Goal: Communication & Community: Share content

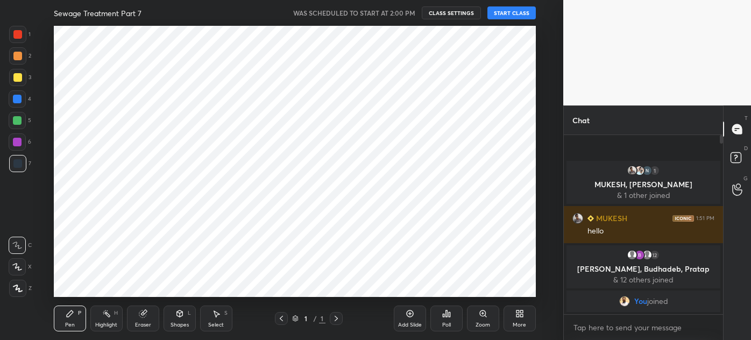
scroll to position [53532, 53282]
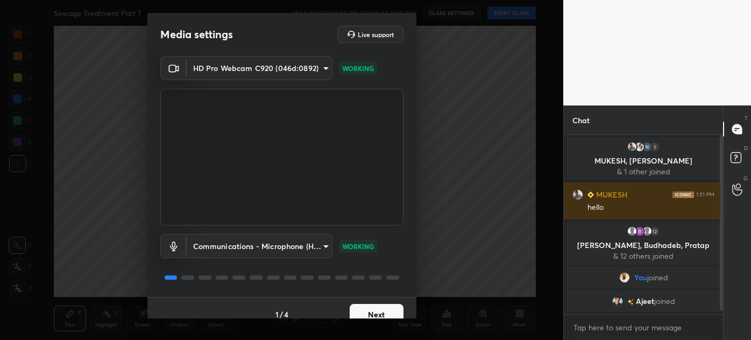
click at [375, 313] on button "Next" at bounding box center [377, 315] width 54 height 22
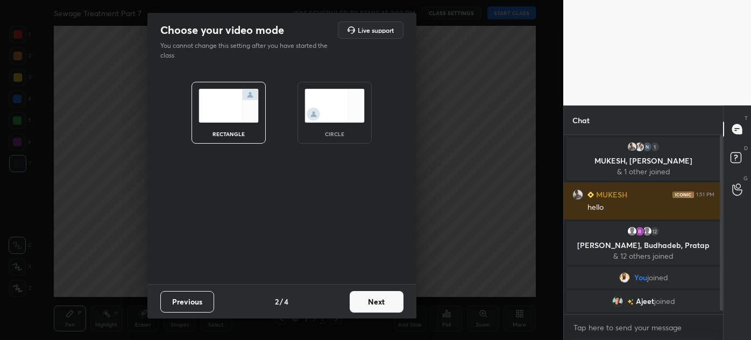
click at [371, 315] on div "Previous 2 / 4 Next" at bounding box center [281, 301] width 269 height 34
click at [376, 302] on button "Next" at bounding box center [377, 302] width 54 height 22
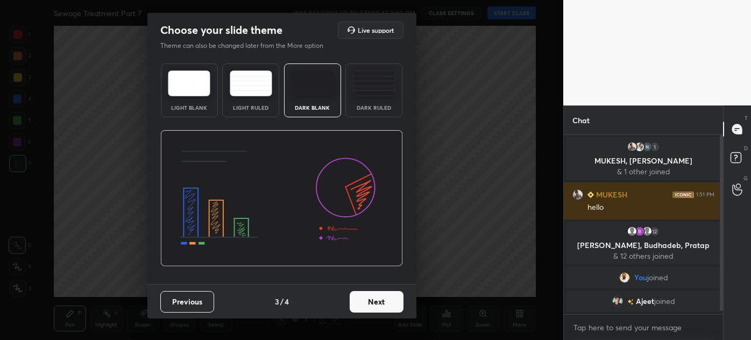
click at [381, 302] on button "Next" at bounding box center [377, 302] width 54 height 22
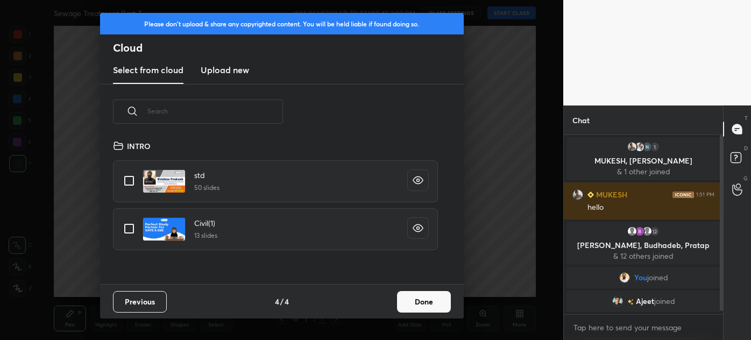
click at [425, 301] on button "Done" at bounding box center [424, 302] width 54 height 22
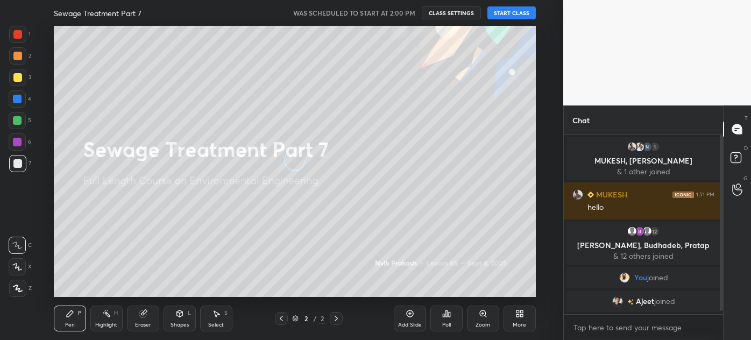
click at [514, 17] on button "START CLASS" at bounding box center [511, 12] width 48 height 13
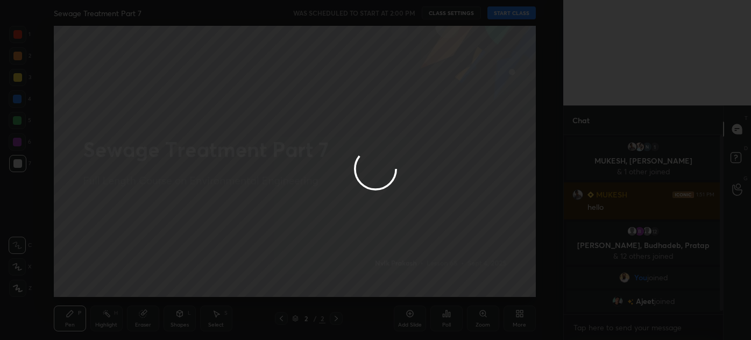
type textarea "x"
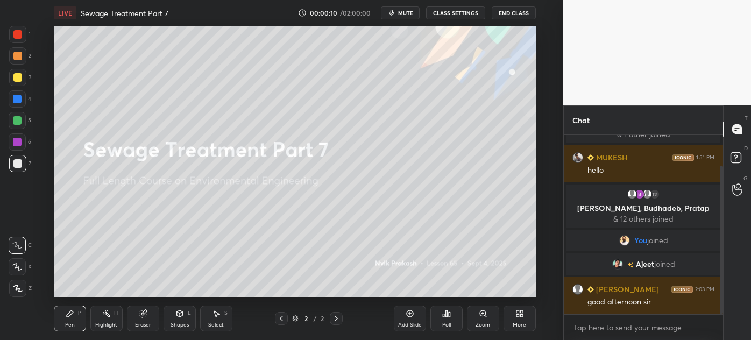
scroll to position [74, 0]
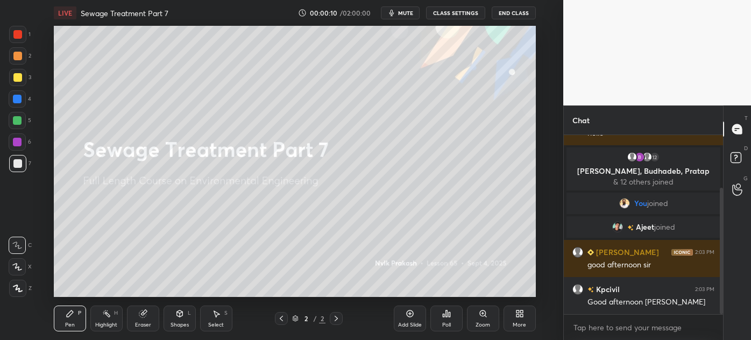
click at [14, 287] on icon at bounding box center [18, 289] width 10 height 8
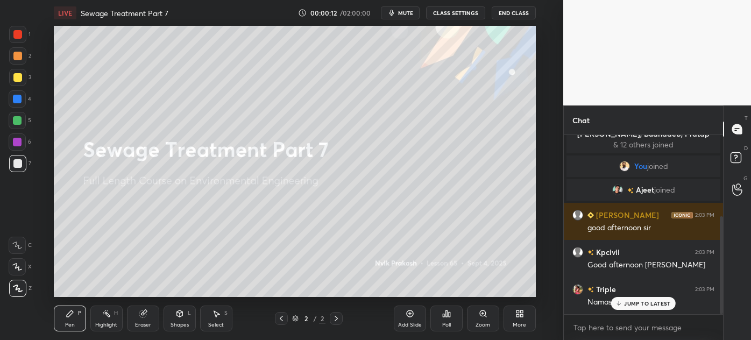
scroll to position [148, 0]
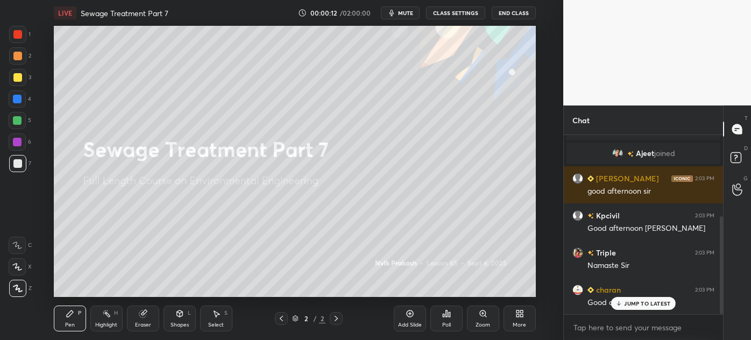
click at [519, 315] on icon at bounding box center [518, 315] width 3 height 3
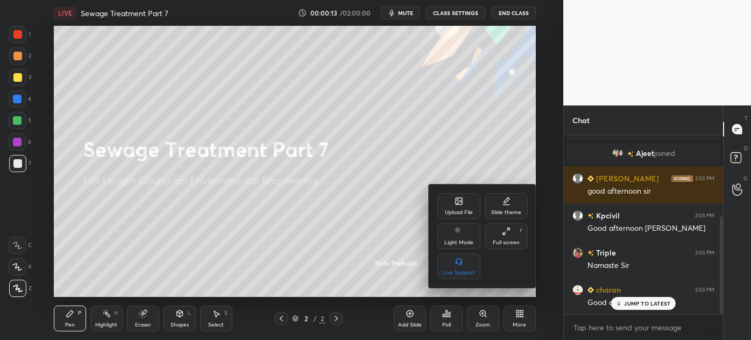
click at [459, 202] on icon at bounding box center [459, 203] width 6 height 4
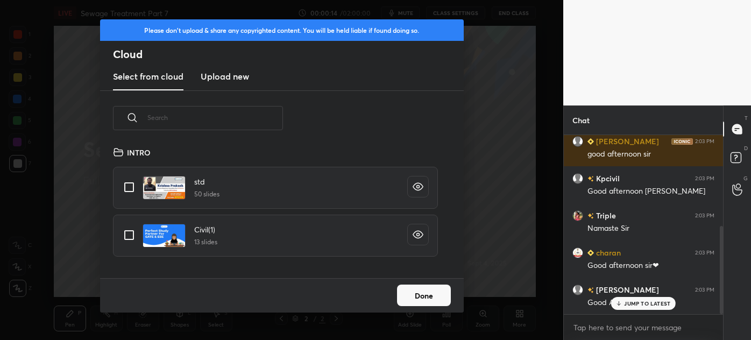
scroll to position [133, 345]
click at [221, 79] on h3 "Upload new" at bounding box center [225, 76] width 48 height 13
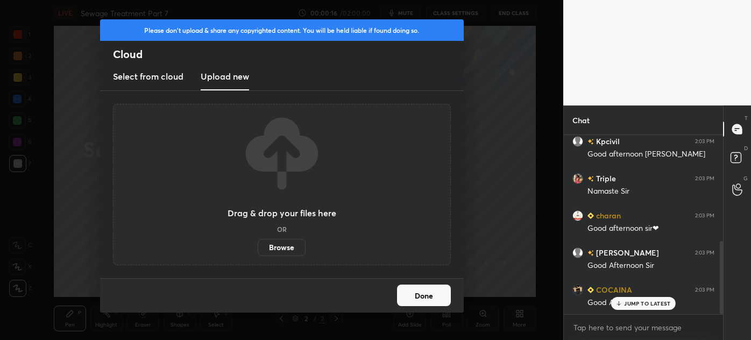
scroll to position [259, 0]
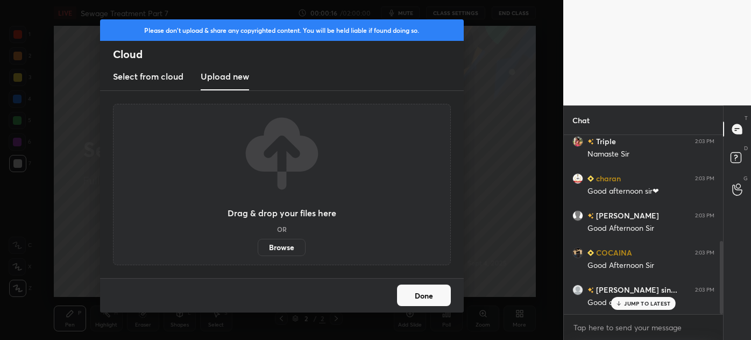
click at [289, 250] on label "Browse" at bounding box center [282, 247] width 48 height 17
click at [258, 250] on input "Browse" at bounding box center [258, 247] width 0 height 17
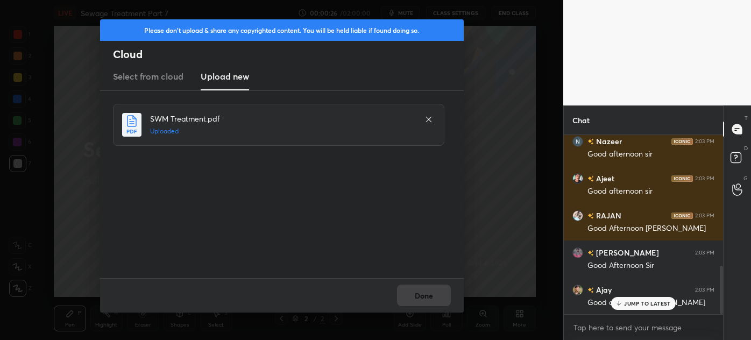
scroll to position [519, 0]
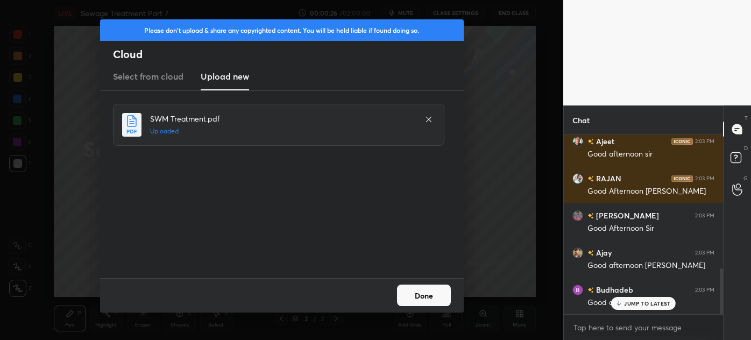
click at [425, 298] on button "Done" at bounding box center [424, 296] width 54 height 22
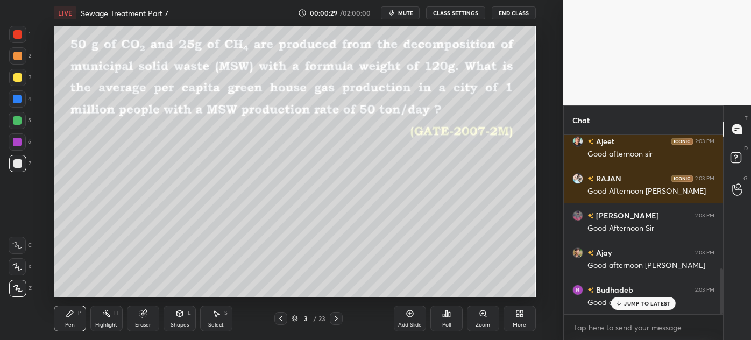
click at [281, 320] on icon at bounding box center [281, 318] width 9 height 9
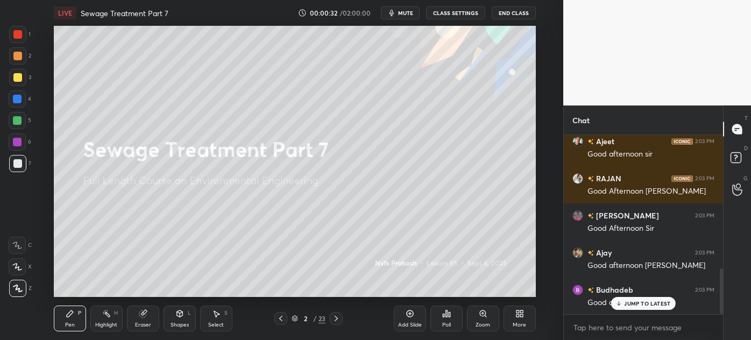
click at [639, 301] on p "JUMP TO LATEST" at bounding box center [647, 303] width 46 height 6
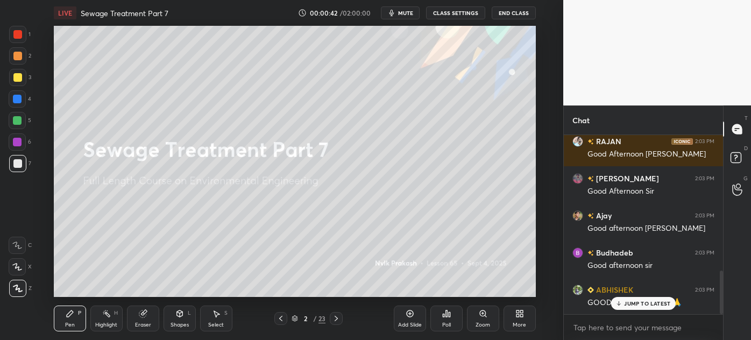
click at [633, 304] on p "JUMP TO LATEST" at bounding box center [647, 303] width 46 height 6
click at [337, 318] on icon at bounding box center [336, 318] width 9 height 9
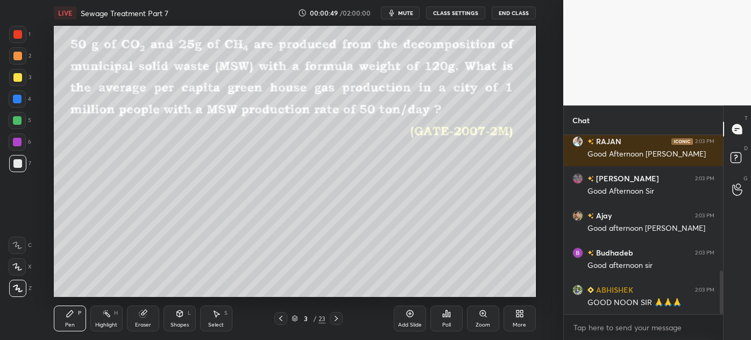
click at [14, 80] on div at bounding box center [17, 77] width 9 height 9
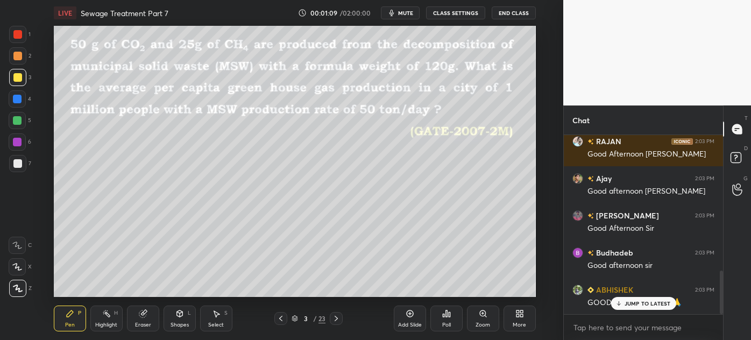
scroll to position [53532, 53282]
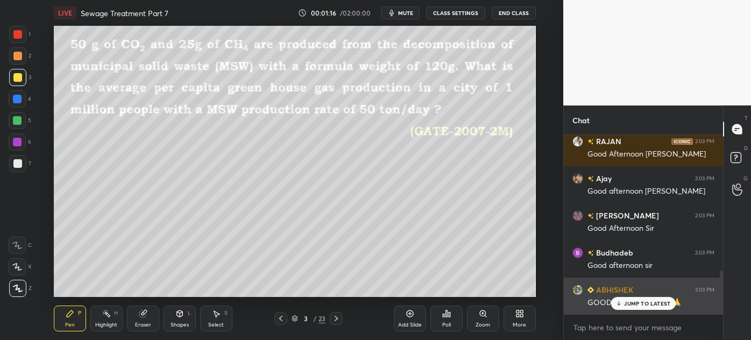
click at [634, 303] on p "JUMP TO LATEST" at bounding box center [647, 303] width 46 height 6
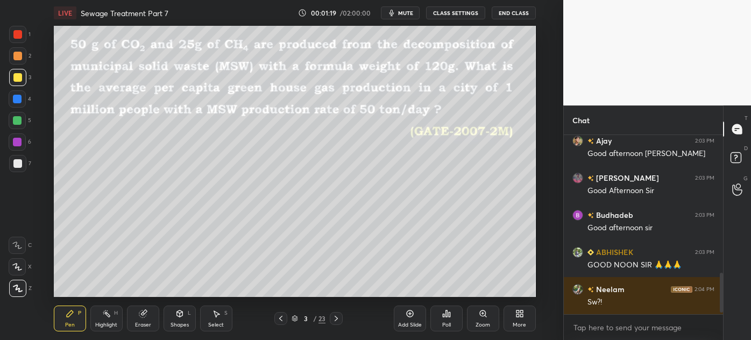
scroll to position [631, 0]
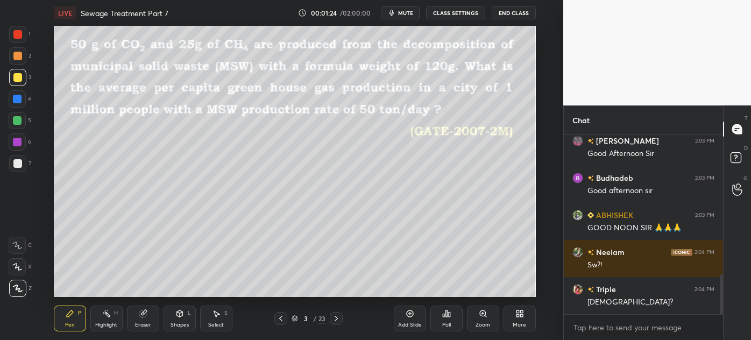
click at [281, 320] on icon at bounding box center [280, 318] width 3 height 5
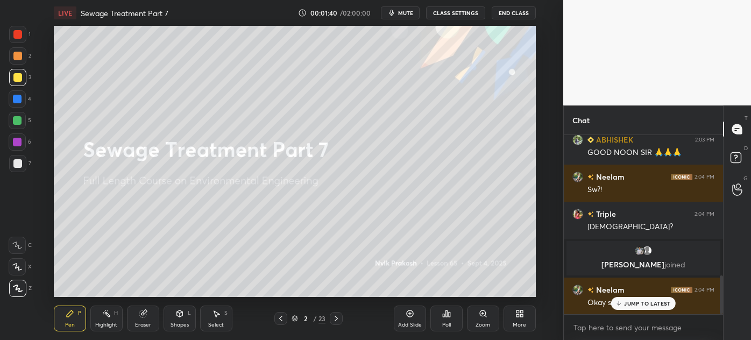
scroll to position [689, 0]
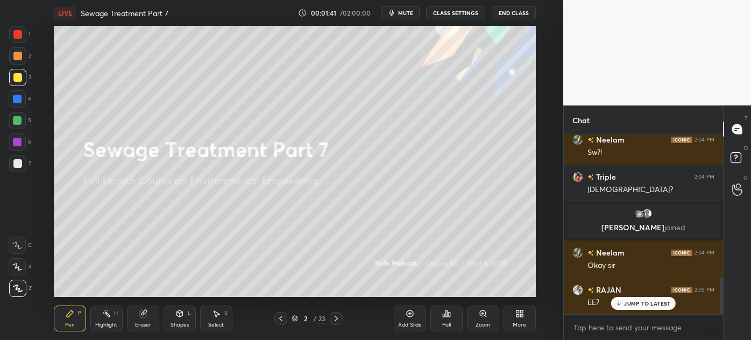
click at [15, 167] on div at bounding box center [17, 163] width 9 height 9
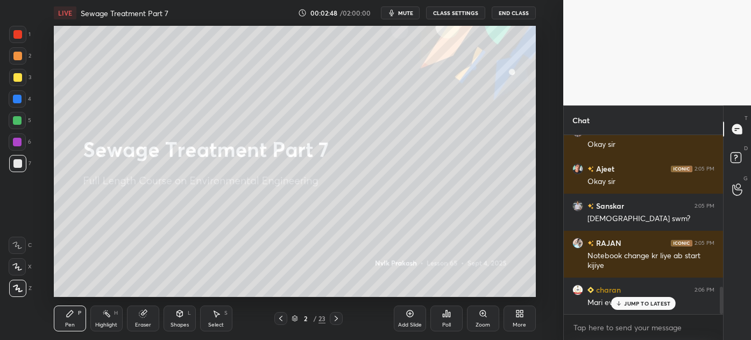
scroll to position [1021, 0]
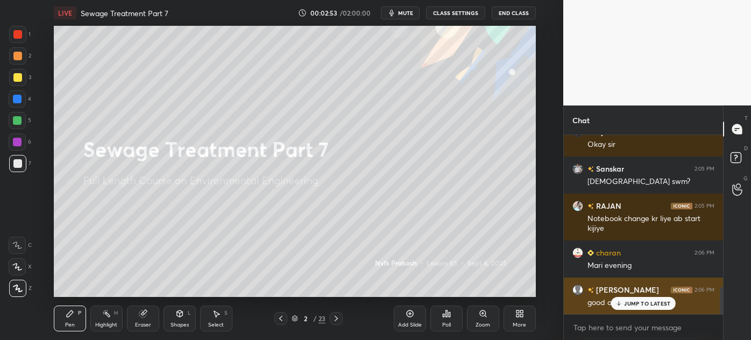
click at [642, 304] on p "JUMP TO LATEST" at bounding box center [647, 303] width 46 height 6
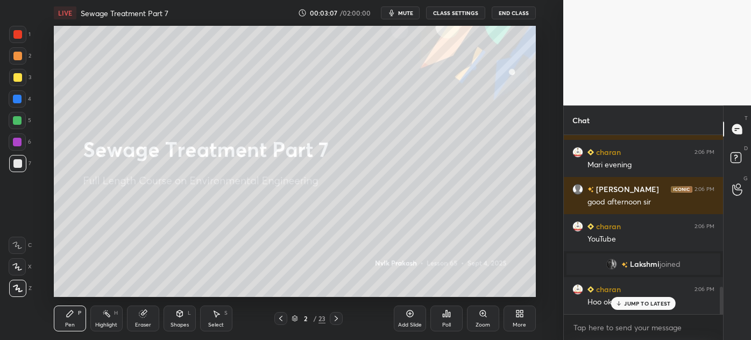
scroll to position [988, 0]
click at [338, 321] on icon at bounding box center [336, 318] width 9 height 9
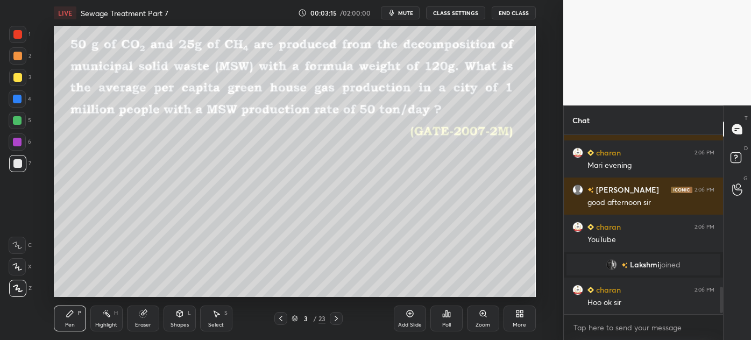
scroll to position [1025, 0]
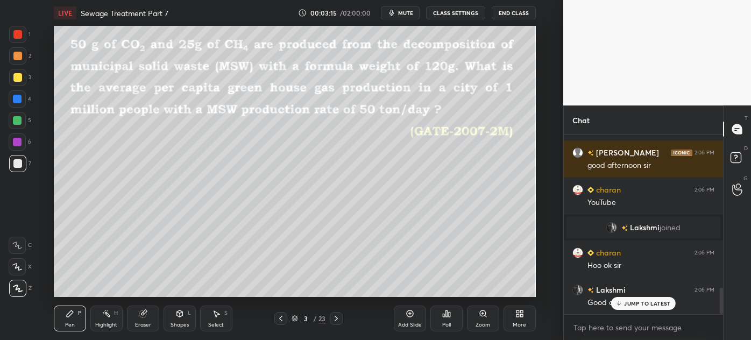
click at [17, 58] on div at bounding box center [17, 56] width 9 height 9
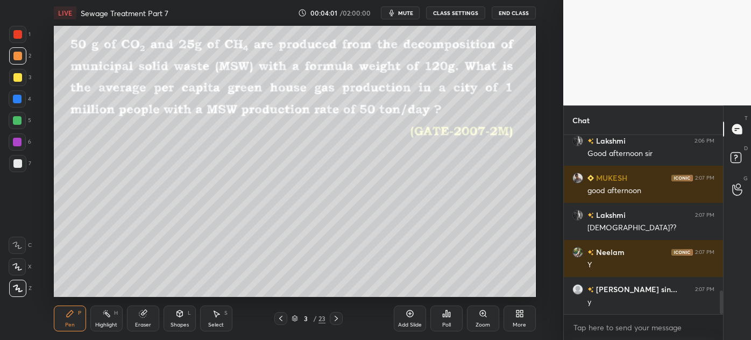
scroll to position [1211, 0]
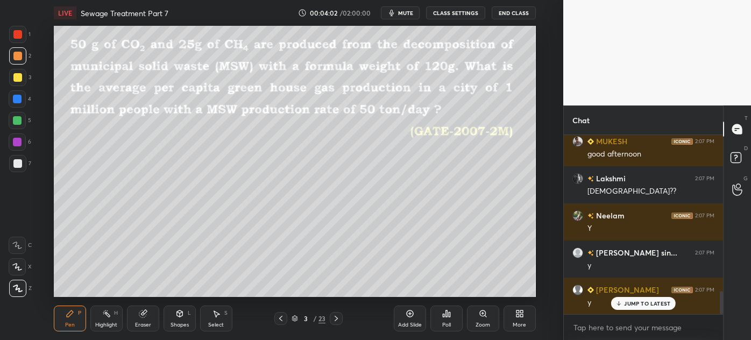
click at [12, 169] on div at bounding box center [17, 163] width 17 height 17
click at [12, 79] on div at bounding box center [17, 77] width 17 height 17
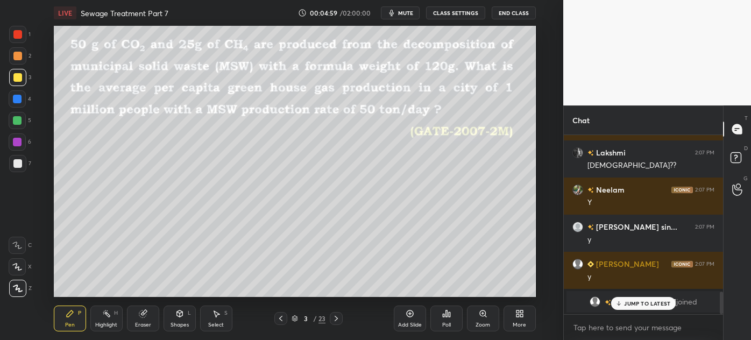
click at [635, 302] on p "JUMP TO LATEST" at bounding box center [647, 303] width 46 height 6
click at [14, 165] on div at bounding box center [17, 163] width 9 height 9
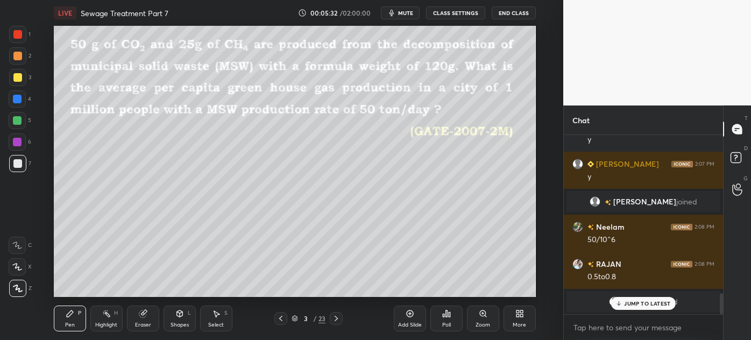
scroll to position [1374, 0]
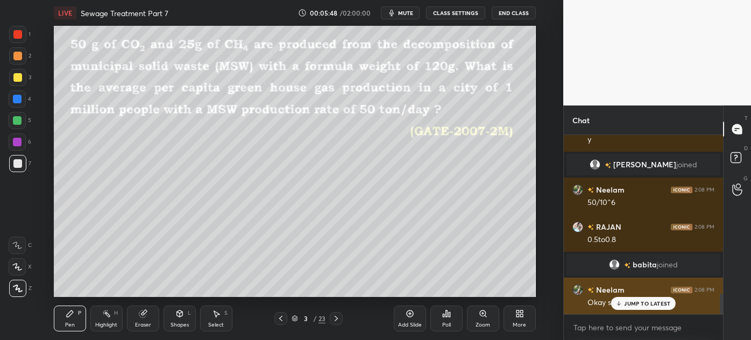
click at [645, 305] on p "JUMP TO LATEST" at bounding box center [647, 303] width 46 height 6
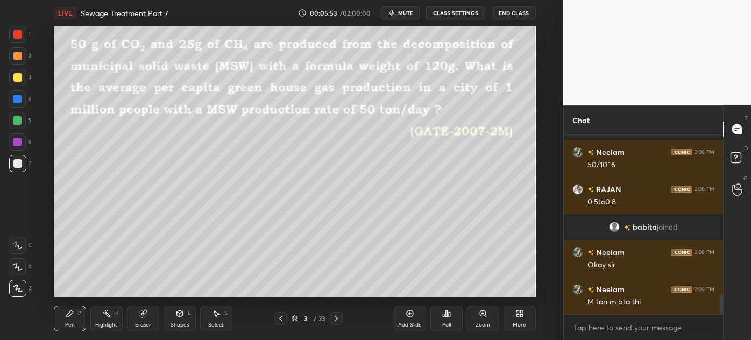
click at [13, 81] on div at bounding box center [17, 77] width 9 height 9
click at [143, 324] on div "Eraser" at bounding box center [143, 324] width 16 height 5
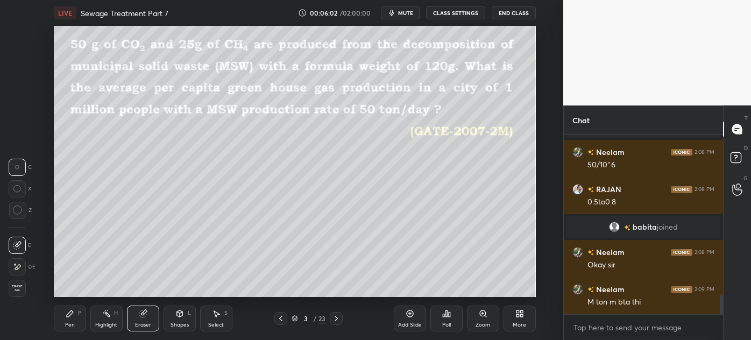
click at [64, 319] on div "Pen P" at bounding box center [70, 319] width 32 height 26
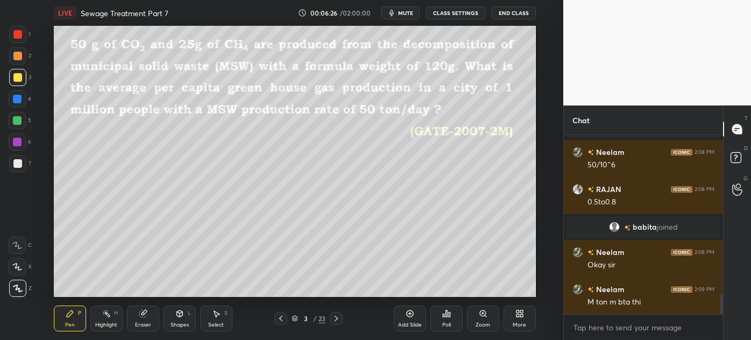
click at [212, 322] on div "Select" at bounding box center [216, 324] width 16 height 5
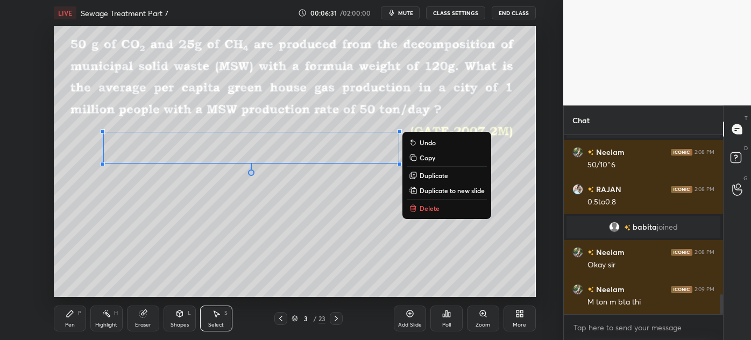
click at [66, 325] on div "Pen" at bounding box center [70, 324] width 10 height 5
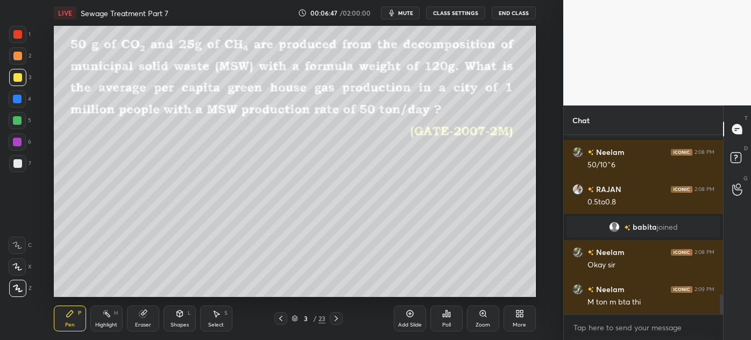
scroll to position [1449, 0]
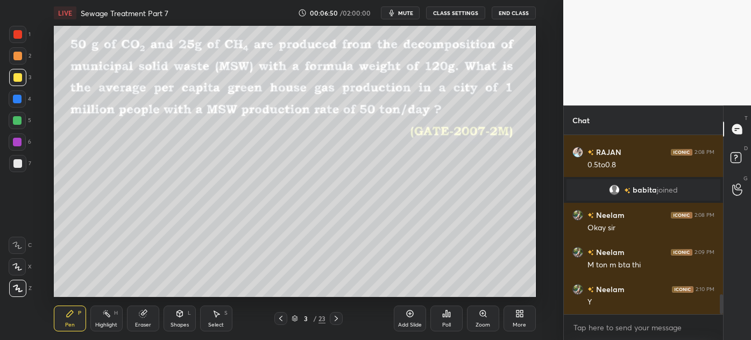
click at [13, 103] on div at bounding box center [17, 98] width 17 height 17
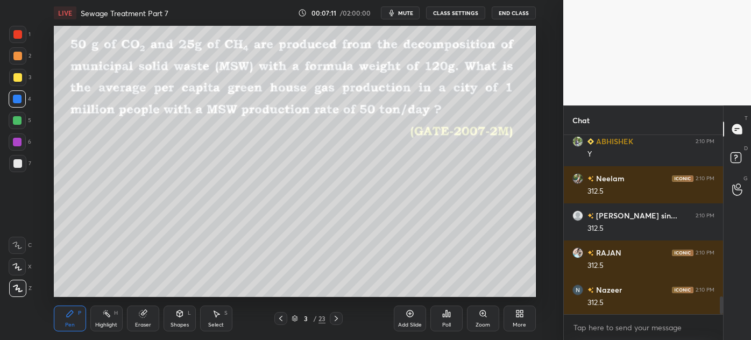
scroll to position [1671, 0]
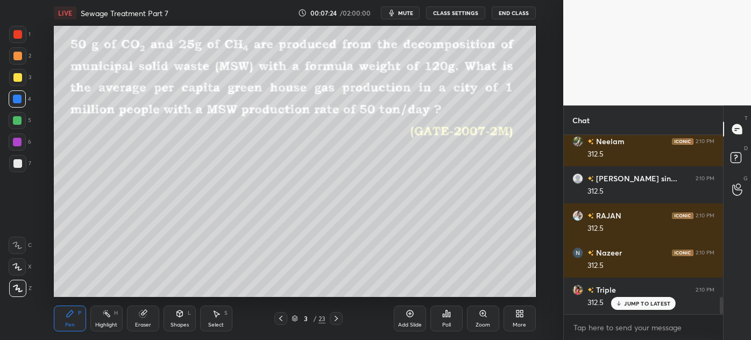
click at [12, 166] on div at bounding box center [17, 163] width 17 height 17
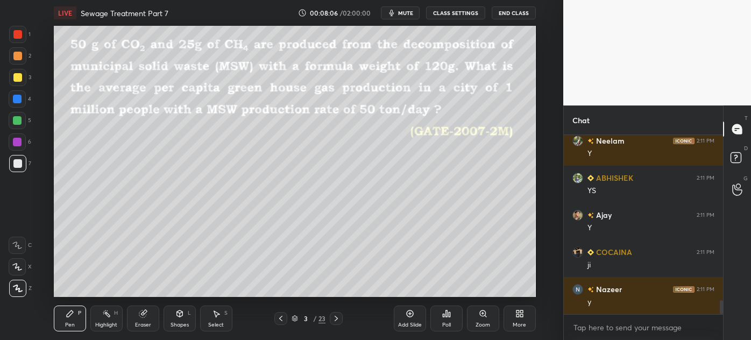
scroll to position [2080, 0]
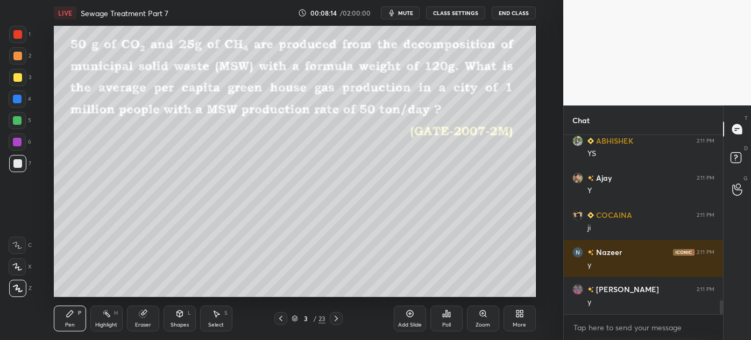
click at [335, 322] on icon at bounding box center [336, 318] width 9 height 9
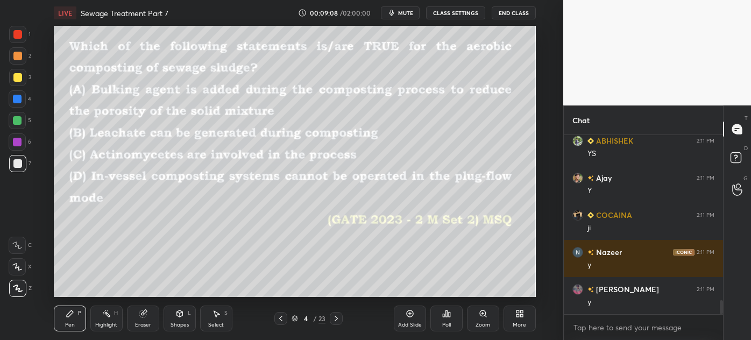
click at [508, 12] on button "End Class" at bounding box center [514, 12] width 44 height 13
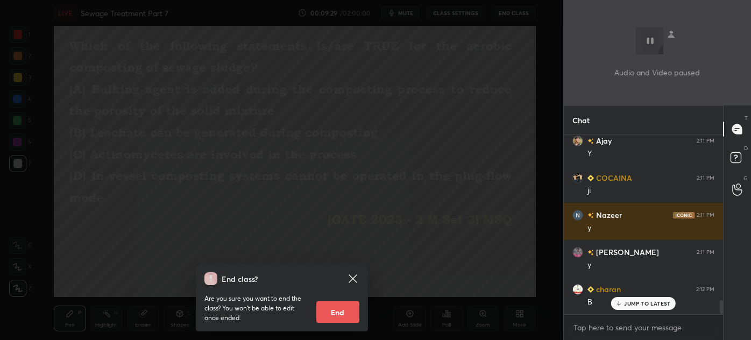
scroll to position [2154, 0]
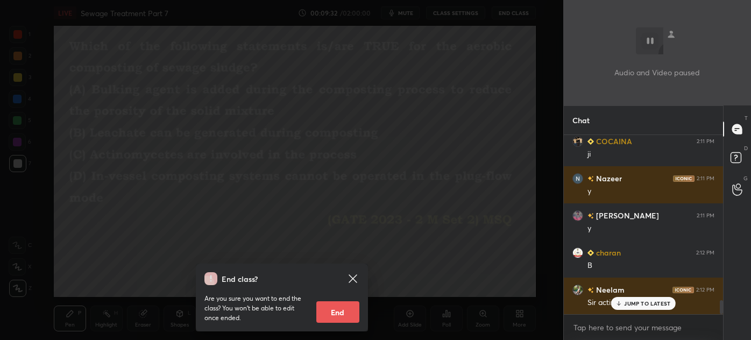
click at [328, 190] on div "End class? Are you sure you want to end the class? You won’t be able to edit on…" at bounding box center [281, 170] width 563 height 340
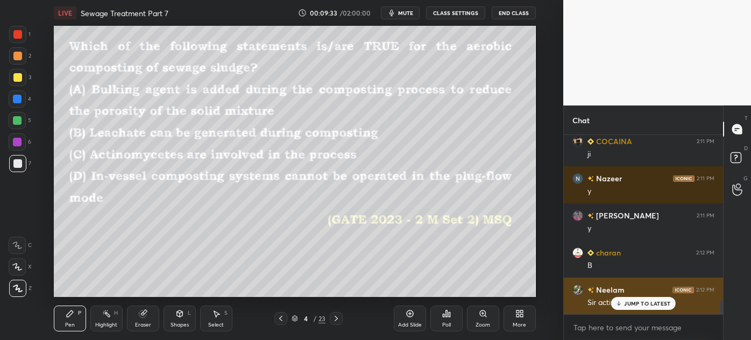
click at [629, 303] on p "JUMP TO LATEST" at bounding box center [647, 303] width 46 height 6
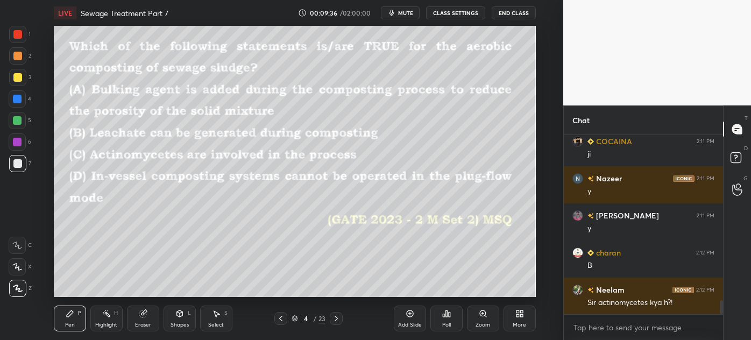
click at [12, 80] on div at bounding box center [17, 77] width 17 height 17
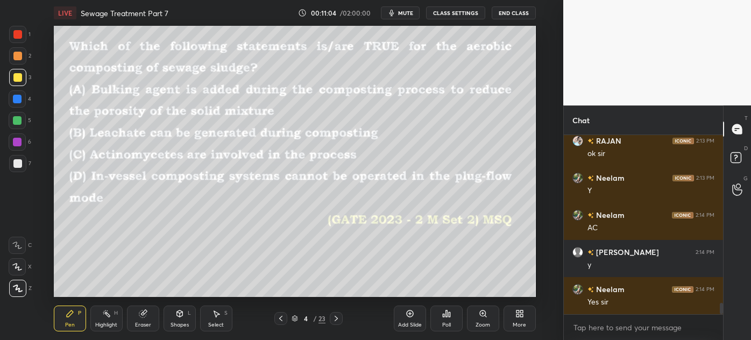
scroll to position [2711, 0]
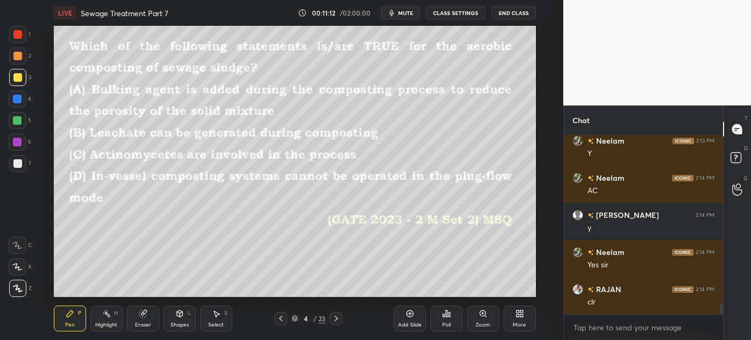
click at [336, 319] on icon at bounding box center [336, 318] width 9 height 9
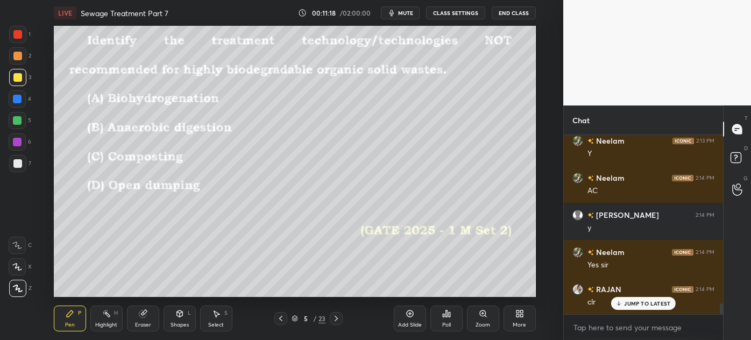
scroll to position [2748, 0]
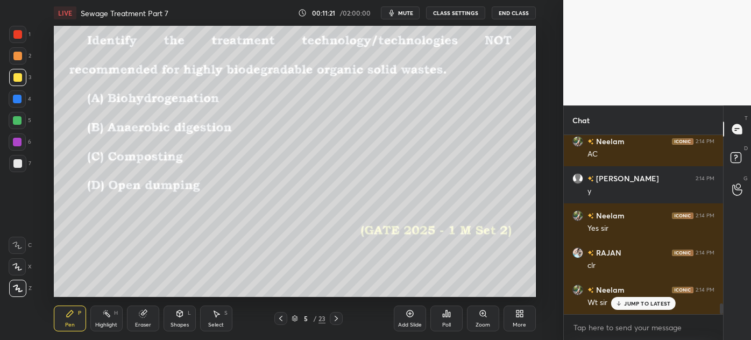
click at [280, 319] on icon at bounding box center [280, 318] width 3 height 5
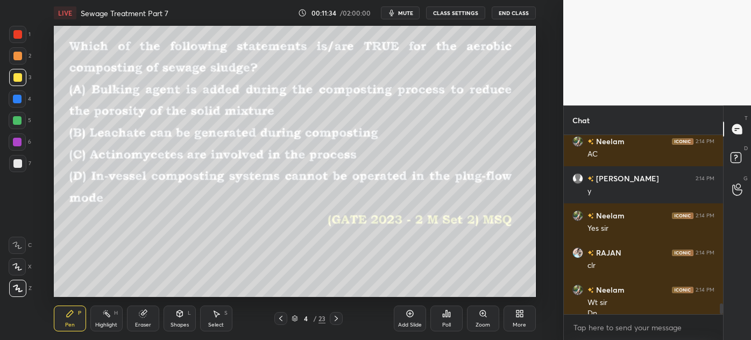
scroll to position [2759, 0]
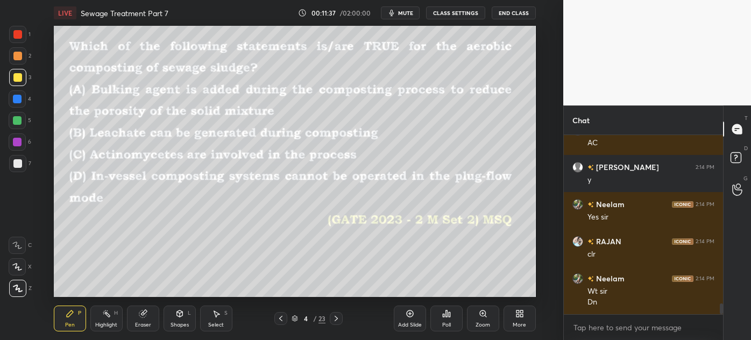
click at [337, 318] on icon at bounding box center [336, 318] width 9 height 9
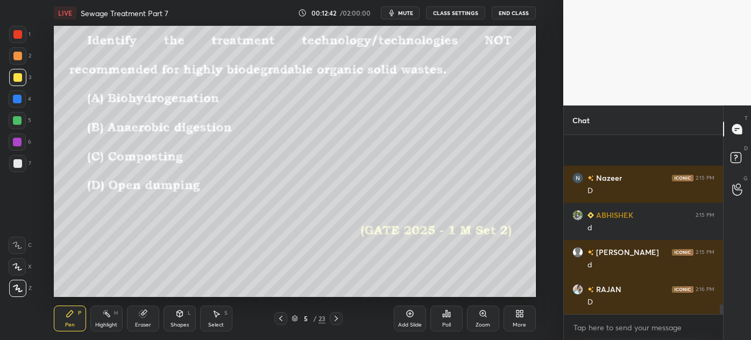
scroll to position [3167, 0]
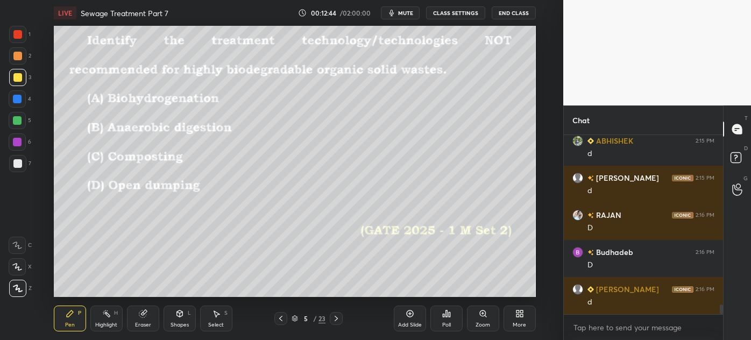
click at [17, 160] on div at bounding box center [17, 163] width 9 height 9
click at [13, 100] on div at bounding box center [17, 99] width 9 height 9
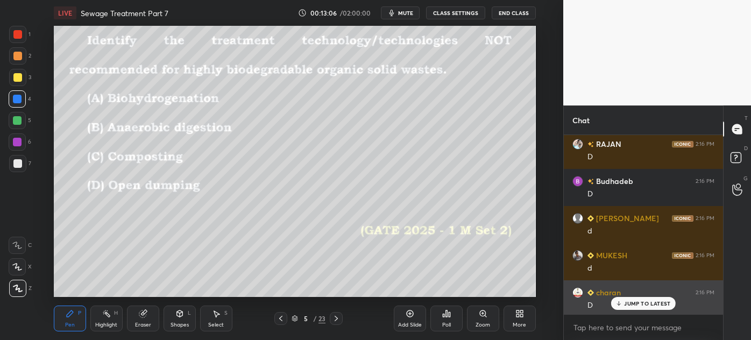
scroll to position [3184, 0]
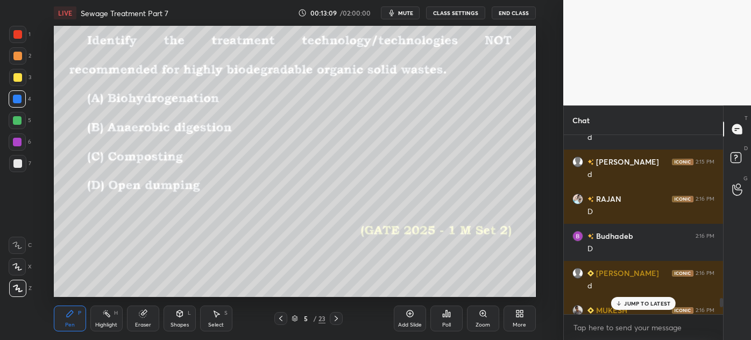
click at [642, 301] on p "JUMP TO LATEST" at bounding box center [647, 303] width 46 height 6
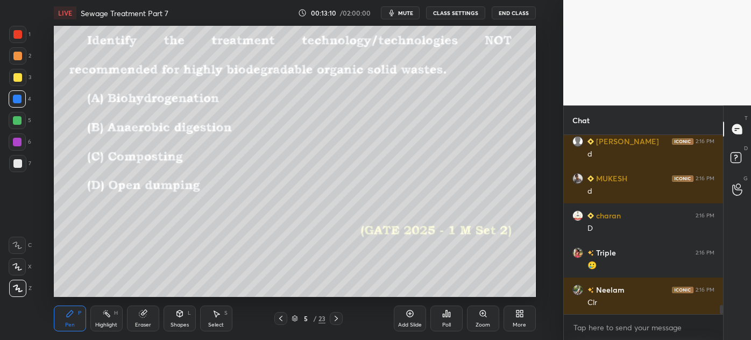
click at [337, 319] on icon at bounding box center [336, 318] width 3 height 5
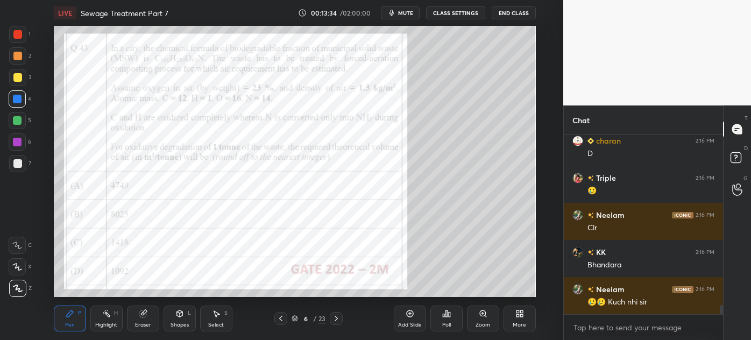
scroll to position [3436, 0]
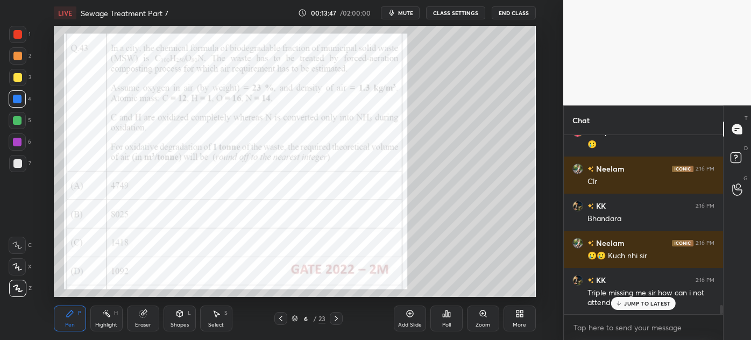
click at [281, 318] on icon at bounding box center [281, 318] width 9 height 9
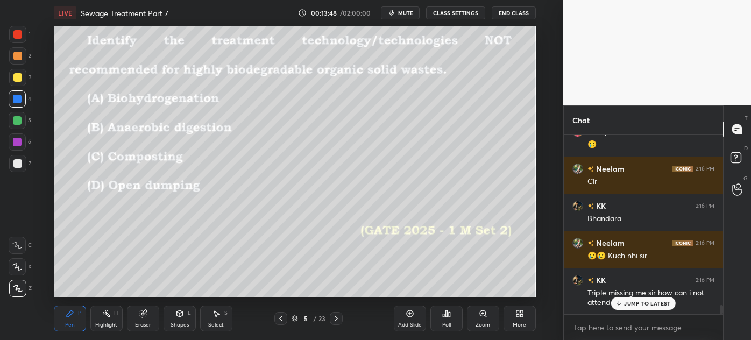
click at [410, 320] on div "Add Slide" at bounding box center [410, 319] width 32 height 26
click at [16, 77] on div at bounding box center [17, 77] width 9 height 9
click at [14, 167] on div at bounding box center [17, 163] width 9 height 9
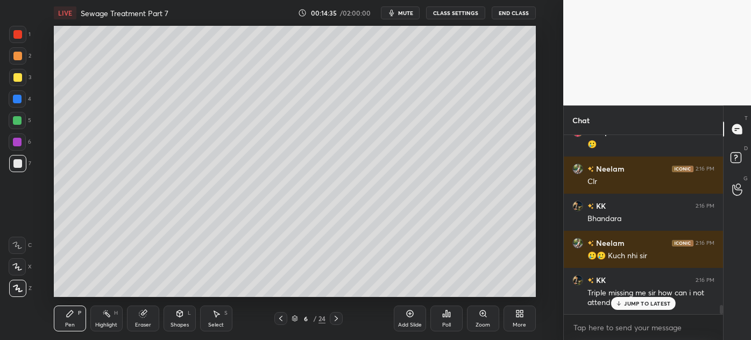
click at [13, 77] on div at bounding box center [17, 77] width 9 height 9
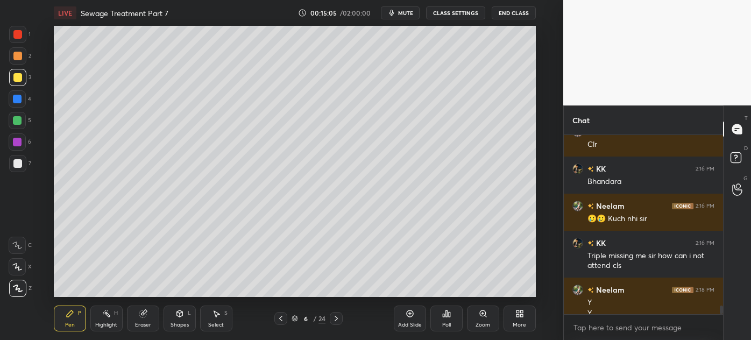
scroll to position [3485, 0]
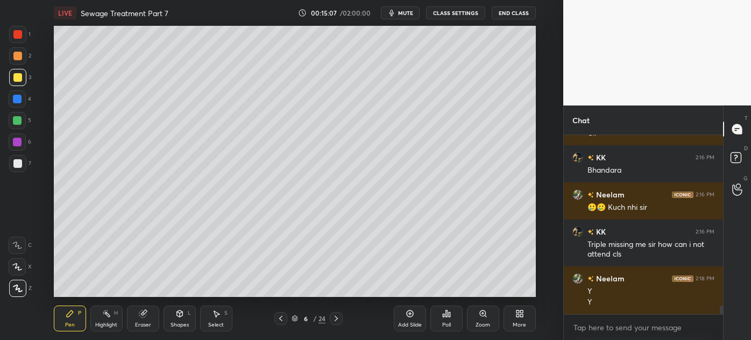
click at [338, 320] on icon at bounding box center [336, 318] width 9 height 9
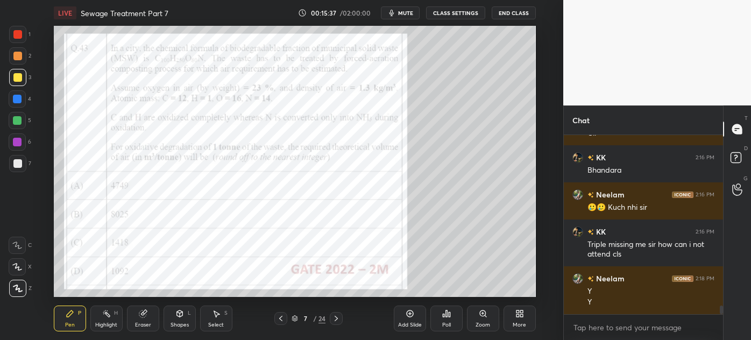
click at [17, 98] on div at bounding box center [17, 99] width 9 height 9
click at [9, 165] on div at bounding box center [17, 163] width 17 height 17
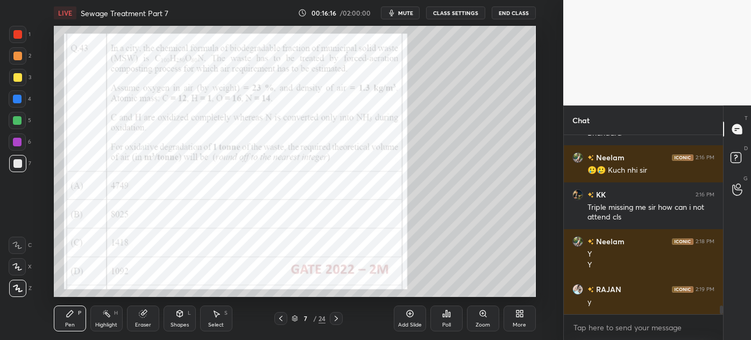
scroll to position [3559, 0]
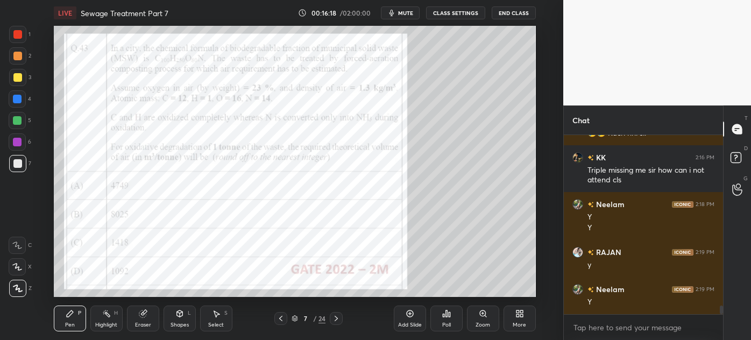
click at [10, 42] on div "1" at bounding box center [20, 34] width 22 height 17
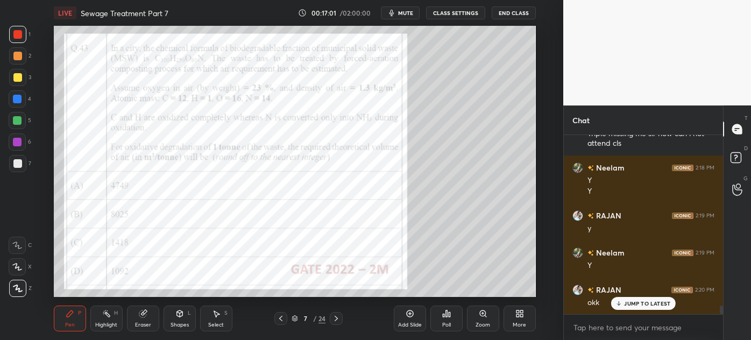
click at [404, 322] on div "Add Slide" at bounding box center [410, 324] width 24 height 5
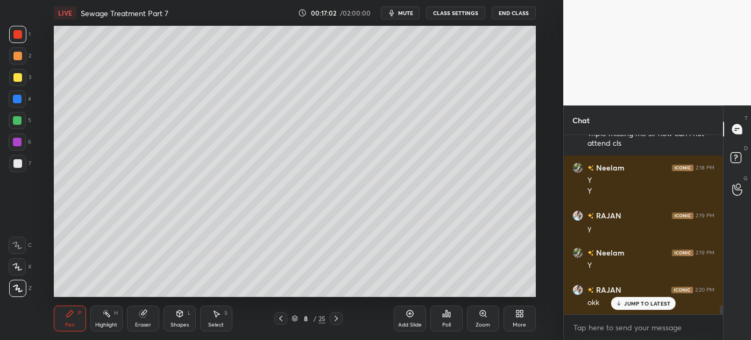
click at [16, 165] on div at bounding box center [17, 163] width 9 height 9
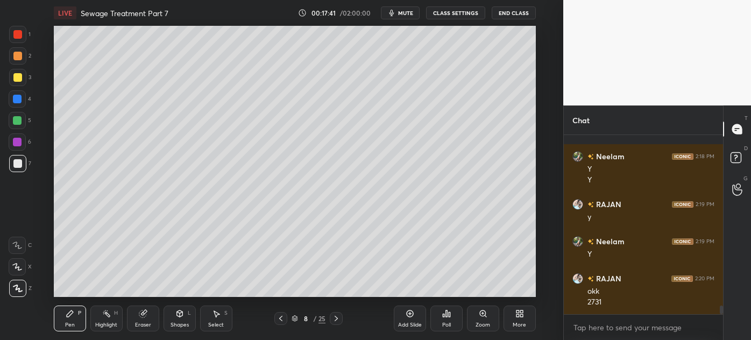
scroll to position [3644, 0]
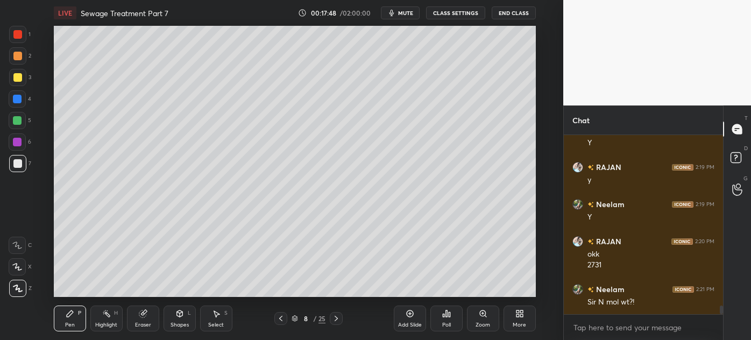
click at [279, 316] on icon at bounding box center [281, 318] width 9 height 9
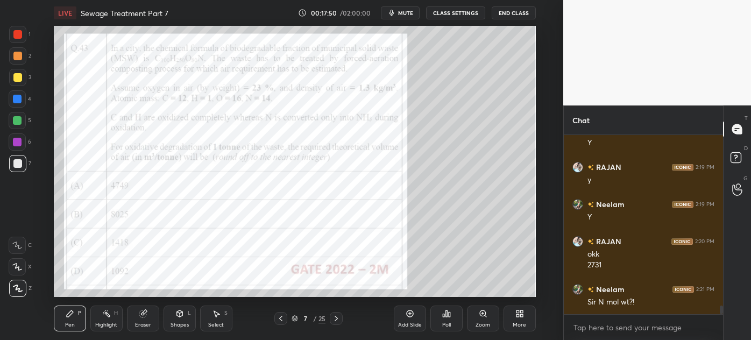
scroll to position [3681, 0]
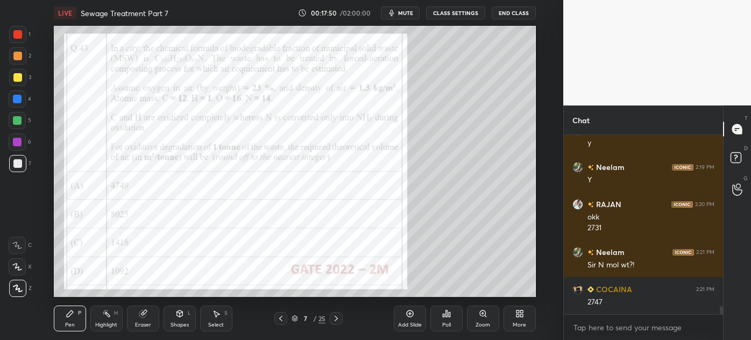
click at [13, 100] on div at bounding box center [17, 99] width 9 height 9
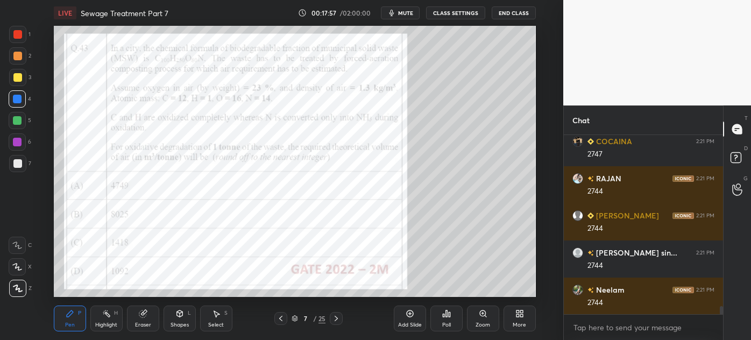
scroll to position [3866, 0]
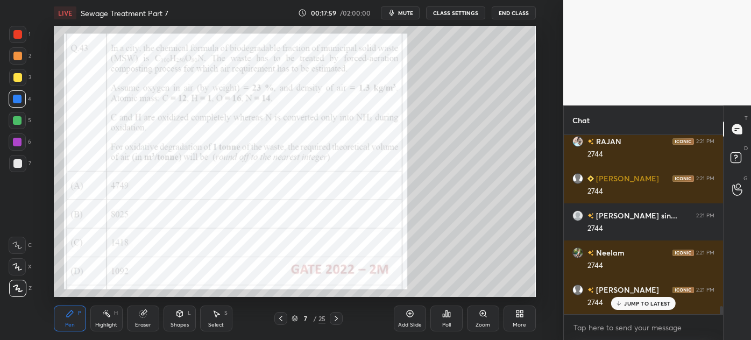
click at [336, 321] on icon at bounding box center [336, 318] width 3 height 5
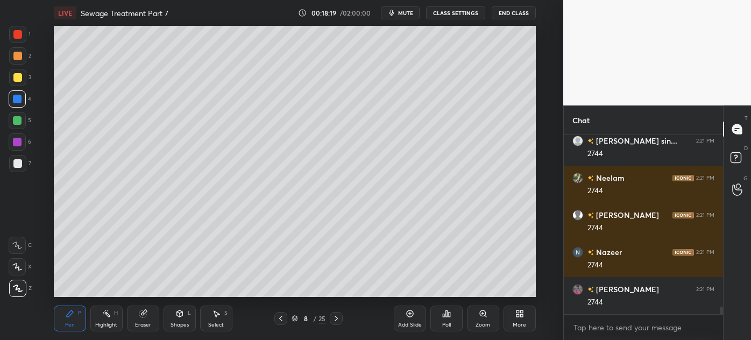
scroll to position [3978, 0]
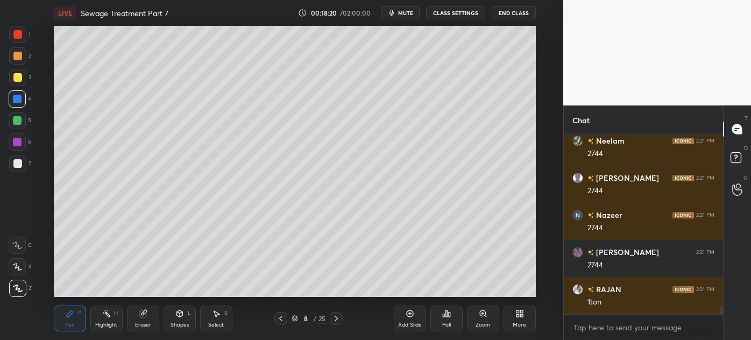
click at [17, 80] on div at bounding box center [17, 77] width 9 height 9
click at [12, 165] on div at bounding box center [17, 163] width 17 height 17
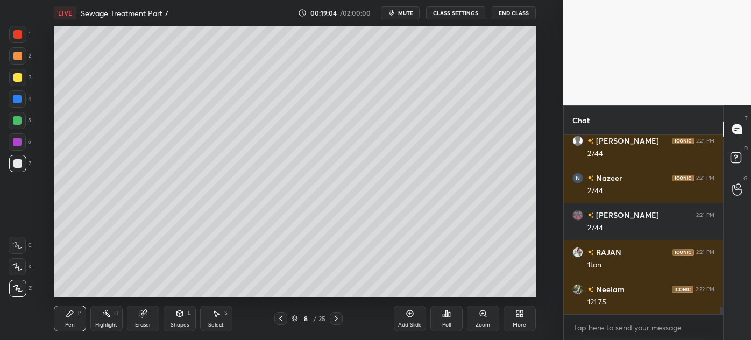
click at [215, 314] on icon at bounding box center [217, 314] width 6 height 6
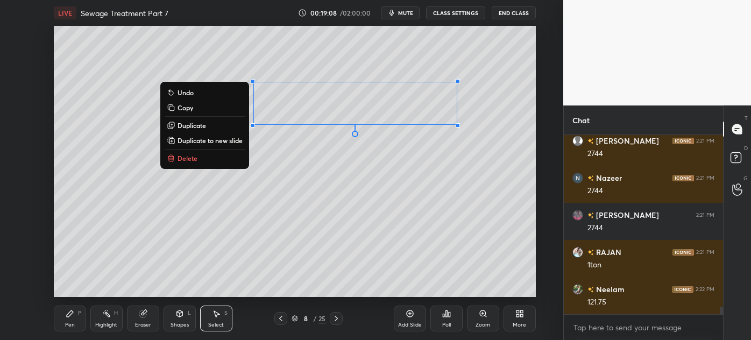
click at [138, 277] on div "0 ° Undo Copy Duplicate Duplicate to new slide Delete" at bounding box center [295, 161] width 482 height 271
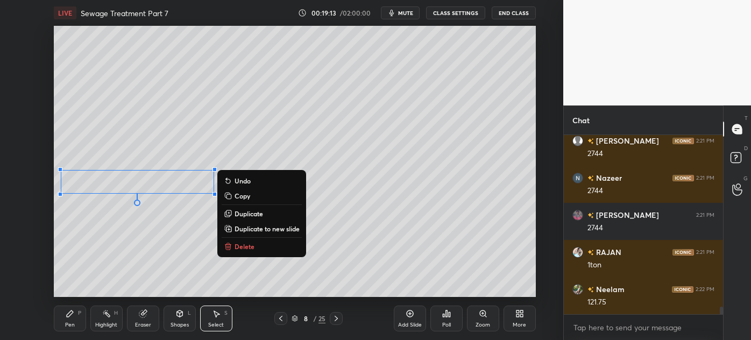
click at [65, 320] on div "Pen P" at bounding box center [70, 319] width 32 height 26
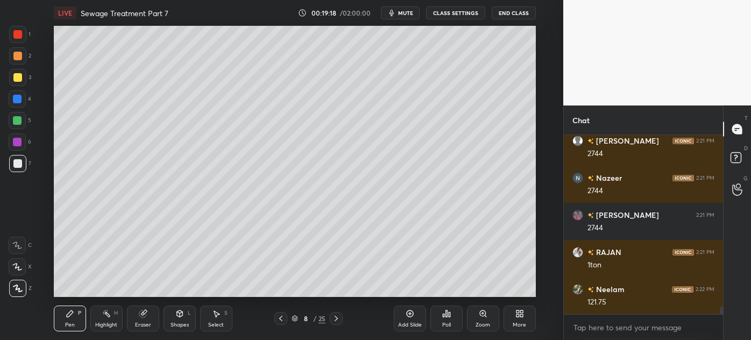
click at [13, 74] on div at bounding box center [17, 77] width 9 height 9
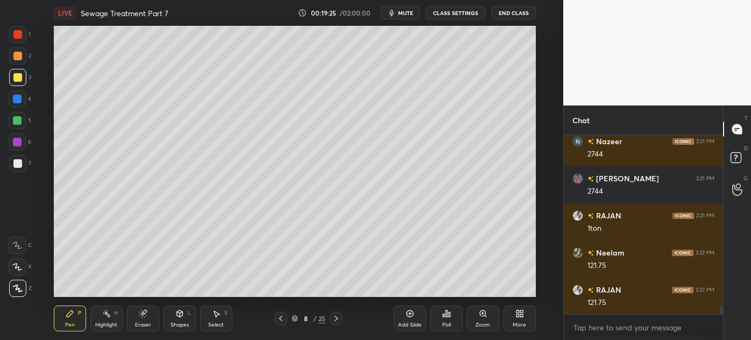
scroll to position [4089, 0]
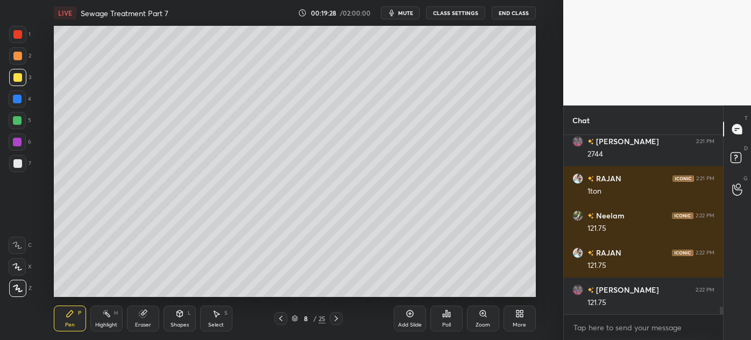
click at [213, 324] on div "Select" at bounding box center [216, 324] width 16 height 5
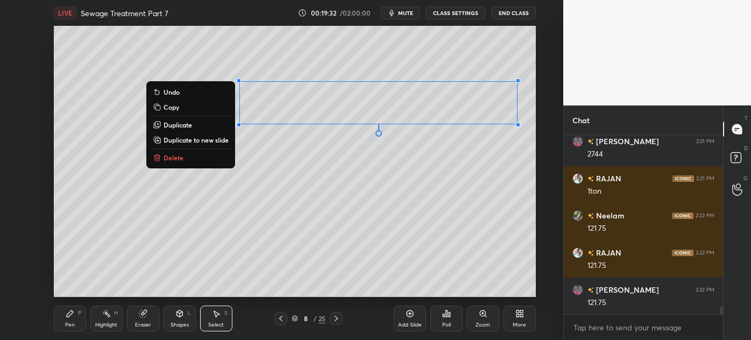
click at [440, 194] on div "0 ° Undo Copy Duplicate Duplicate to new slide Delete" at bounding box center [295, 161] width 482 height 271
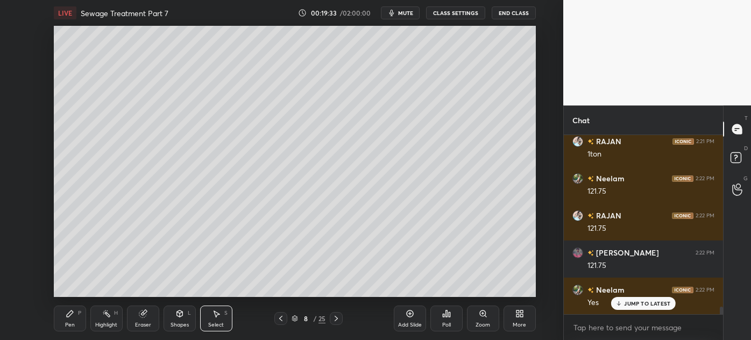
scroll to position [4163, 0]
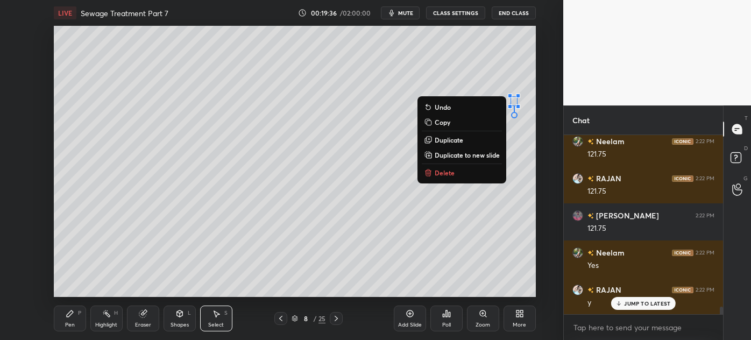
click at [70, 320] on div "Pen P" at bounding box center [70, 319] width 32 height 26
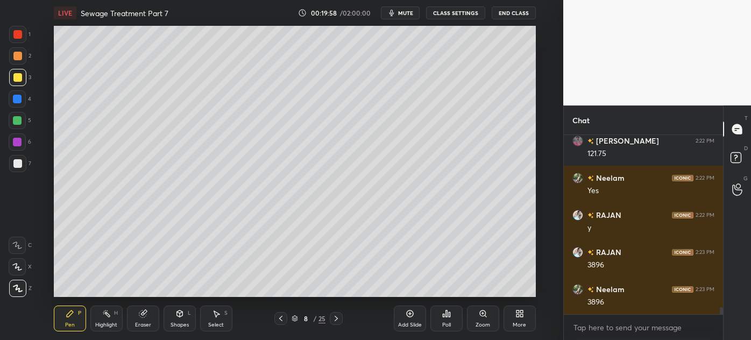
scroll to position [4275, 0]
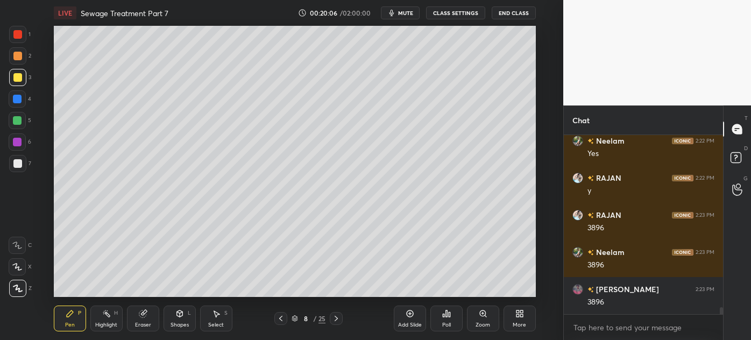
click at [103, 322] on div "Highlight" at bounding box center [106, 324] width 22 height 5
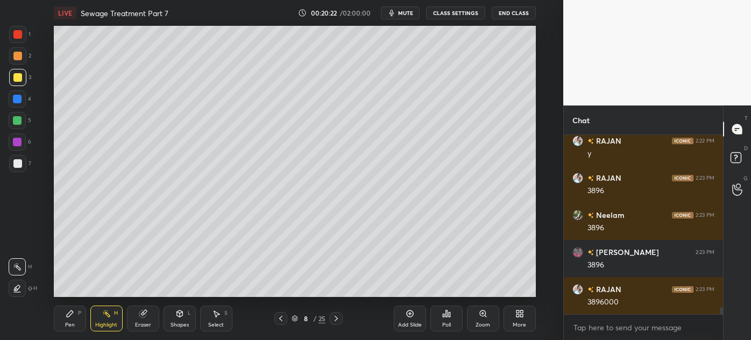
click at [64, 324] on div "Pen P" at bounding box center [70, 319] width 32 height 26
click at [16, 172] on div "7" at bounding box center [20, 166] width 22 height 22
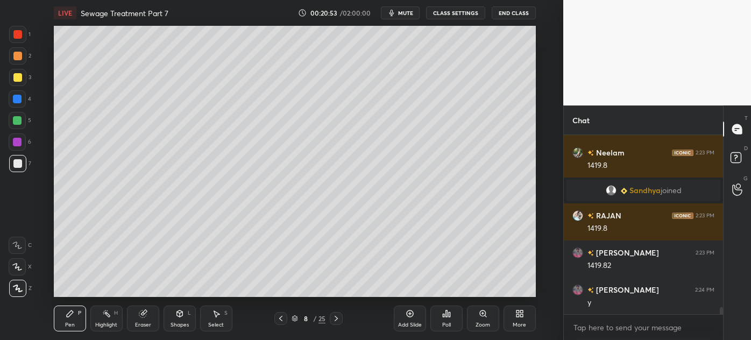
scroll to position [4524, 0]
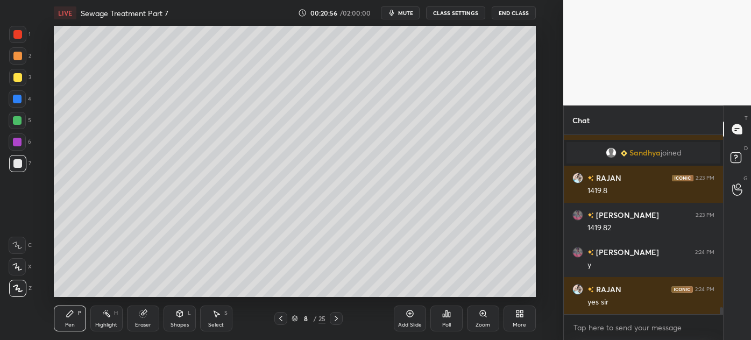
click at [279, 320] on icon at bounding box center [281, 318] width 9 height 9
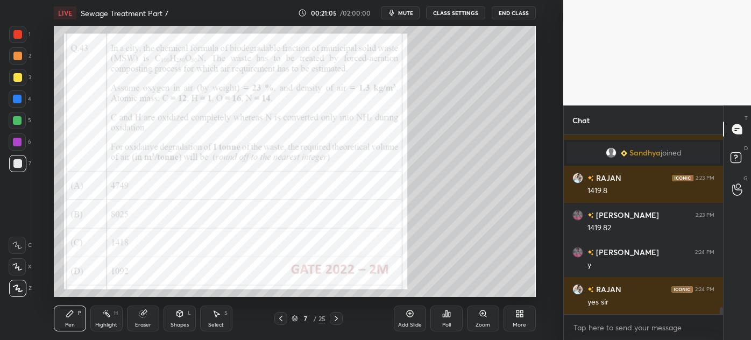
click at [15, 39] on div at bounding box center [17, 34] width 17 height 17
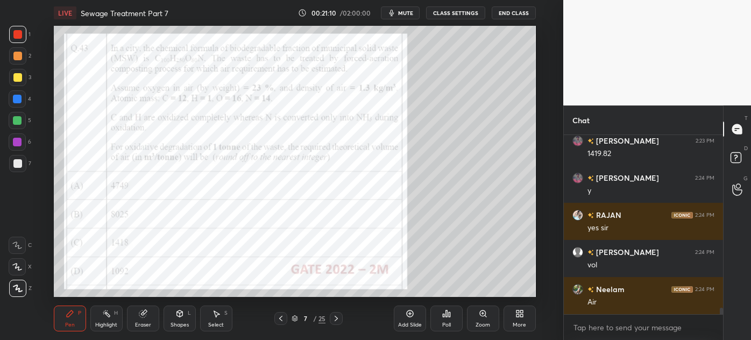
scroll to position [4624, 0]
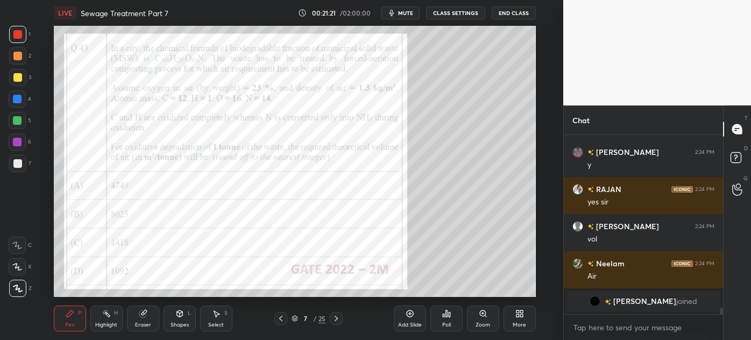
click at [334, 320] on icon at bounding box center [336, 318] width 9 height 9
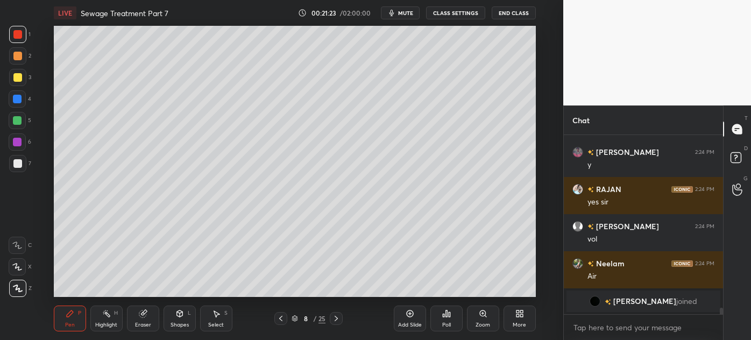
click at [405, 316] on div "Add Slide" at bounding box center [410, 319] width 32 height 26
click at [13, 165] on div at bounding box center [17, 163] width 9 height 9
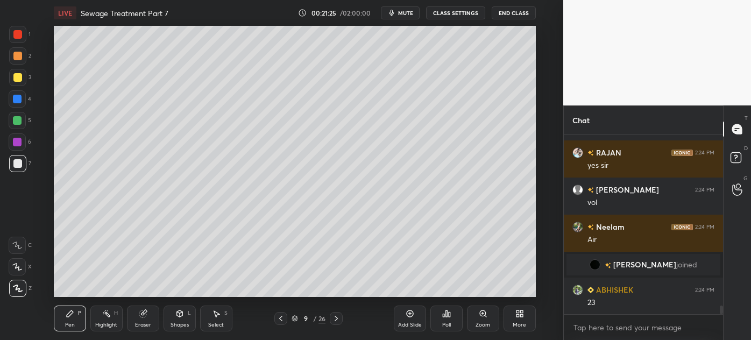
scroll to position [3667, 0]
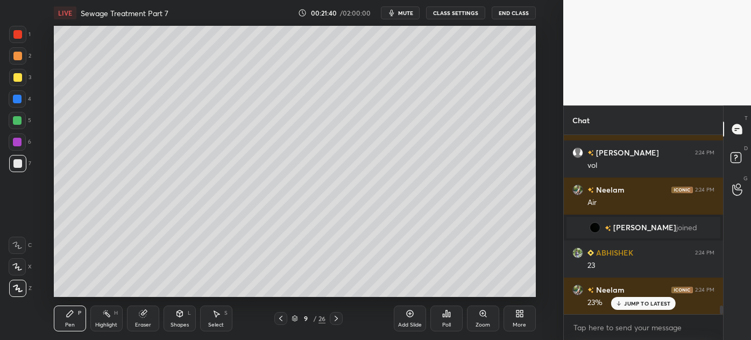
click at [280, 321] on icon at bounding box center [281, 318] width 9 height 9
click at [337, 319] on icon at bounding box center [336, 318] width 3 height 5
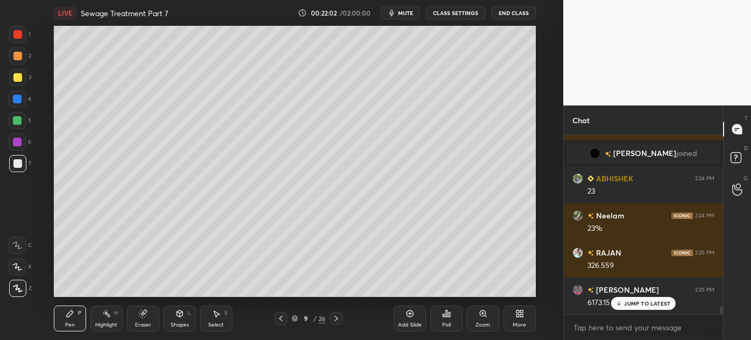
scroll to position [3779, 0]
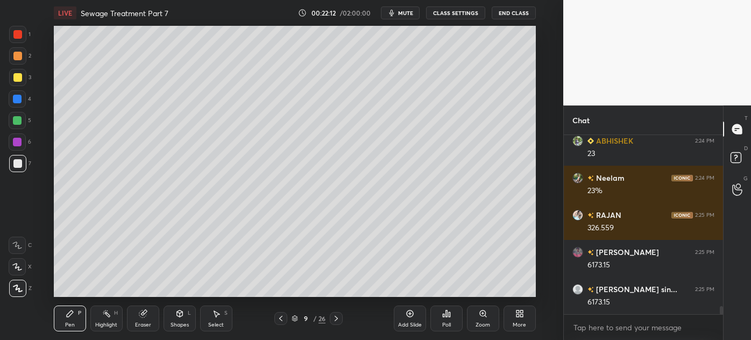
click at [15, 81] on div at bounding box center [17, 77] width 9 height 9
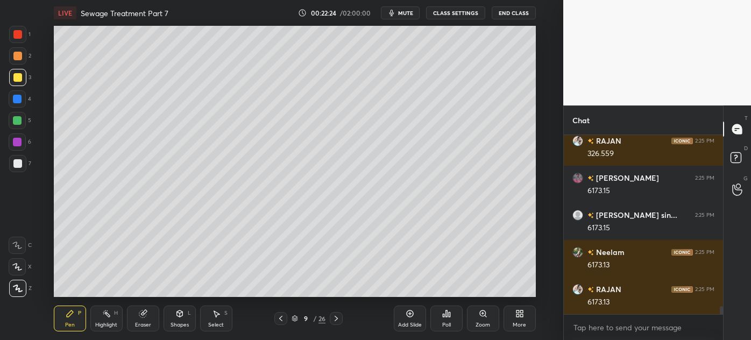
scroll to position [3879, 0]
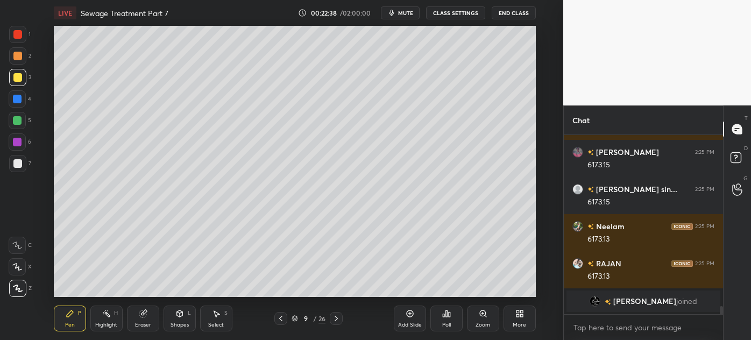
click at [280, 320] on icon at bounding box center [281, 318] width 9 height 9
click at [281, 321] on icon at bounding box center [280, 318] width 3 height 5
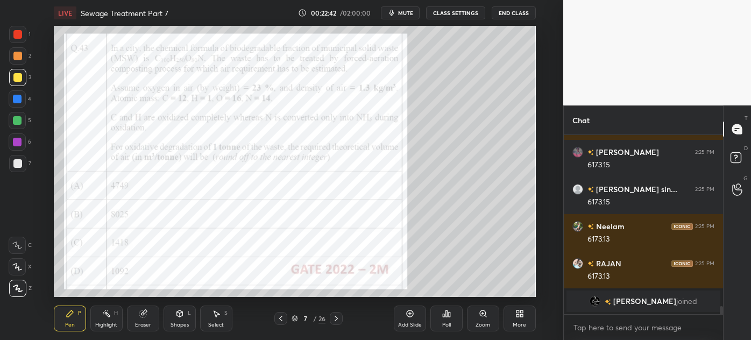
click at [12, 32] on div at bounding box center [17, 34] width 17 height 17
click at [337, 318] on icon at bounding box center [336, 318] width 3 height 5
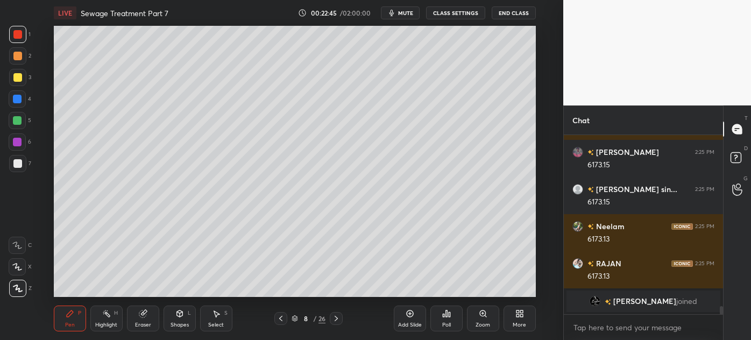
click at [336, 318] on icon at bounding box center [336, 318] width 9 height 9
click at [337, 319] on icon at bounding box center [336, 318] width 9 height 9
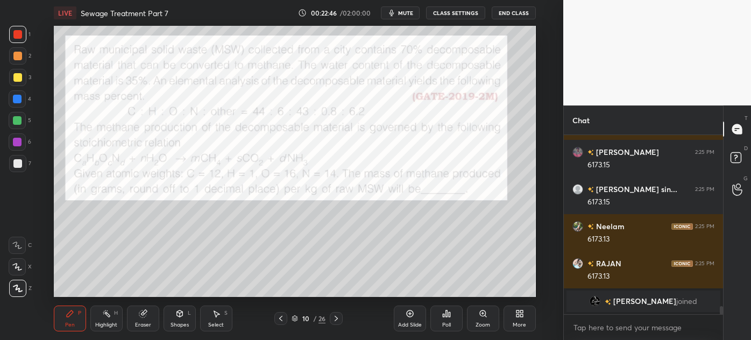
click at [283, 319] on icon at bounding box center [281, 318] width 9 height 9
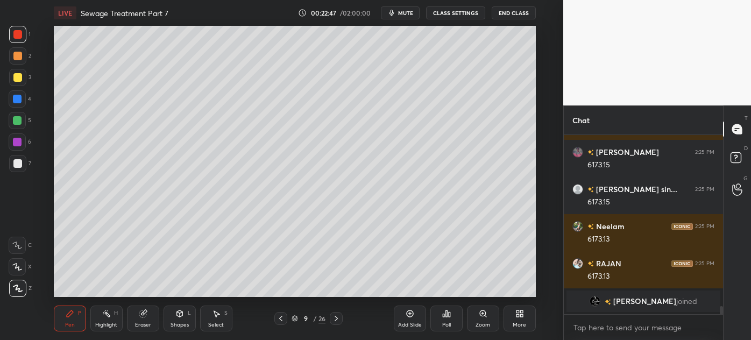
click at [17, 166] on div at bounding box center [17, 163] width 9 height 9
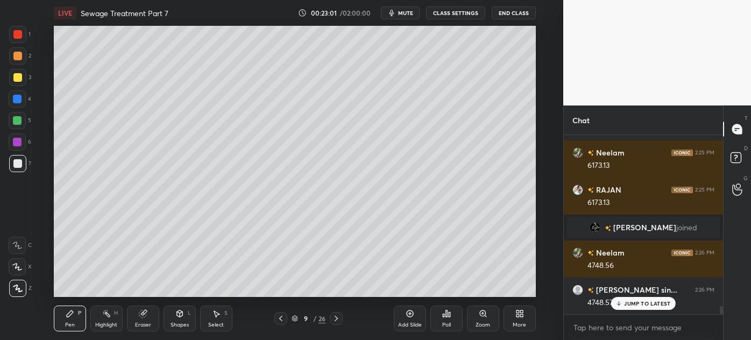
scroll to position [3908, 0]
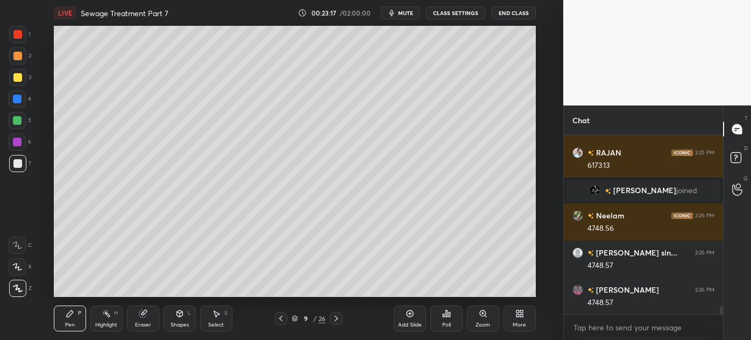
click at [284, 319] on icon at bounding box center [281, 318] width 9 height 9
click at [284, 318] on icon at bounding box center [281, 318] width 9 height 9
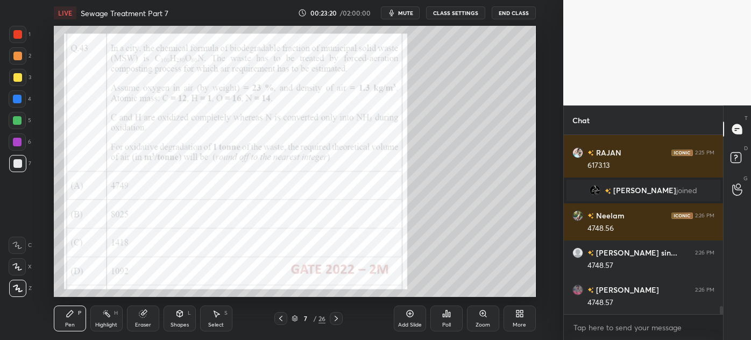
click at [13, 96] on div at bounding box center [17, 99] width 9 height 9
click at [338, 320] on icon at bounding box center [336, 318] width 9 height 9
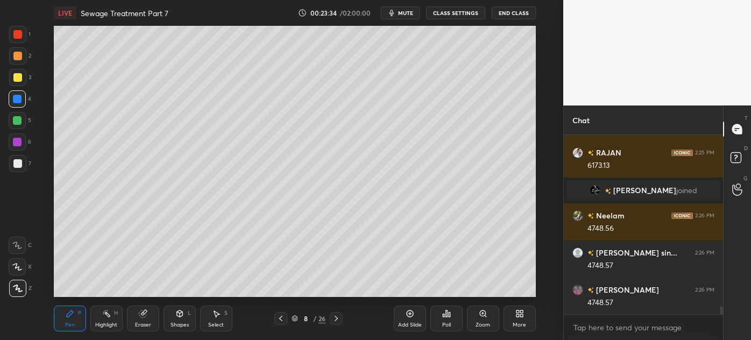
click at [335, 319] on icon at bounding box center [336, 318] width 9 height 9
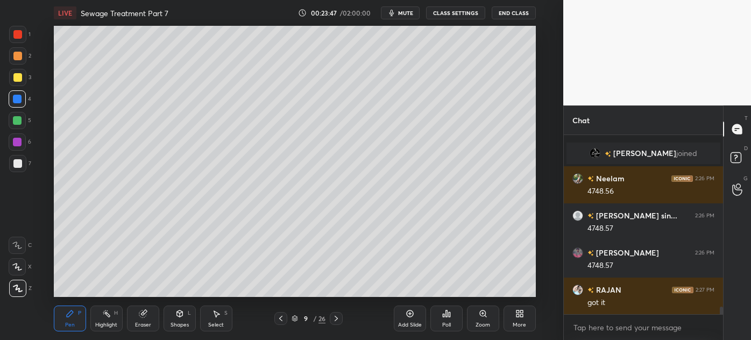
scroll to position [3993, 0]
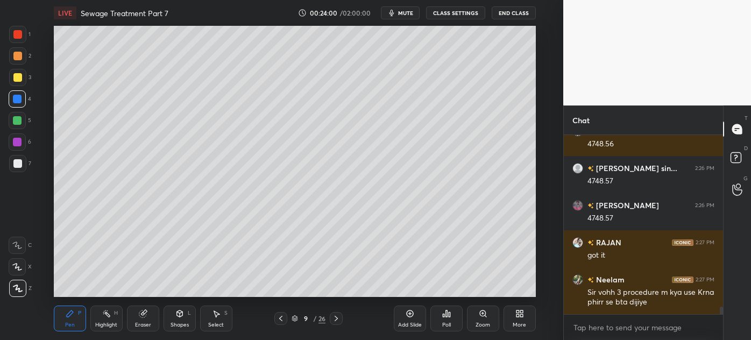
click at [407, 320] on div "Add Slide" at bounding box center [410, 319] width 32 height 26
click at [11, 83] on div at bounding box center [17, 77] width 17 height 17
click at [13, 169] on div at bounding box center [17, 163] width 17 height 17
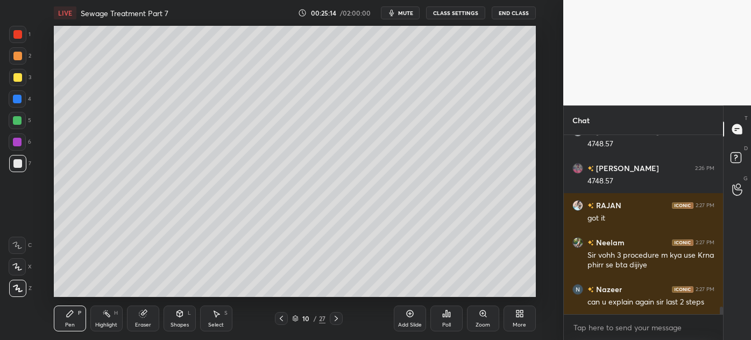
scroll to position [4067, 0]
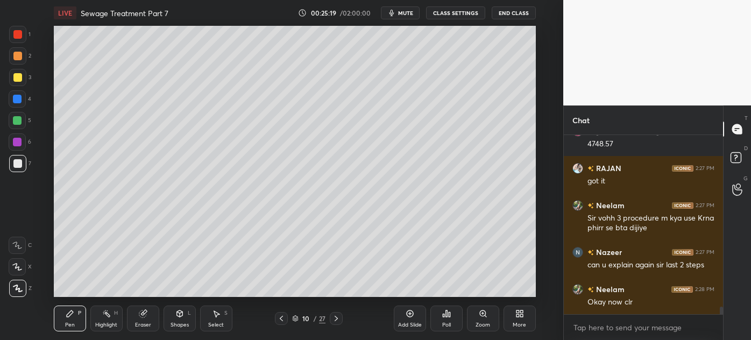
click at [14, 80] on div at bounding box center [17, 77] width 9 height 9
click at [279, 320] on icon at bounding box center [281, 318] width 9 height 9
click at [285, 320] on div at bounding box center [281, 318] width 13 height 13
click at [337, 318] on icon at bounding box center [336, 318] width 9 height 9
click at [407, 320] on div "Add Slide" at bounding box center [410, 319] width 32 height 26
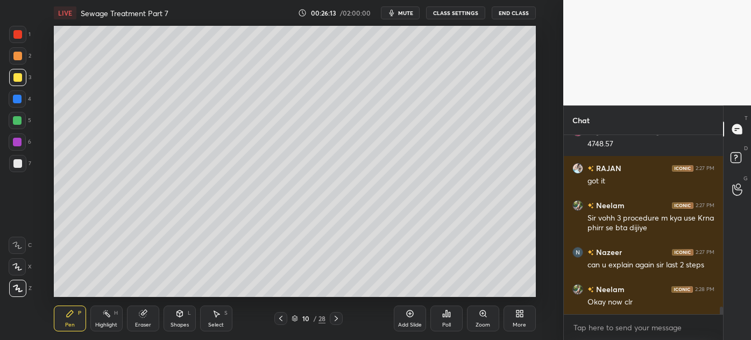
click at [139, 325] on div "Eraser" at bounding box center [143, 324] width 16 height 5
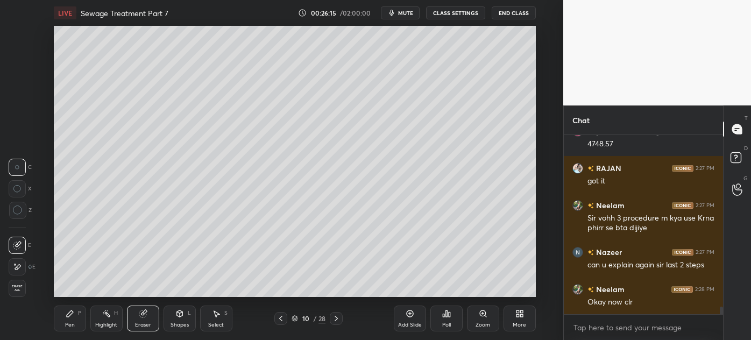
click at [67, 322] on div "Pen" at bounding box center [70, 324] width 10 height 5
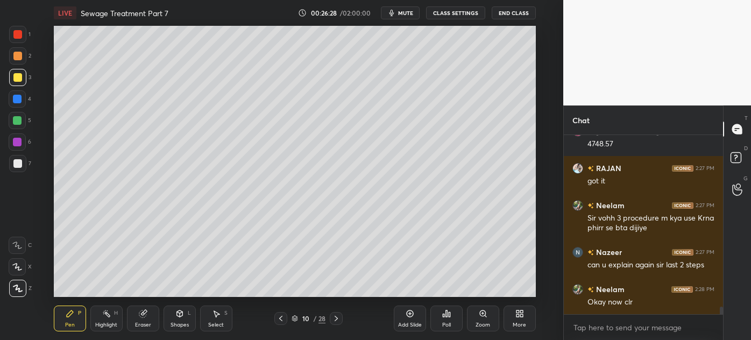
click at [277, 323] on div at bounding box center [280, 318] width 13 height 13
click at [334, 320] on icon at bounding box center [336, 318] width 9 height 9
click at [13, 162] on div at bounding box center [17, 163] width 9 height 9
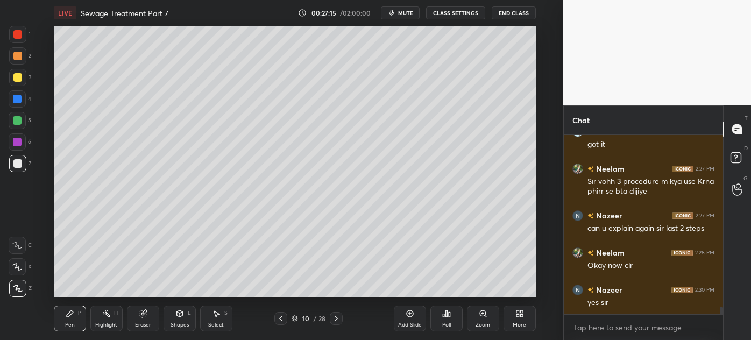
click at [142, 320] on div "Eraser" at bounding box center [143, 319] width 32 height 26
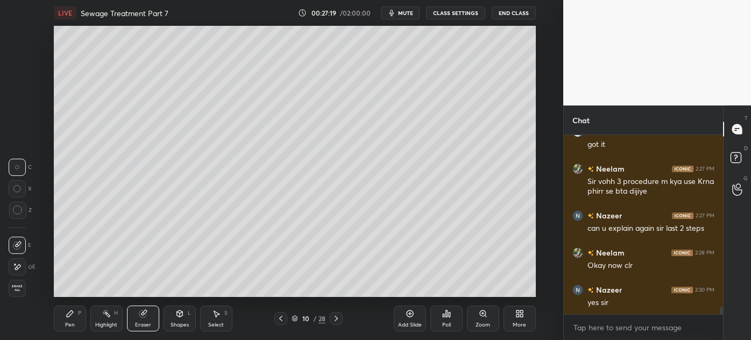
click at [70, 319] on div "Pen P" at bounding box center [70, 319] width 32 height 26
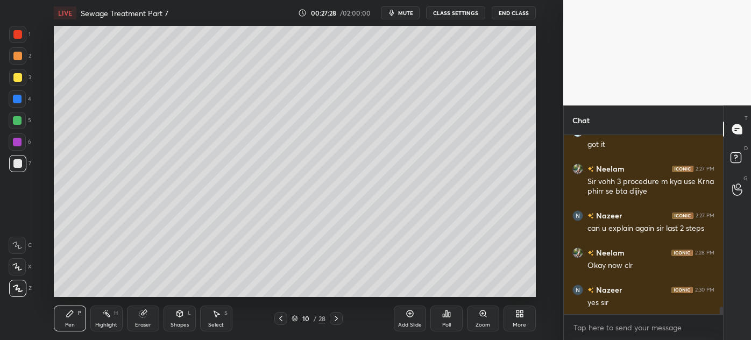
scroll to position [4115, 0]
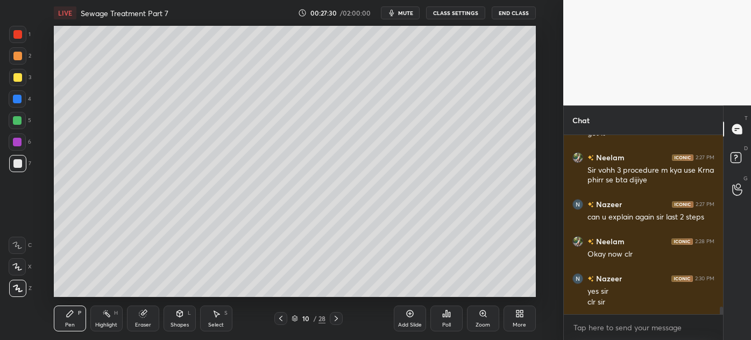
click at [337, 320] on icon at bounding box center [336, 318] width 3 height 5
click at [335, 320] on icon at bounding box center [336, 318] width 9 height 9
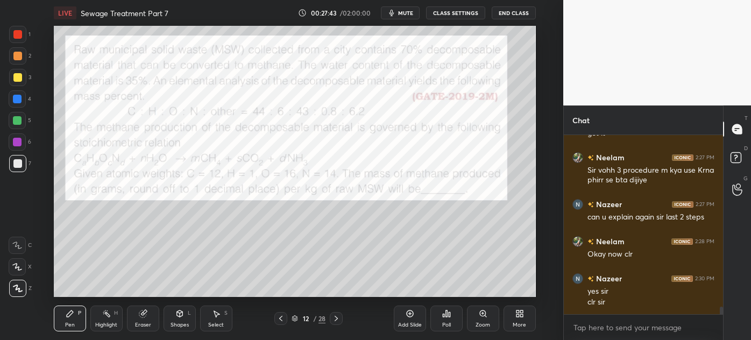
click at [15, 39] on div at bounding box center [17, 34] width 17 height 17
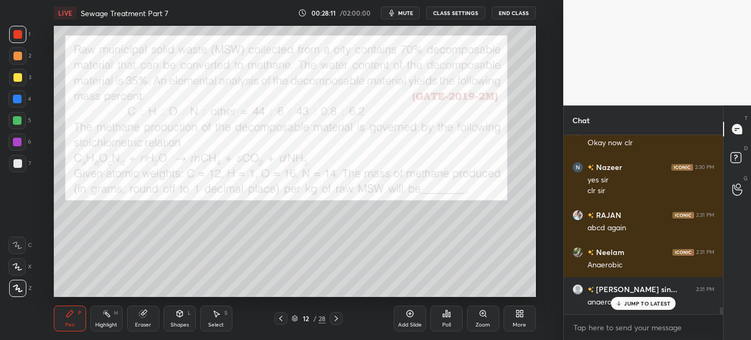
scroll to position [4263, 0]
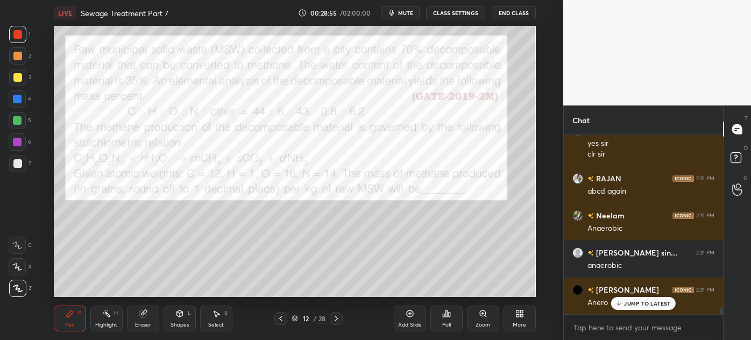
click at [16, 165] on div at bounding box center [17, 163] width 9 height 9
click at [518, 16] on button "End Class" at bounding box center [514, 12] width 44 height 13
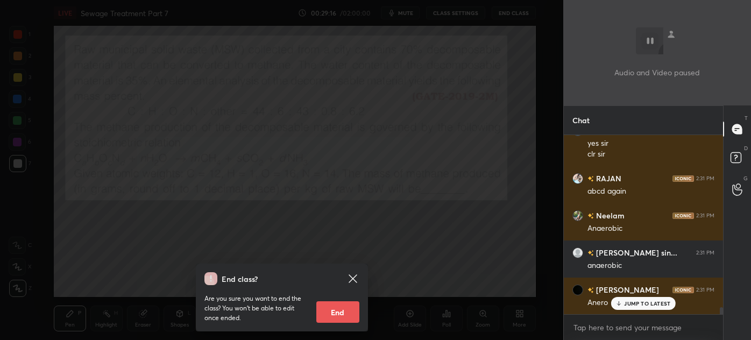
click at [205, 206] on div "End class? Are you sure you want to end the class? You won’t be able to edit on…" at bounding box center [281, 170] width 563 height 340
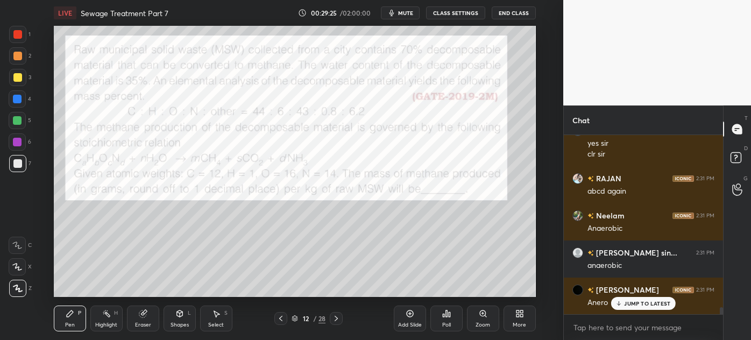
scroll to position [4300, 0]
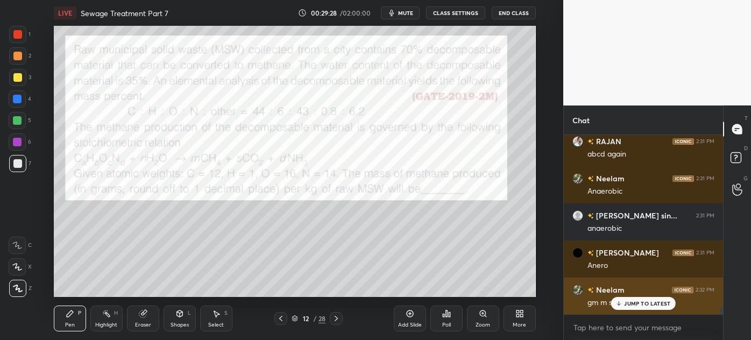
click at [638, 307] on p "JUMP TO LATEST" at bounding box center [647, 303] width 46 height 6
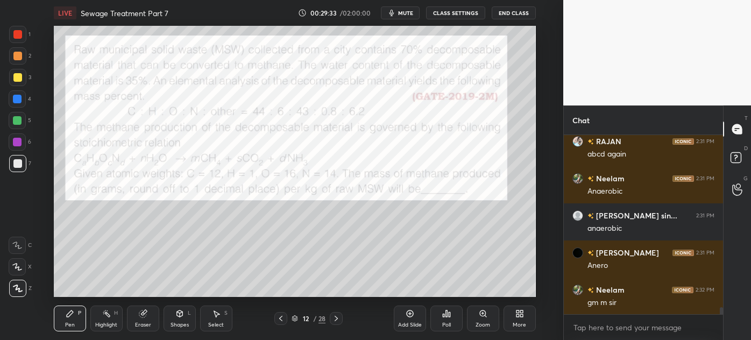
click at [139, 323] on div "Eraser" at bounding box center [143, 324] width 16 height 5
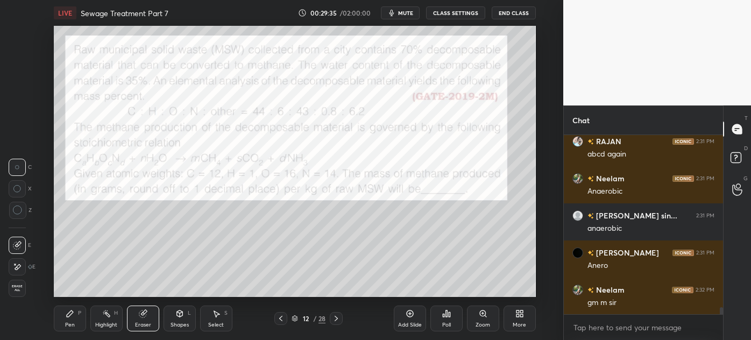
click at [68, 329] on div "Pen P" at bounding box center [70, 319] width 32 height 26
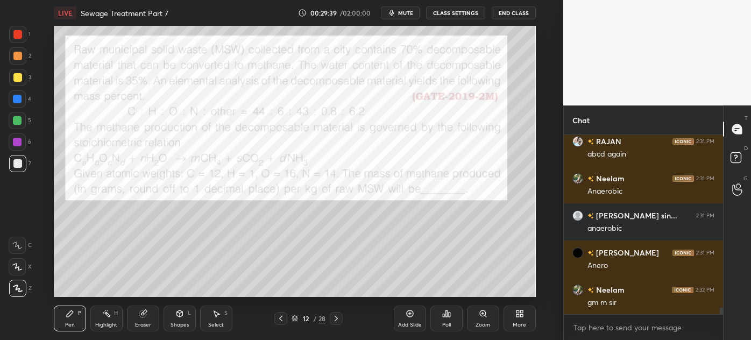
click at [18, 77] on div at bounding box center [17, 77] width 9 height 9
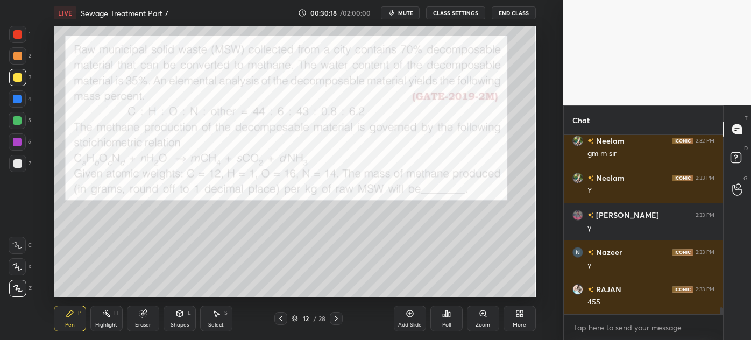
scroll to position [4486, 0]
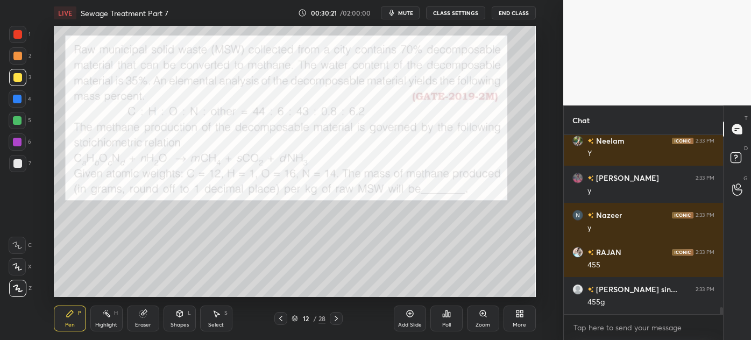
click at [16, 54] on div at bounding box center [17, 56] width 9 height 9
click at [20, 34] on div at bounding box center [17, 34] width 9 height 9
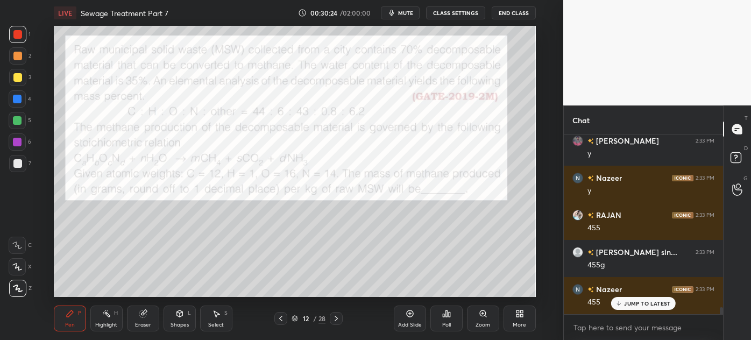
scroll to position [4560, 0]
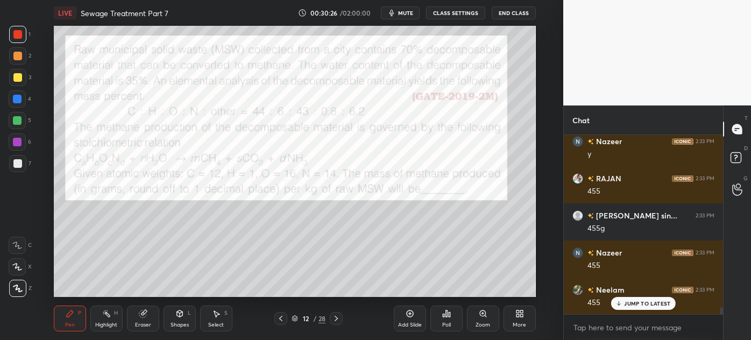
click at [11, 167] on div at bounding box center [17, 163] width 17 height 17
click at [301, 297] on div "Pen P Highlight H Eraser Shapes L Select S 12 / 28 Add Slide Poll Zoom More" at bounding box center [295, 318] width 482 height 43
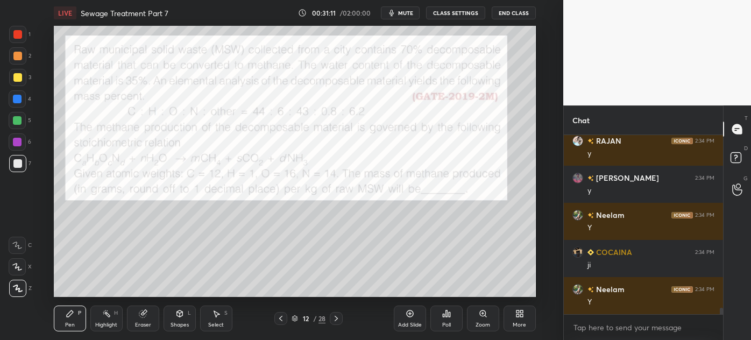
scroll to position [4783, 0]
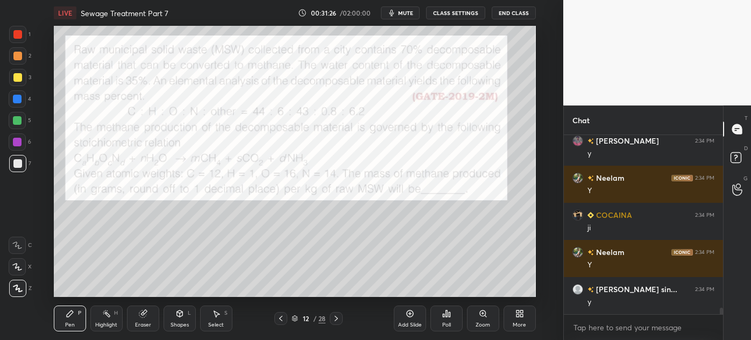
click at [336, 320] on icon at bounding box center [336, 318] width 3 height 5
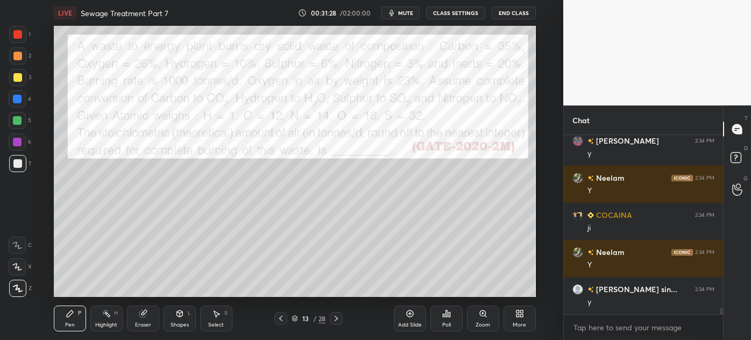
click at [281, 314] on icon at bounding box center [281, 318] width 9 height 9
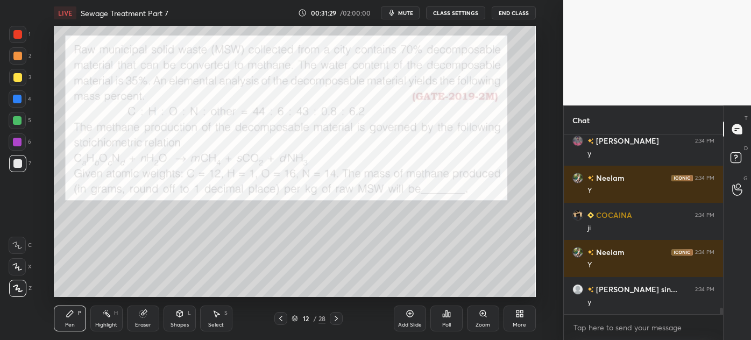
click at [412, 313] on icon at bounding box center [410, 313] width 9 height 9
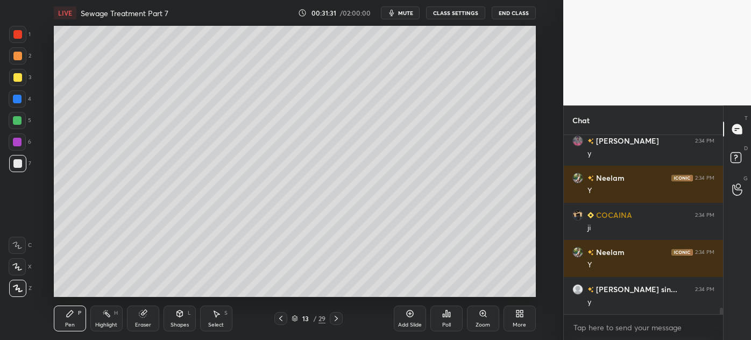
click at [17, 77] on div at bounding box center [17, 77] width 9 height 9
click at [216, 325] on div "Select" at bounding box center [216, 324] width 16 height 5
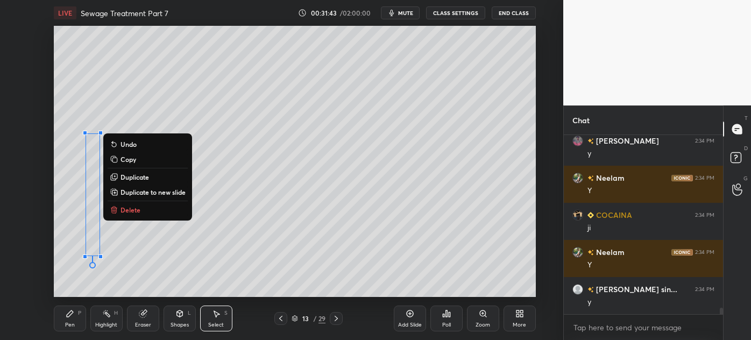
click at [68, 316] on icon at bounding box center [70, 313] width 6 height 6
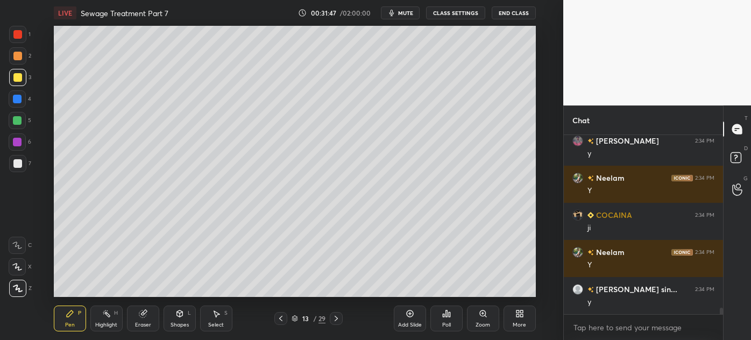
scroll to position [4820, 0]
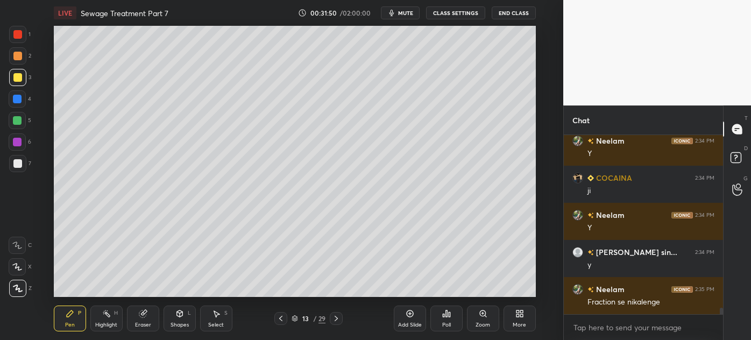
click at [280, 320] on icon at bounding box center [281, 318] width 9 height 9
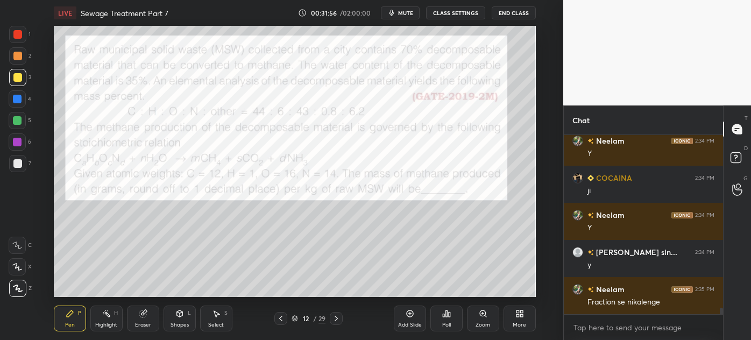
click at [333, 316] on icon at bounding box center [336, 318] width 9 height 9
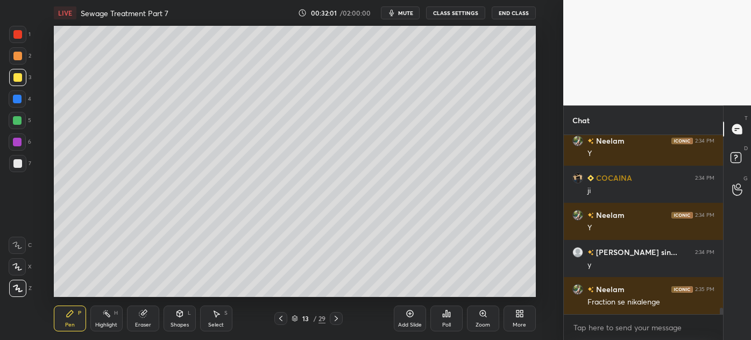
click at [284, 318] on icon at bounding box center [281, 318] width 9 height 9
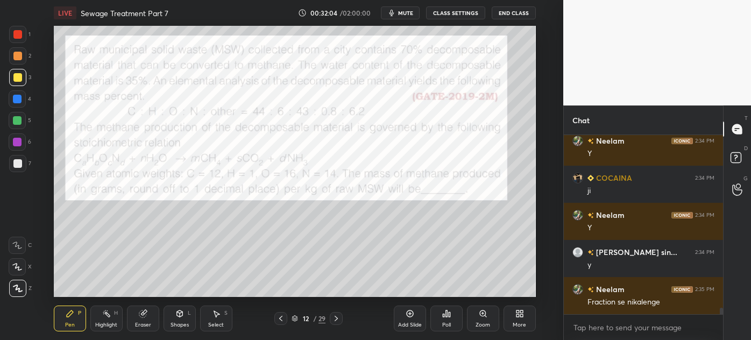
click at [335, 320] on icon at bounding box center [336, 318] width 9 height 9
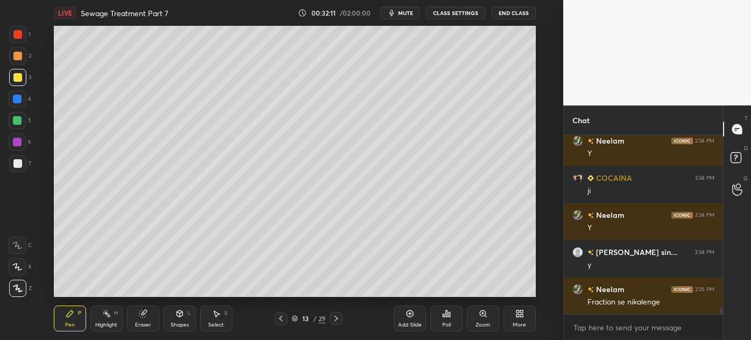
scroll to position [4830, 0]
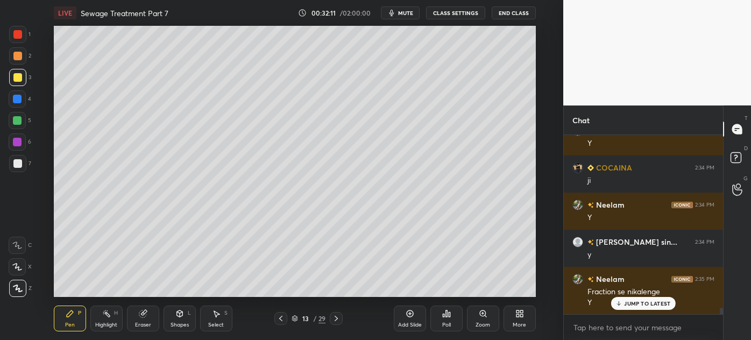
click at [17, 166] on div at bounding box center [17, 163] width 9 height 9
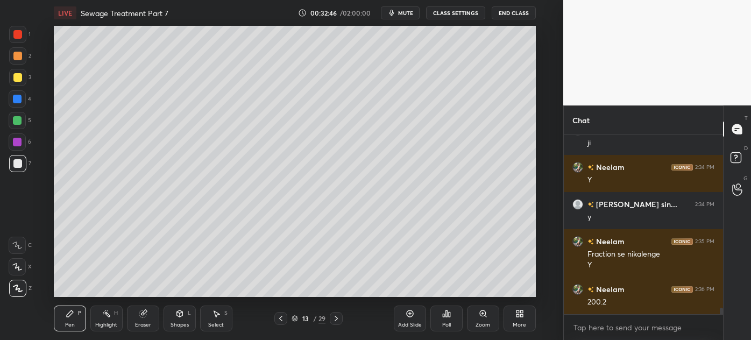
scroll to position [4905, 0]
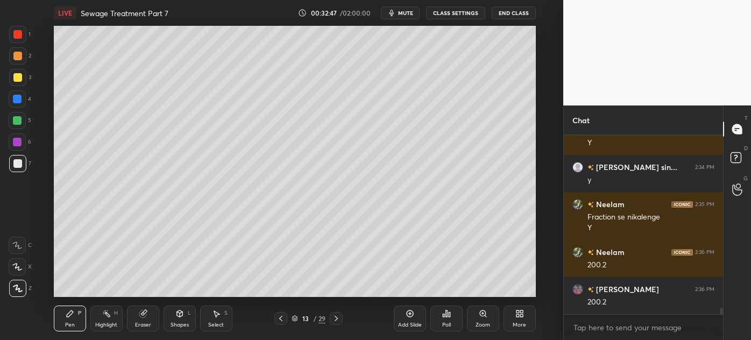
click at [18, 79] on div at bounding box center [17, 77] width 9 height 9
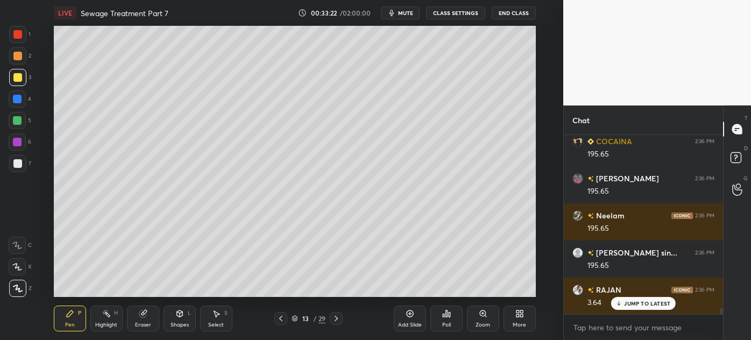
scroll to position [5286, 0]
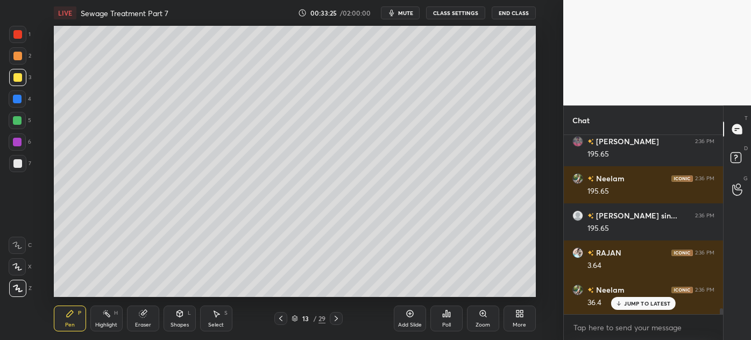
click at [14, 165] on div at bounding box center [17, 163] width 9 height 9
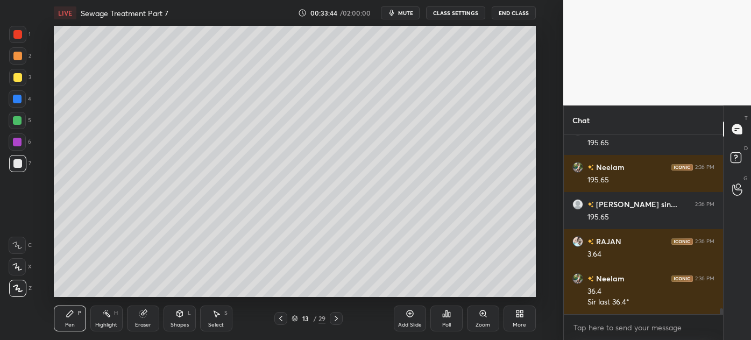
click at [144, 316] on icon at bounding box center [142, 313] width 7 height 7
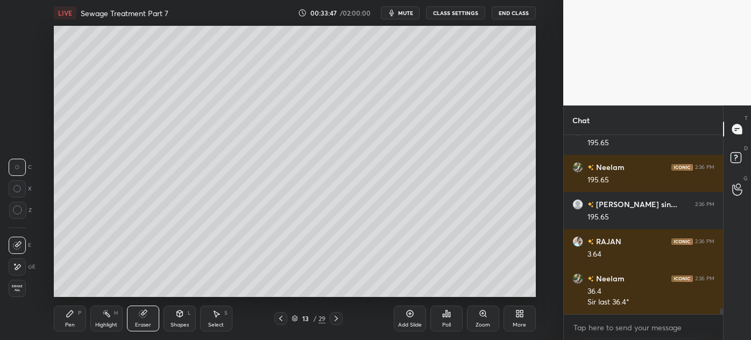
click at [67, 327] on div "Pen" at bounding box center [70, 324] width 10 height 5
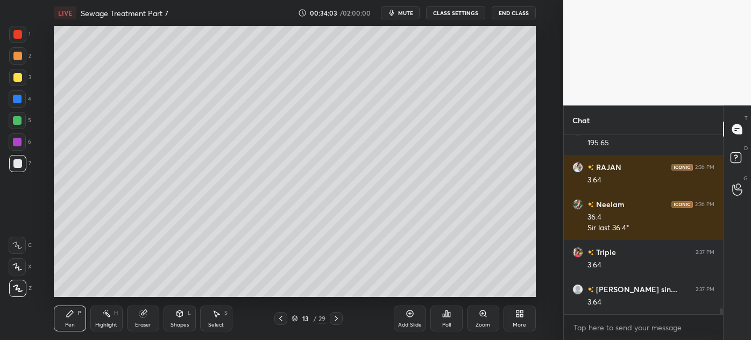
scroll to position [5408, 0]
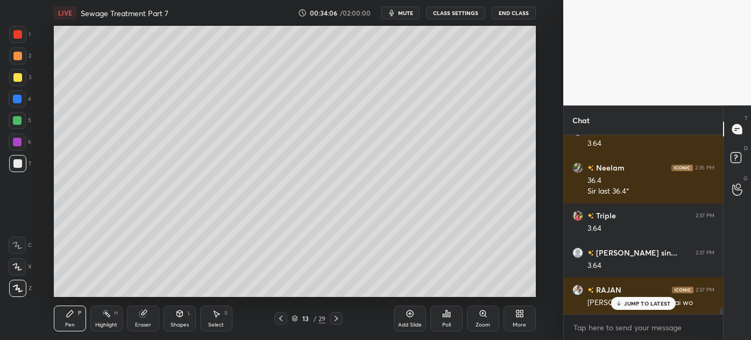
click at [144, 320] on div "Eraser" at bounding box center [143, 319] width 32 height 26
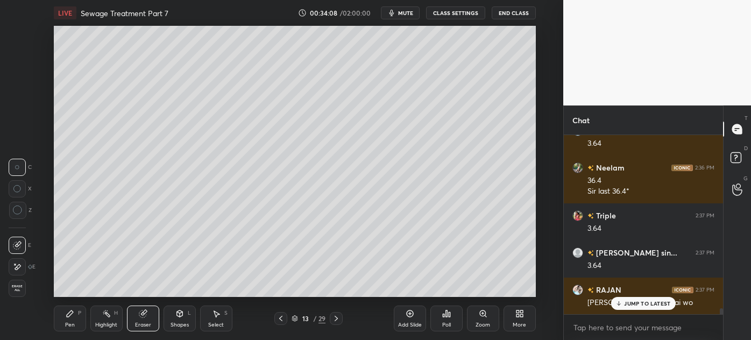
click at [67, 329] on div "Pen P" at bounding box center [70, 319] width 32 height 26
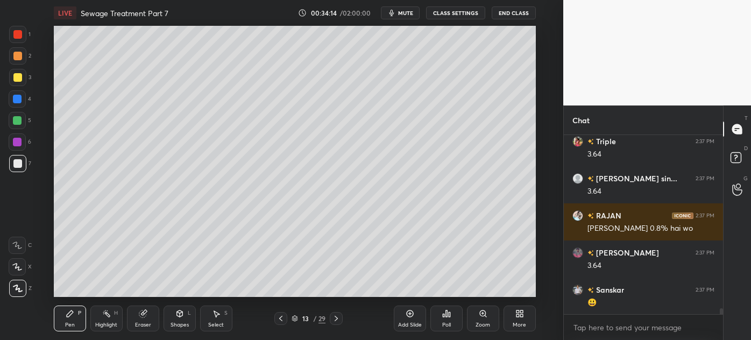
scroll to position [5519, 0]
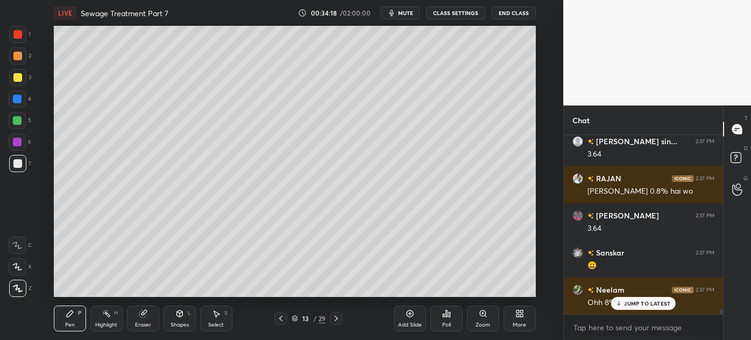
click at [11, 78] on div at bounding box center [17, 77] width 17 height 17
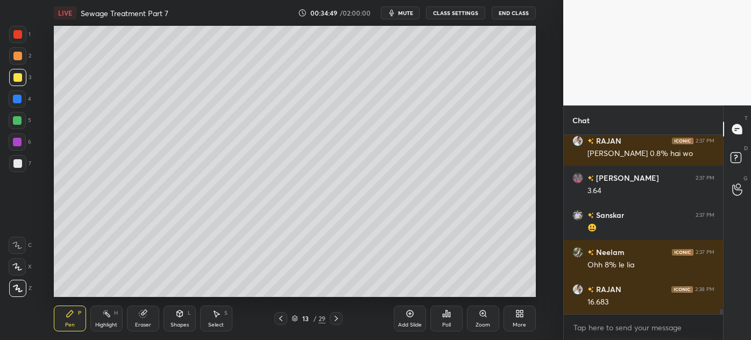
click at [18, 101] on div at bounding box center [17, 99] width 9 height 9
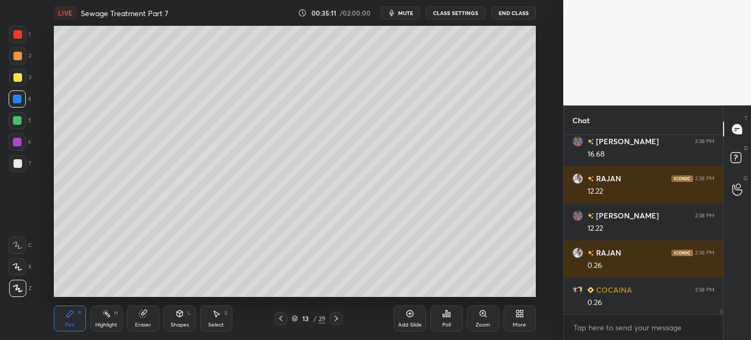
scroll to position [5779, 0]
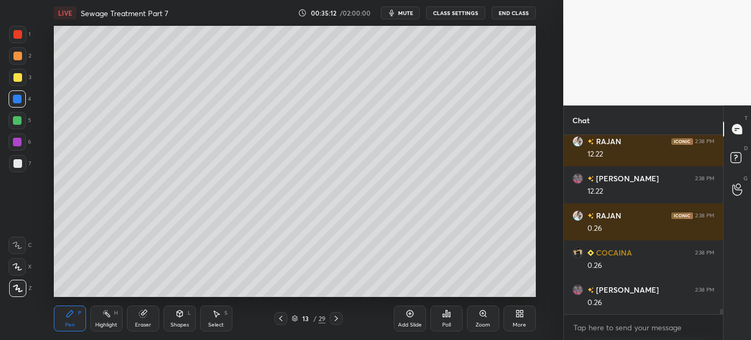
click at [16, 168] on div at bounding box center [17, 163] width 17 height 17
click at [144, 318] on div "Eraser" at bounding box center [143, 319] width 32 height 26
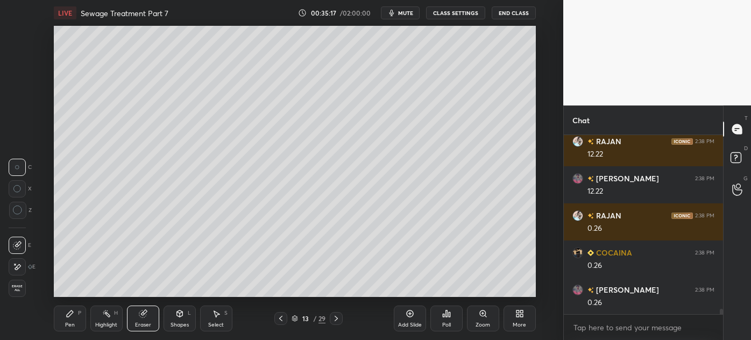
click at [68, 322] on div "Pen" at bounding box center [70, 324] width 10 height 5
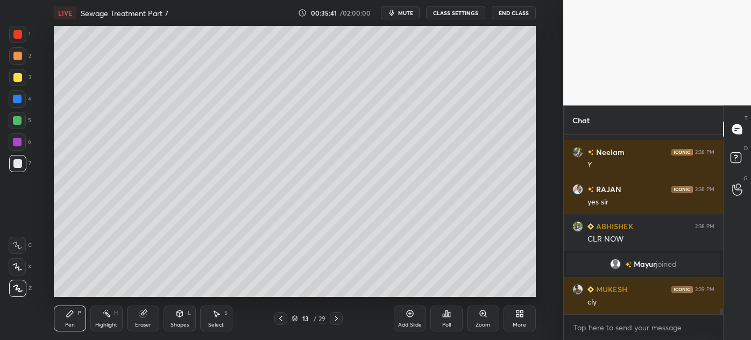
scroll to position [5428, 0]
click at [17, 54] on div at bounding box center [17, 56] width 9 height 9
click at [409, 322] on div "Add Slide" at bounding box center [410, 324] width 24 height 5
click at [14, 161] on div at bounding box center [17, 163] width 9 height 9
click at [281, 319] on icon at bounding box center [280, 318] width 9 height 9
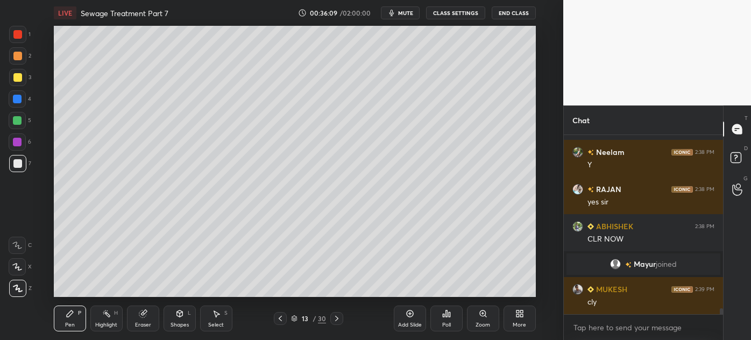
click at [340, 320] on icon at bounding box center [337, 318] width 9 height 9
click at [144, 322] on div "Eraser" at bounding box center [143, 324] width 16 height 5
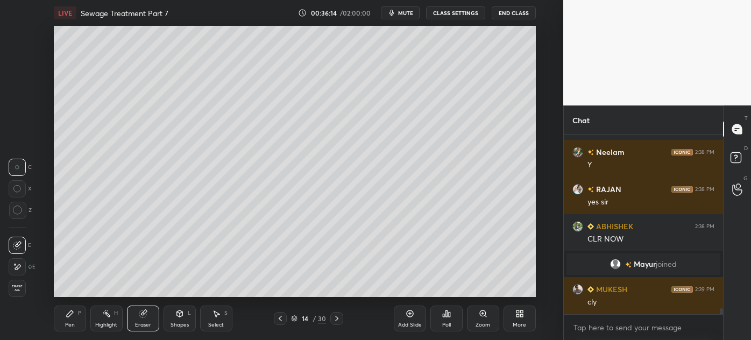
click at [69, 320] on div "Pen P" at bounding box center [70, 319] width 32 height 26
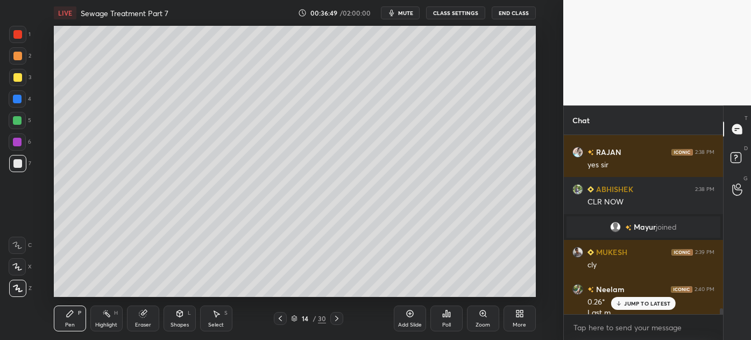
scroll to position [5475, 0]
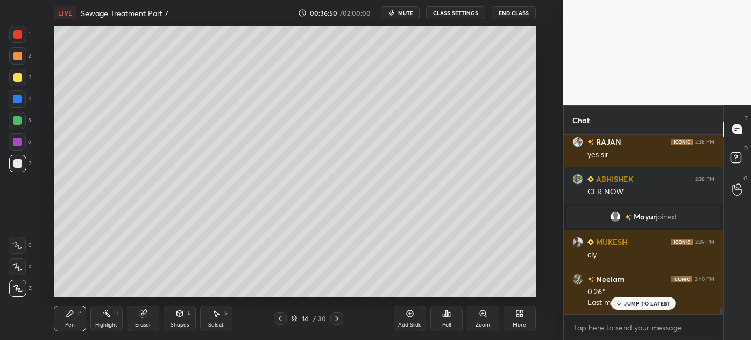
click at [140, 316] on icon at bounding box center [142, 313] width 7 height 7
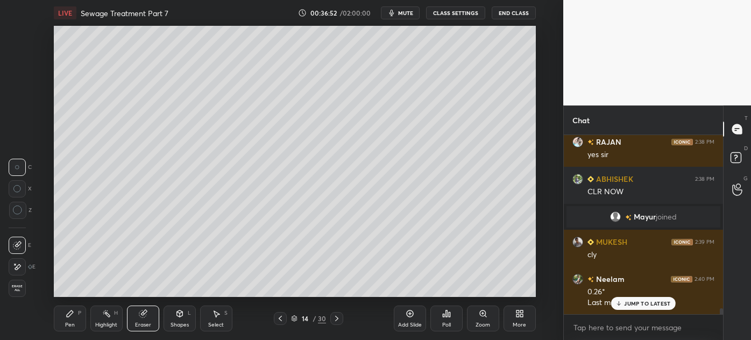
click at [72, 321] on div "Pen P" at bounding box center [70, 319] width 32 height 26
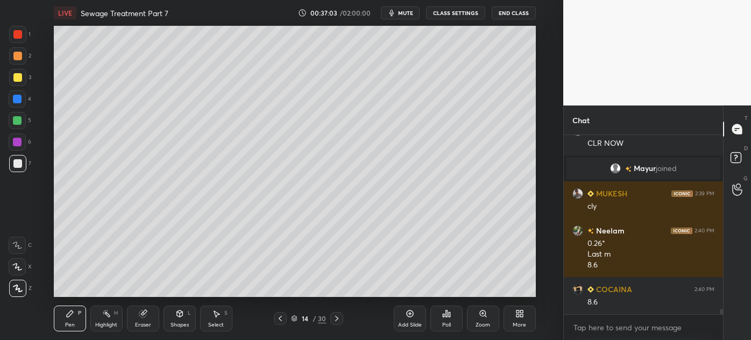
scroll to position [5561, 0]
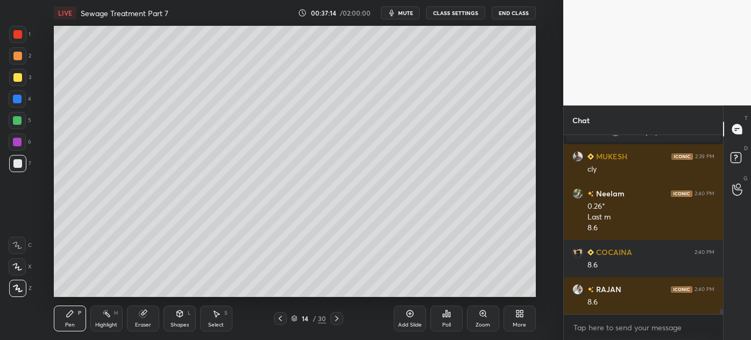
click at [16, 75] on div at bounding box center [17, 77] width 9 height 9
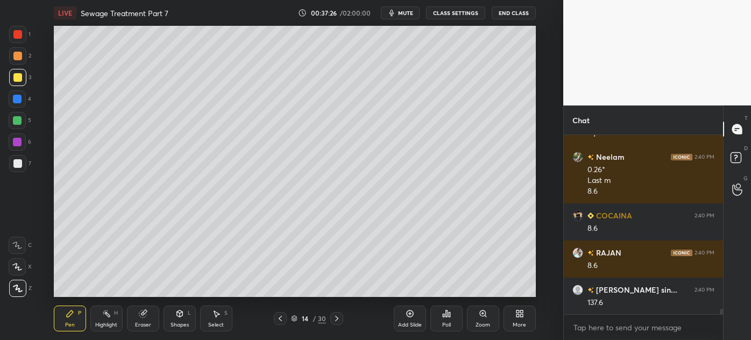
scroll to position [5634, 0]
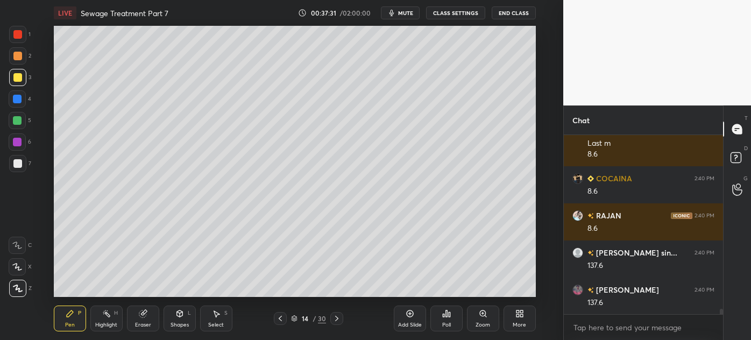
click at [146, 322] on div "Eraser" at bounding box center [143, 324] width 16 height 5
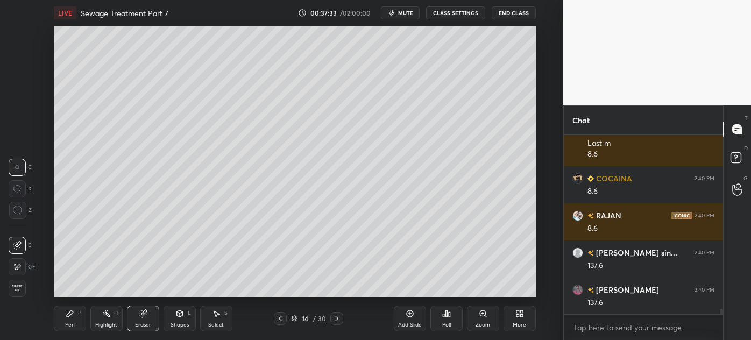
click at [74, 320] on div "Pen P" at bounding box center [70, 319] width 32 height 26
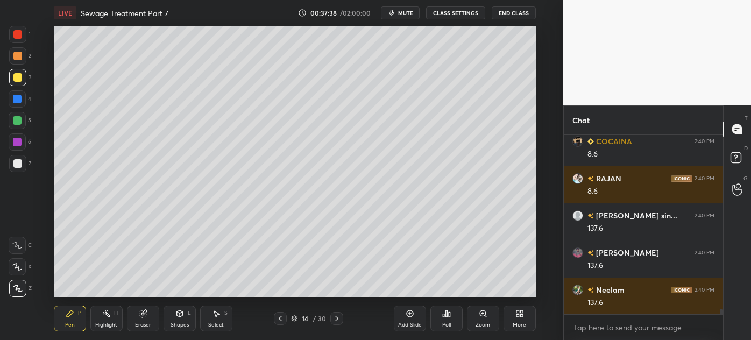
scroll to position [5709, 0]
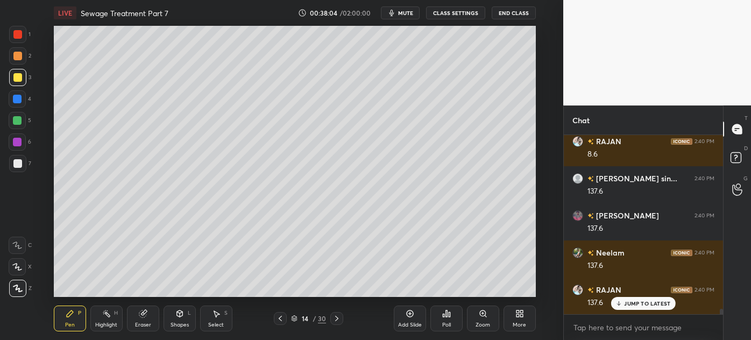
click at [284, 314] on div at bounding box center [280, 318] width 13 height 13
click at [105, 321] on div "Highlight H" at bounding box center [106, 319] width 32 height 26
click at [343, 314] on div at bounding box center [336, 318] width 13 height 13
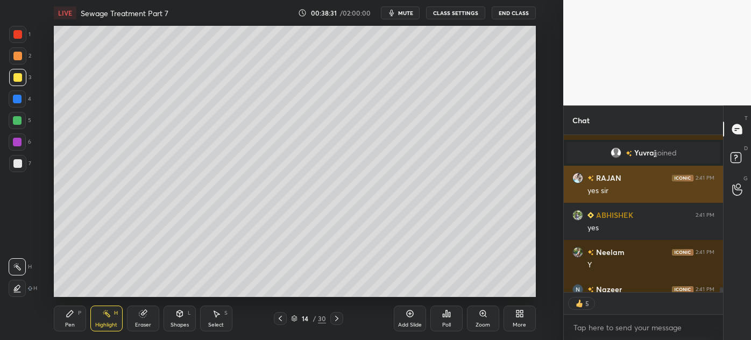
scroll to position [5942, 0]
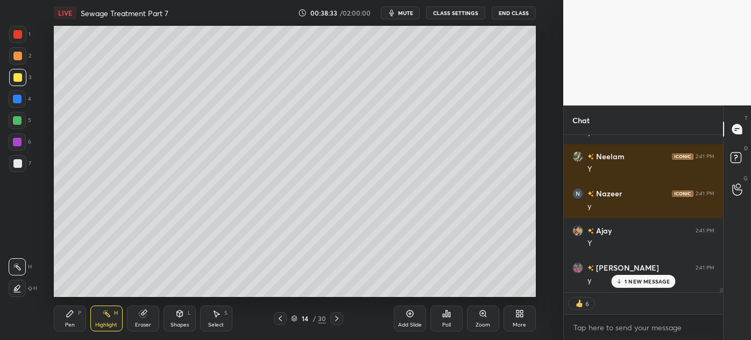
click at [338, 318] on icon at bounding box center [337, 318] width 9 height 9
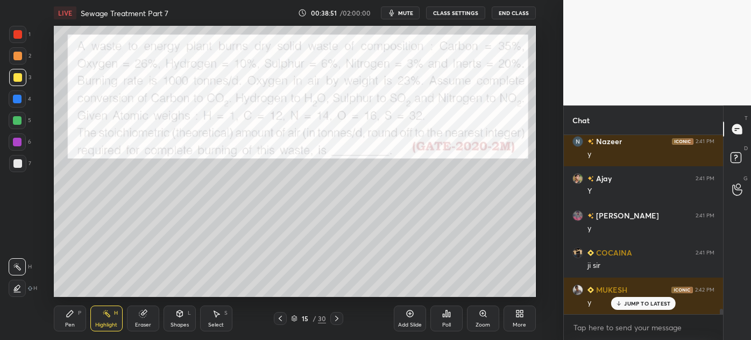
scroll to position [6069, 0]
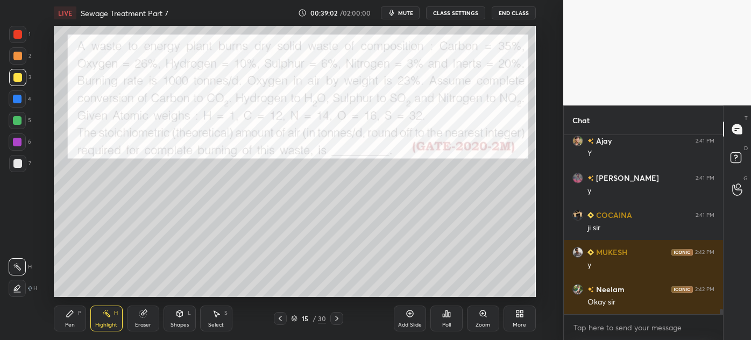
click at [515, 9] on button "End Class" at bounding box center [514, 12] width 44 height 13
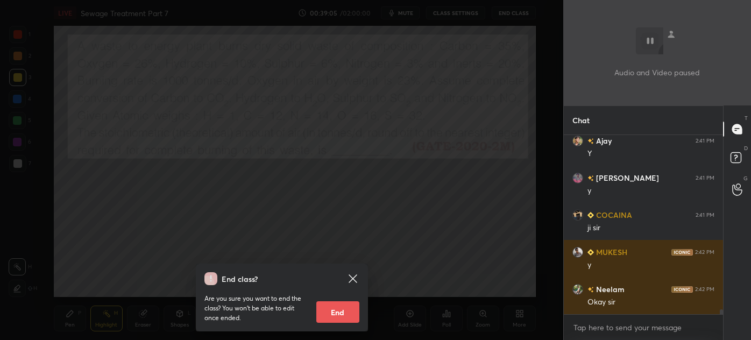
scroll to position [6106, 0]
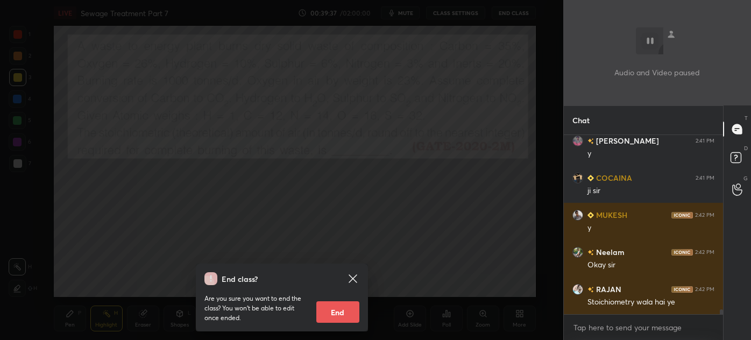
click at [310, 186] on div "End class? Are you sure you want to end the class? You won’t be able to edit on…" at bounding box center [281, 170] width 563 height 340
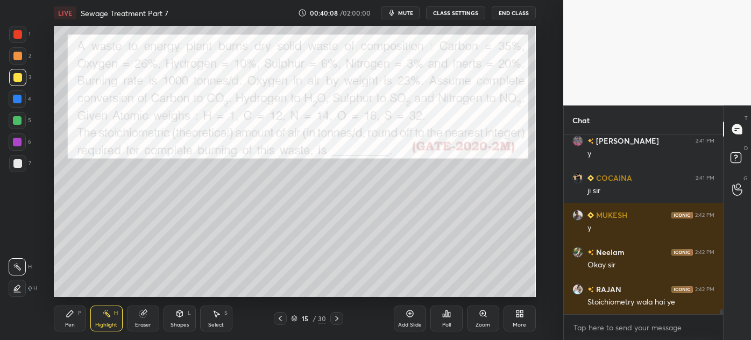
click at [68, 322] on div "Pen" at bounding box center [70, 324] width 10 height 5
click at [406, 322] on div "Add Slide" at bounding box center [410, 324] width 24 height 5
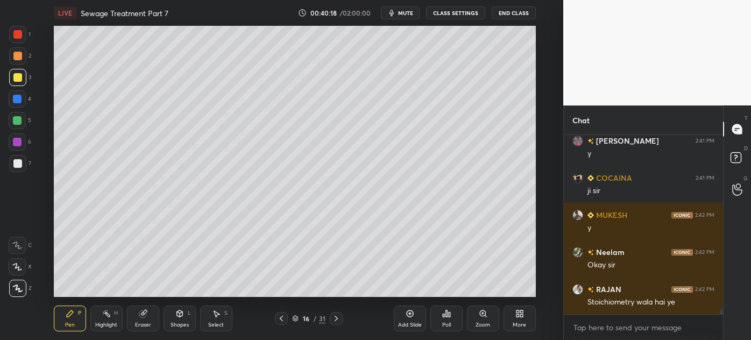
click at [215, 320] on div "Select S" at bounding box center [216, 319] width 32 height 26
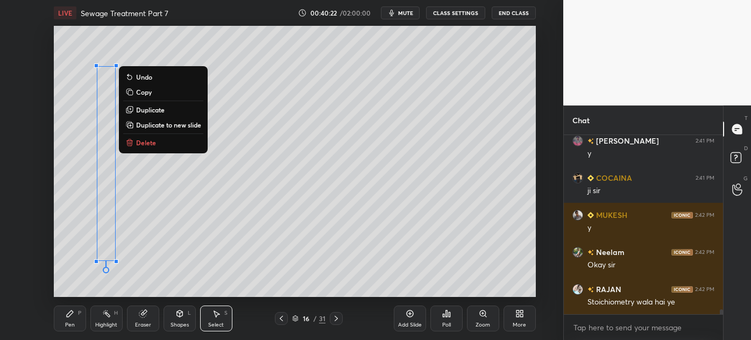
click at [66, 325] on div "Pen" at bounding box center [70, 324] width 10 height 5
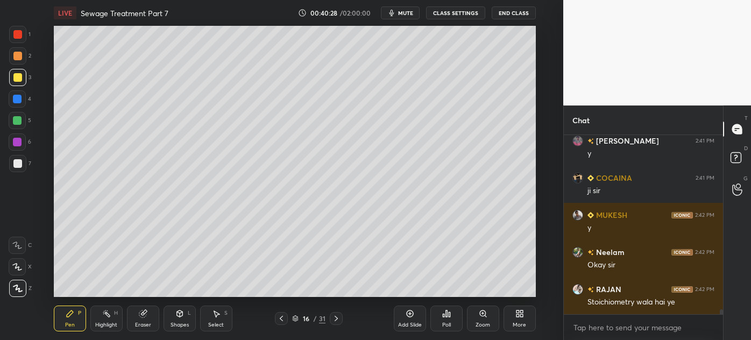
click at [281, 319] on icon at bounding box center [281, 318] width 9 height 9
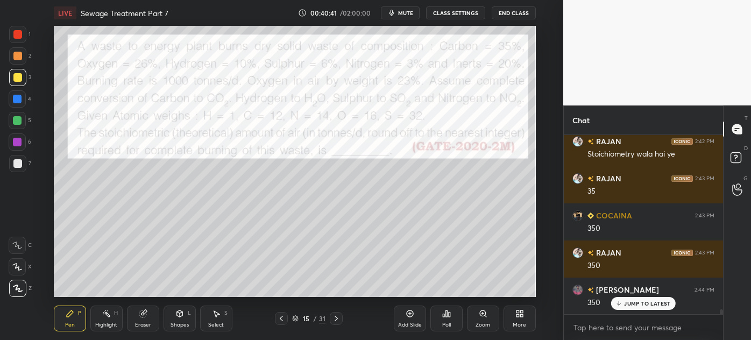
scroll to position [6291, 0]
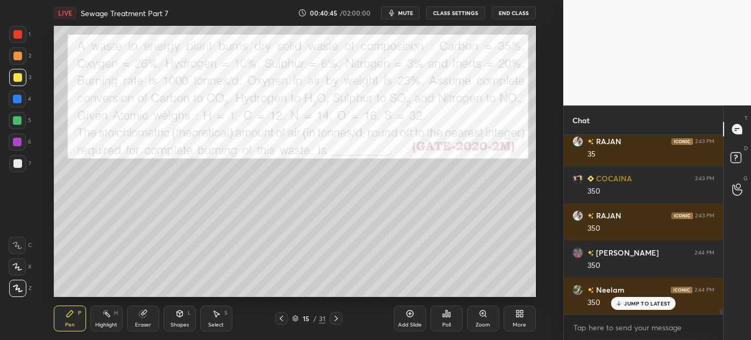
click at [334, 320] on icon at bounding box center [336, 318] width 9 height 9
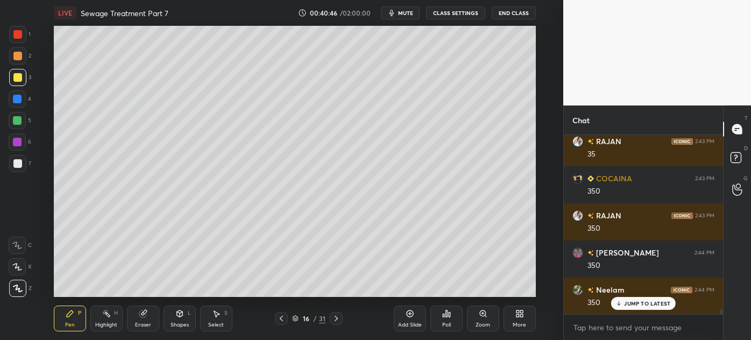
scroll to position [6328, 0]
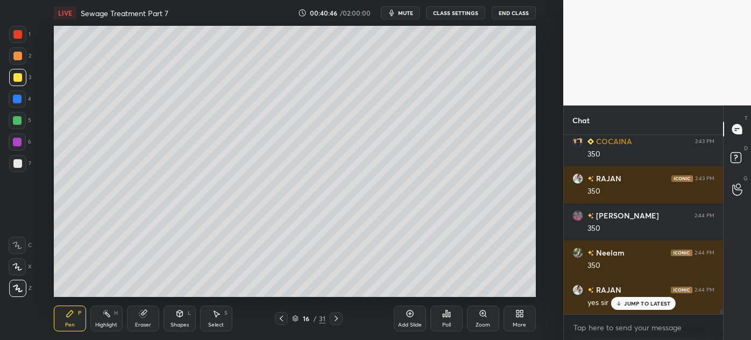
click at [16, 164] on div at bounding box center [17, 163] width 9 height 9
click at [281, 322] on icon at bounding box center [281, 318] width 9 height 9
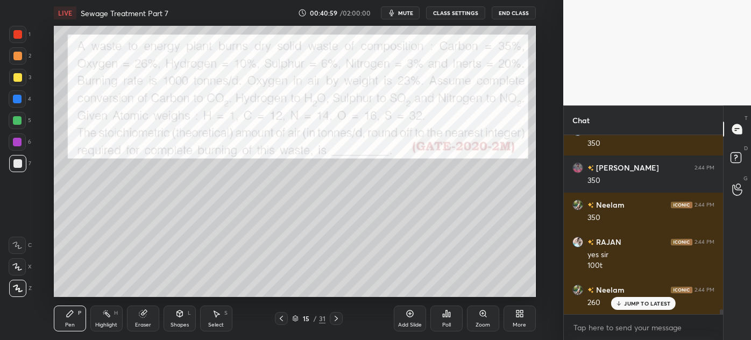
scroll to position [6413, 0]
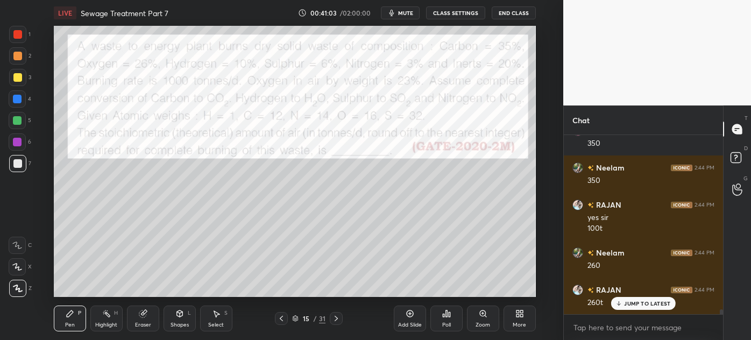
click at [337, 320] on icon at bounding box center [336, 318] width 9 height 9
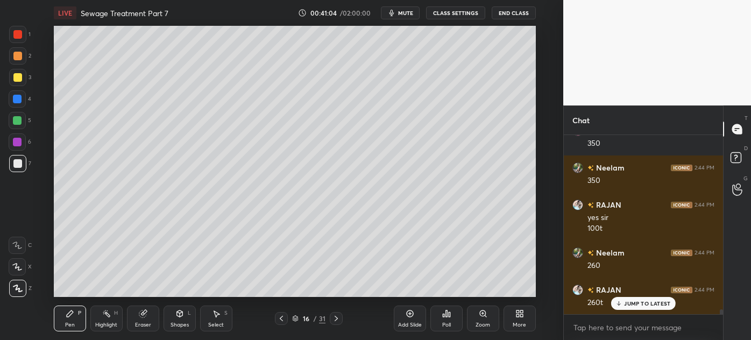
scroll to position [6450, 0]
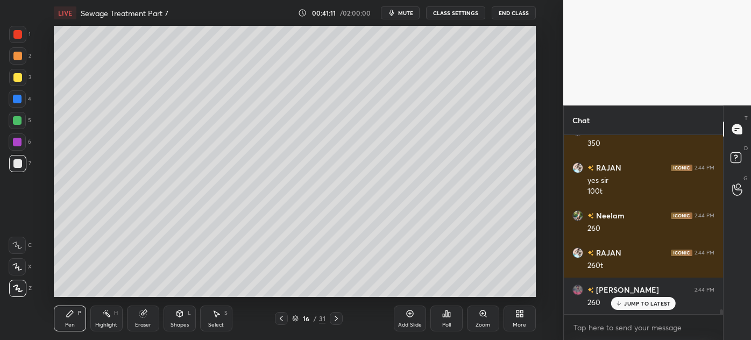
click at [282, 320] on icon at bounding box center [281, 318] width 9 height 9
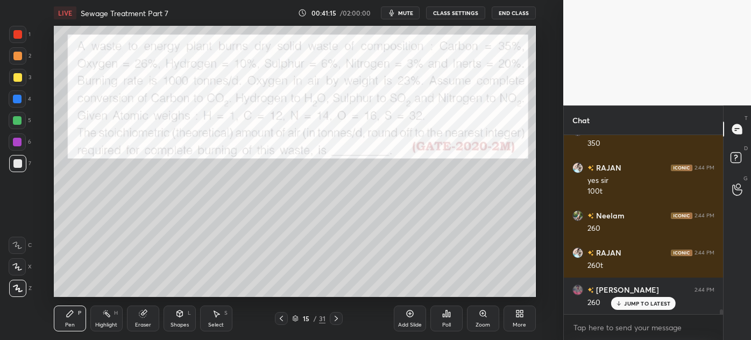
click at [332, 318] on icon at bounding box center [336, 318] width 9 height 9
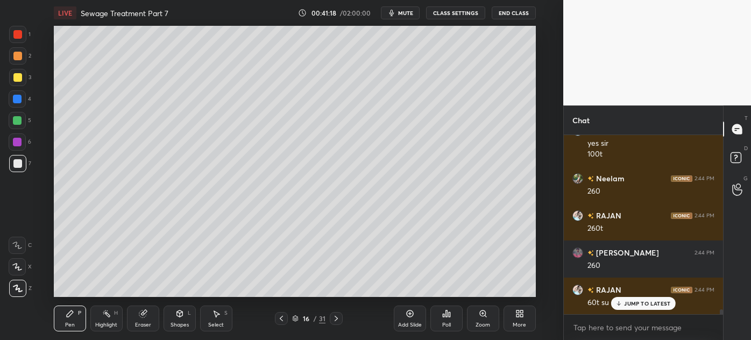
scroll to position [6525, 0]
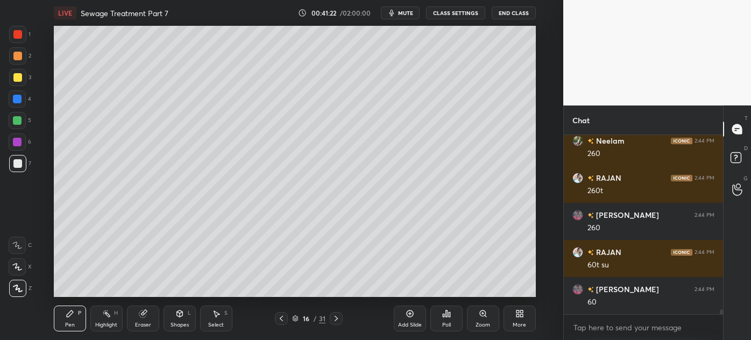
click at [281, 320] on icon at bounding box center [281, 318] width 3 height 5
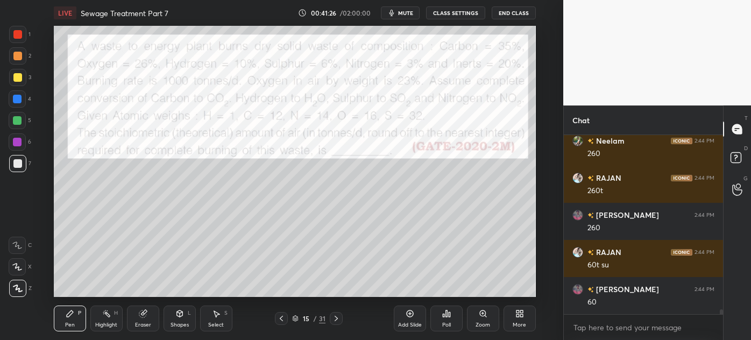
scroll to position [6562, 0]
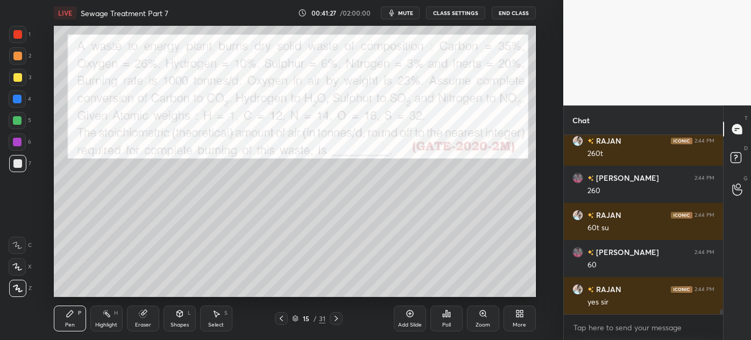
click at [13, 37] on div at bounding box center [17, 34] width 9 height 9
click at [16, 167] on div at bounding box center [17, 163] width 9 height 9
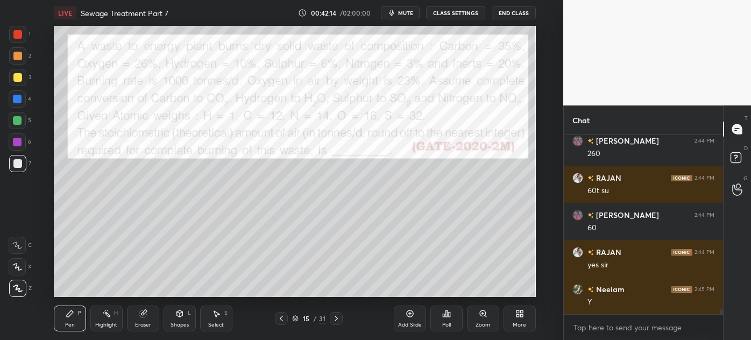
click at [17, 56] on div at bounding box center [17, 56] width 9 height 9
click at [339, 320] on icon at bounding box center [336, 318] width 9 height 9
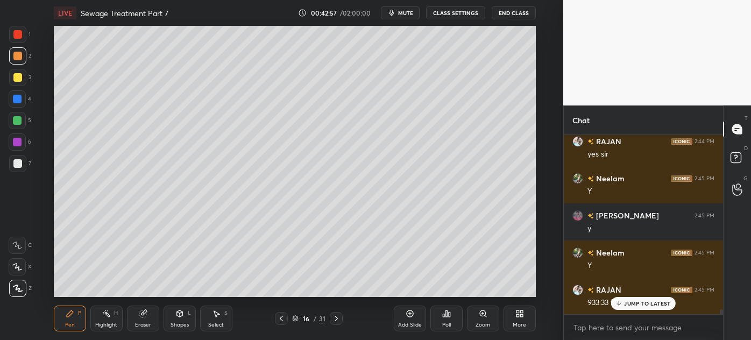
scroll to position [6747, 0]
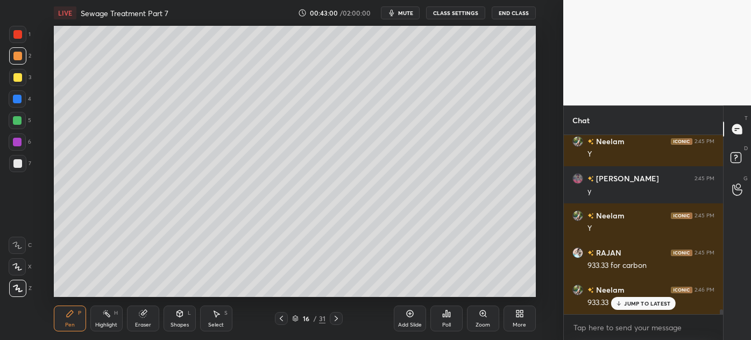
click at [11, 166] on div at bounding box center [17, 163] width 17 height 17
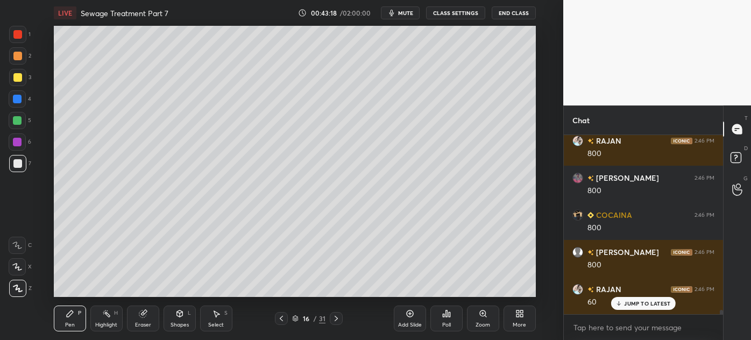
scroll to position [3, 3]
click at [11, 88] on div "3" at bounding box center [20, 80] width 22 height 22
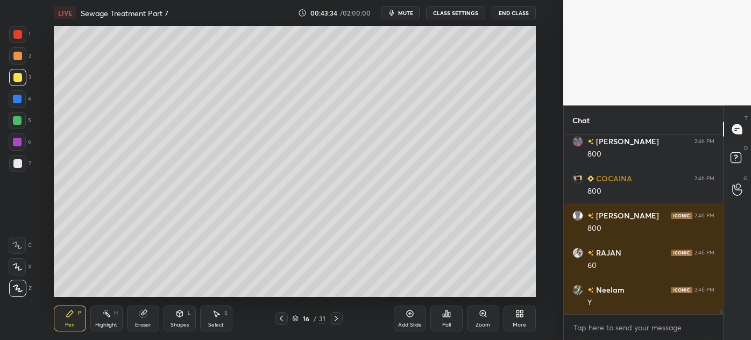
click at [13, 162] on div at bounding box center [17, 163] width 9 height 9
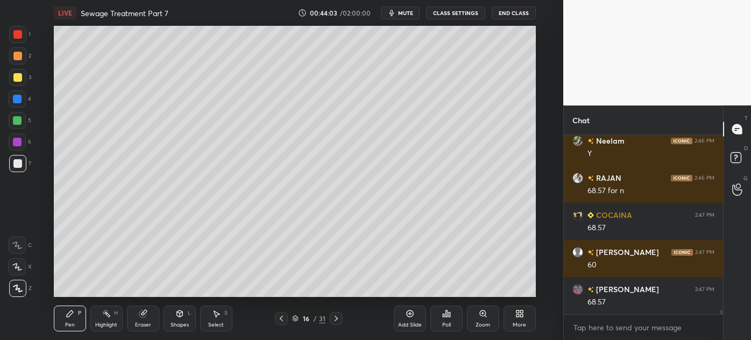
scroll to position [7231, 0]
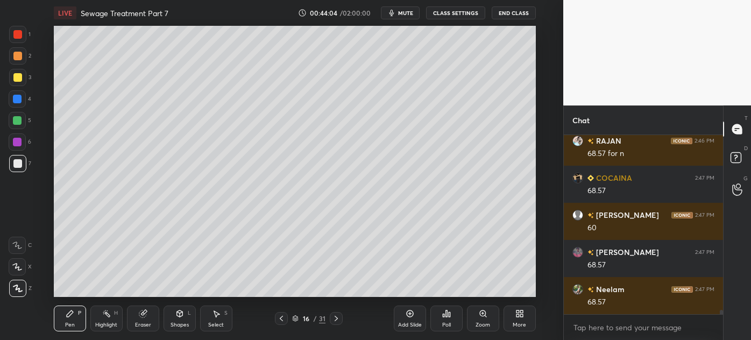
click at [13, 57] on div at bounding box center [17, 56] width 9 height 9
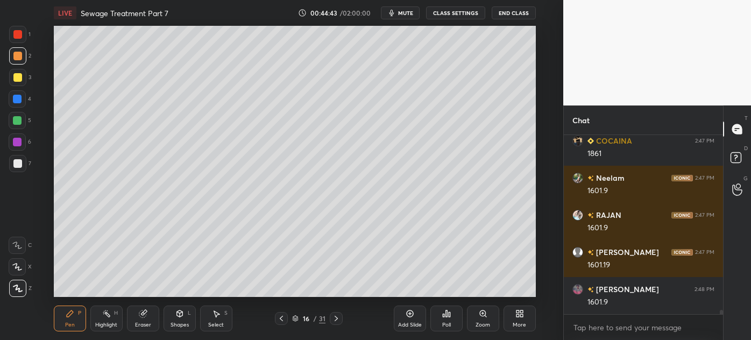
scroll to position [7453, 0]
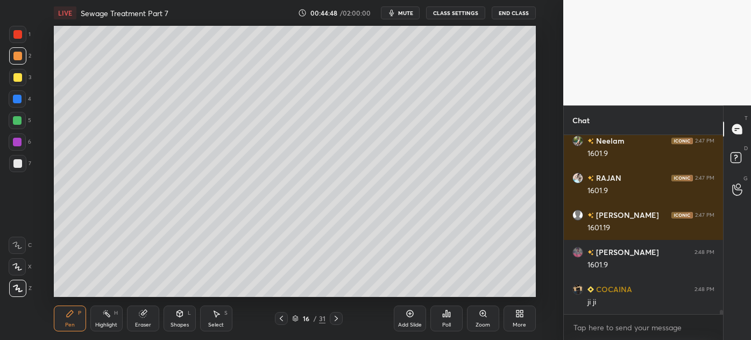
click at [282, 321] on icon at bounding box center [281, 318] width 9 height 9
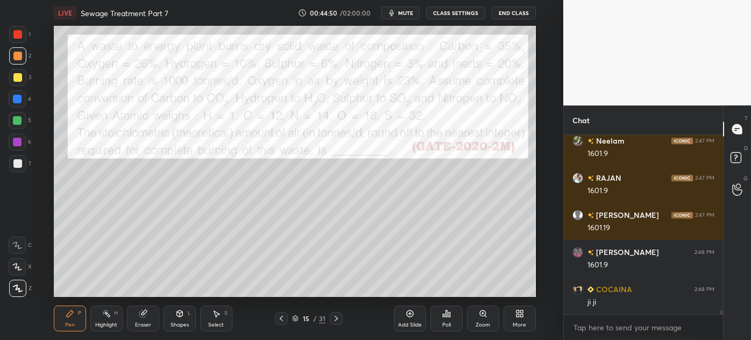
click at [14, 34] on div at bounding box center [17, 34] width 9 height 9
click at [13, 164] on div at bounding box center [17, 163] width 9 height 9
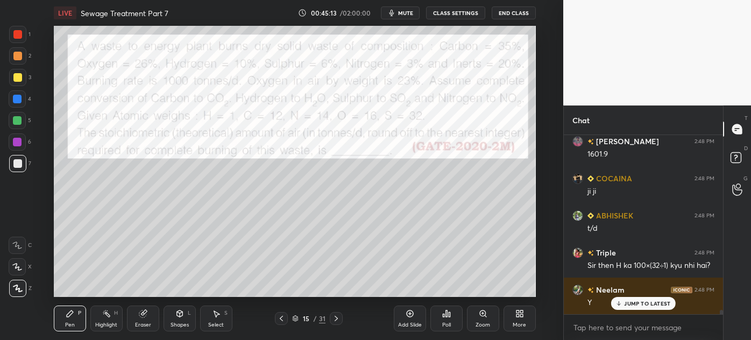
scroll to position [7601, 0]
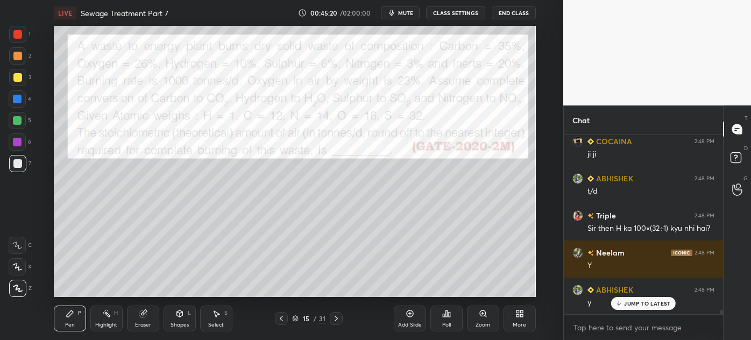
click at [142, 319] on div "Eraser" at bounding box center [143, 319] width 32 height 26
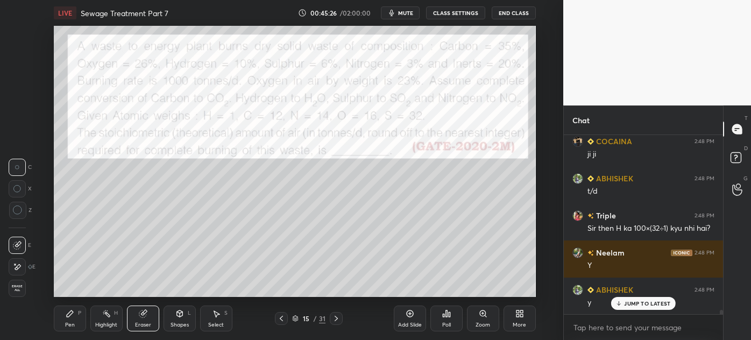
click at [335, 321] on icon at bounding box center [336, 318] width 3 height 5
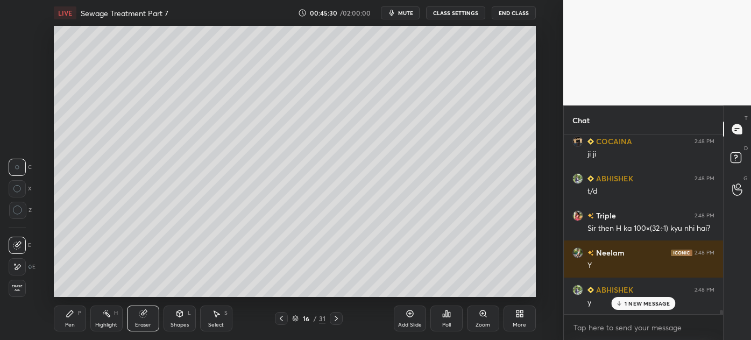
scroll to position [7638, 0]
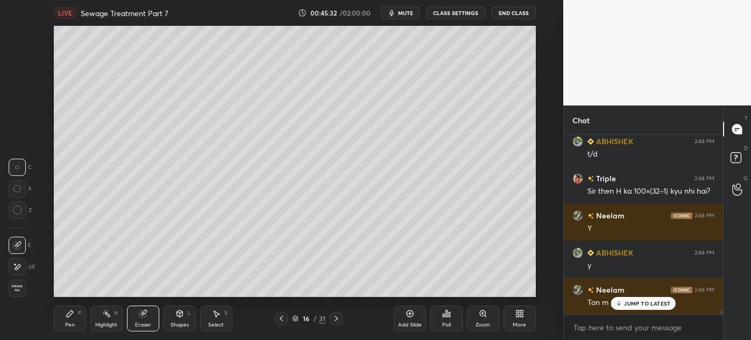
click at [67, 322] on div "Pen" at bounding box center [70, 324] width 10 height 5
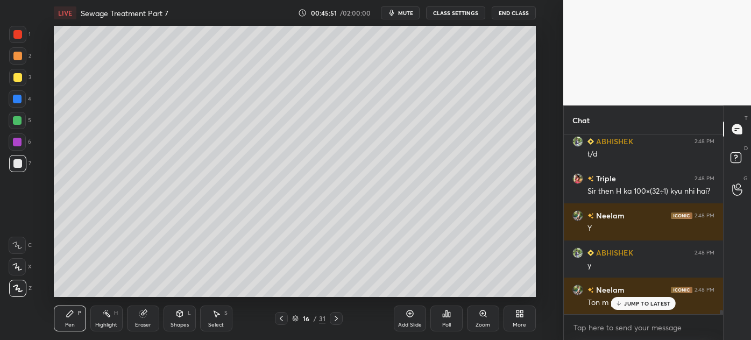
click at [284, 320] on icon at bounding box center [281, 318] width 9 height 9
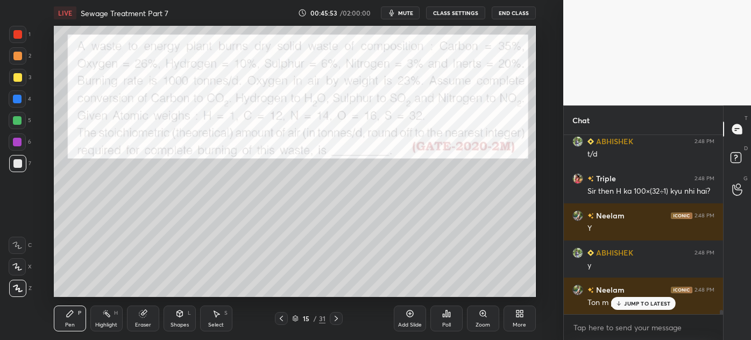
click at [14, 79] on div at bounding box center [17, 77] width 9 height 9
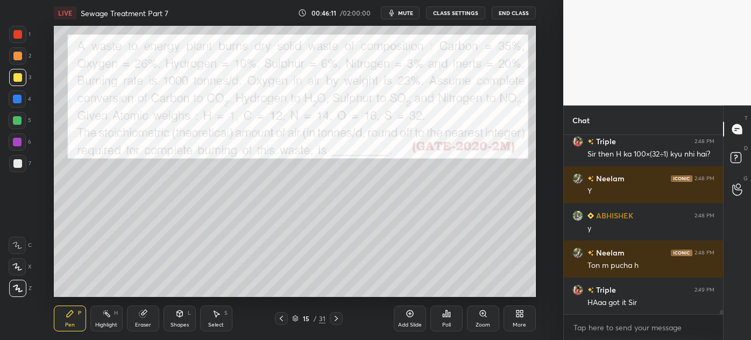
scroll to position [7713, 0]
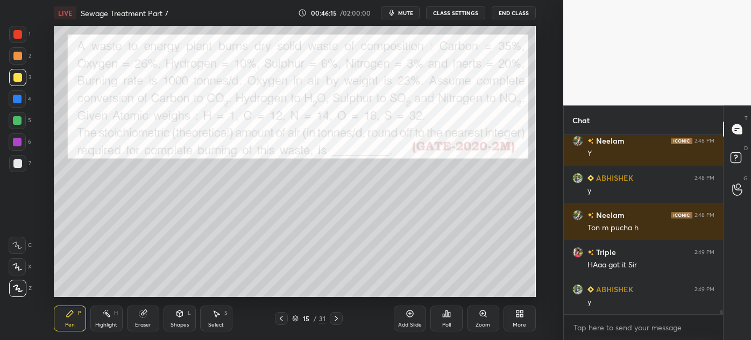
click at [338, 316] on icon at bounding box center [336, 318] width 9 height 9
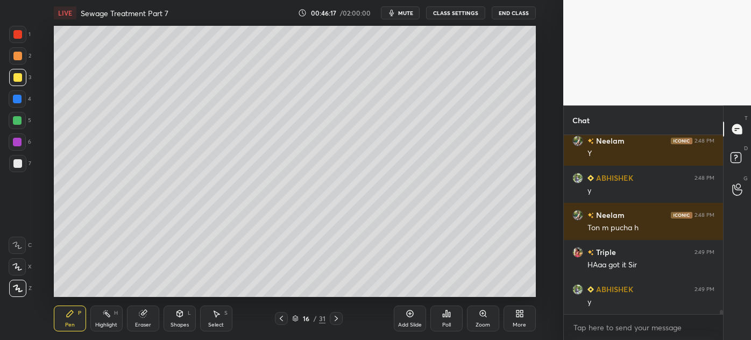
click at [409, 316] on icon at bounding box center [409, 313] width 7 height 7
click at [284, 322] on icon at bounding box center [281, 318] width 9 height 9
click at [336, 318] on icon at bounding box center [336, 318] width 9 height 9
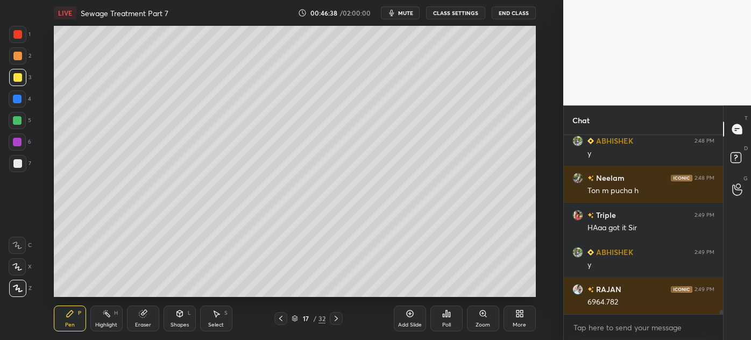
click at [15, 166] on div at bounding box center [17, 163] width 9 height 9
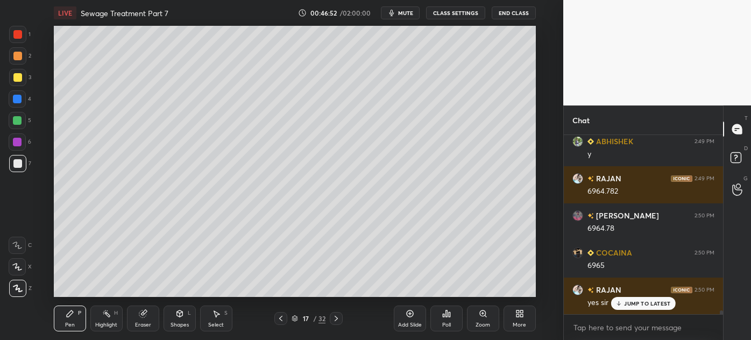
scroll to position [7898, 0]
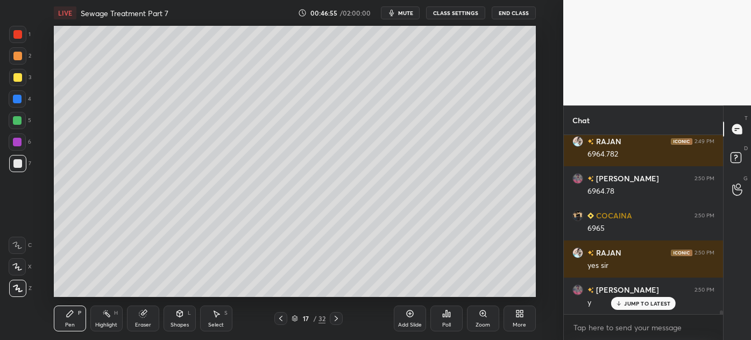
click at [279, 321] on icon at bounding box center [281, 318] width 9 height 9
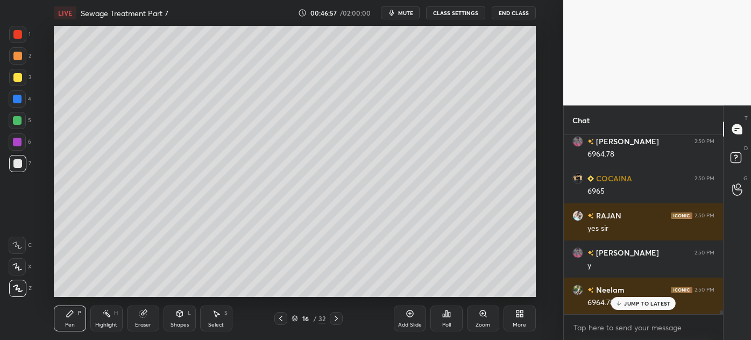
click at [283, 320] on icon at bounding box center [281, 318] width 9 height 9
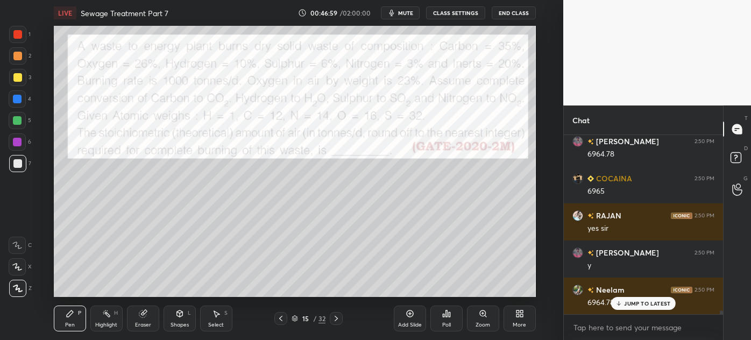
click at [13, 37] on div at bounding box center [17, 34] width 9 height 9
click at [338, 320] on icon at bounding box center [336, 318] width 9 height 9
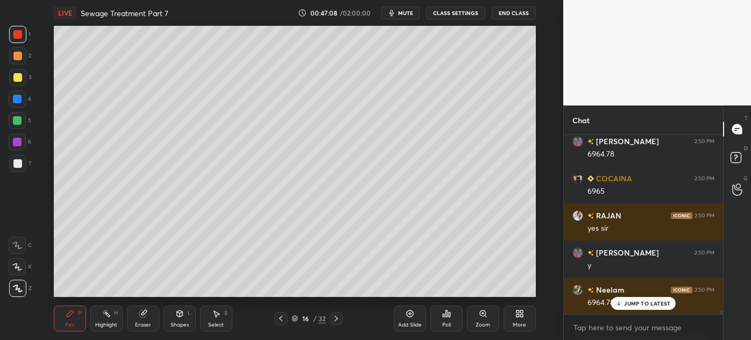
click at [339, 315] on icon at bounding box center [336, 318] width 9 height 9
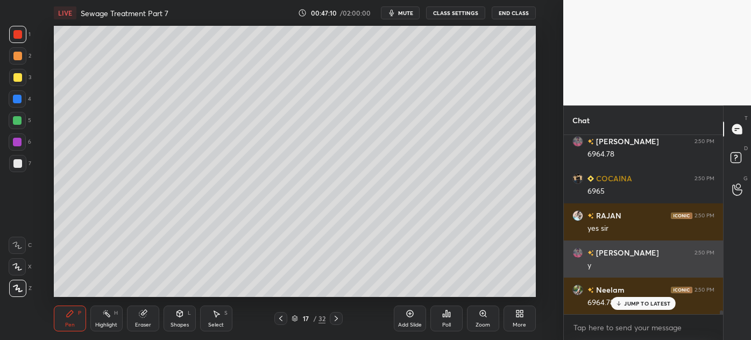
click at [644, 299] on div "JUMP TO LATEST" at bounding box center [643, 303] width 65 height 13
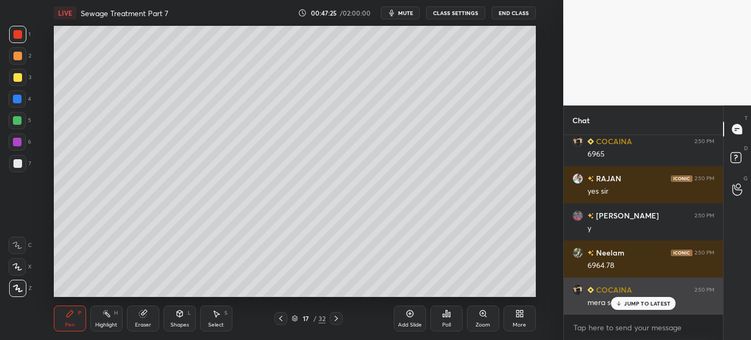
click at [625, 303] on p "JUMP TO LATEST" at bounding box center [647, 303] width 46 height 6
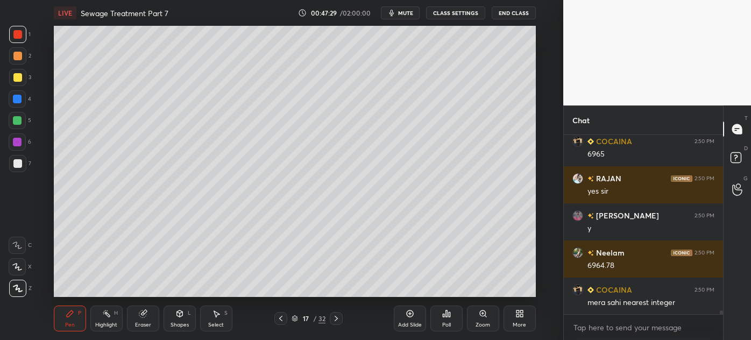
click at [337, 317] on icon at bounding box center [336, 318] width 9 height 9
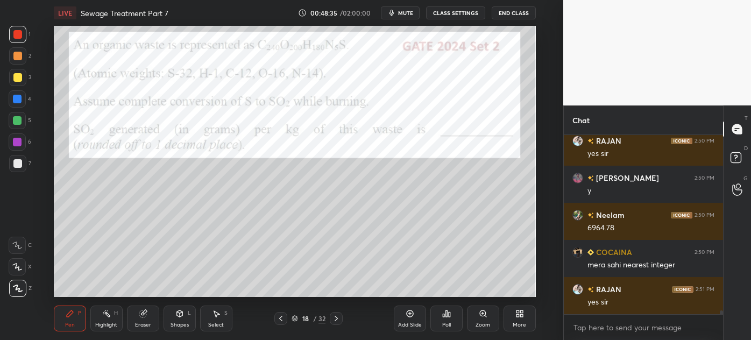
scroll to position [8047, 0]
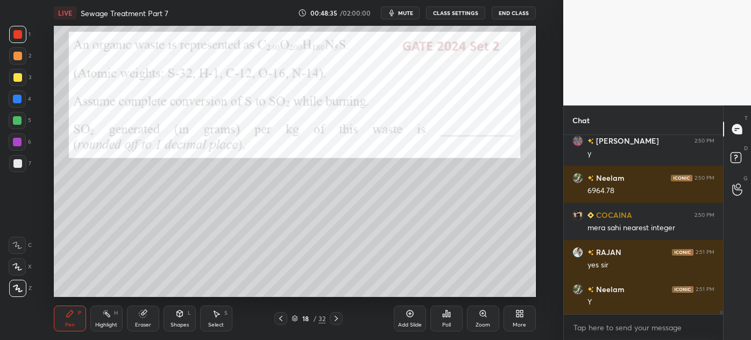
click at [13, 169] on div at bounding box center [17, 163] width 17 height 17
click at [140, 320] on div "Eraser" at bounding box center [143, 319] width 32 height 26
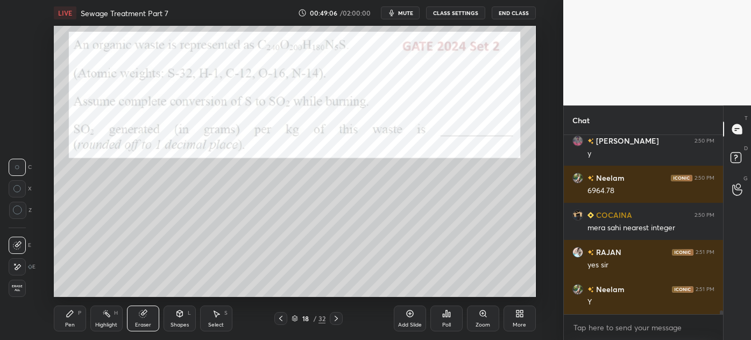
click at [66, 320] on div "Pen P" at bounding box center [70, 319] width 32 height 26
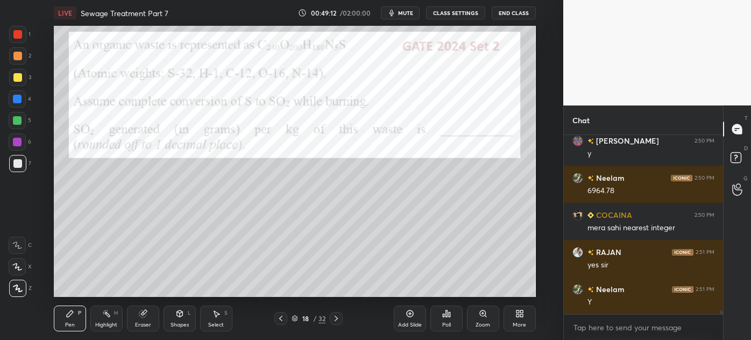
click at [13, 80] on div at bounding box center [17, 77] width 9 height 9
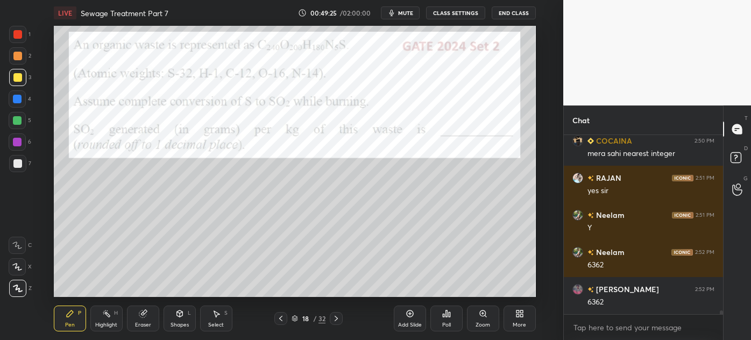
scroll to position [8147, 0]
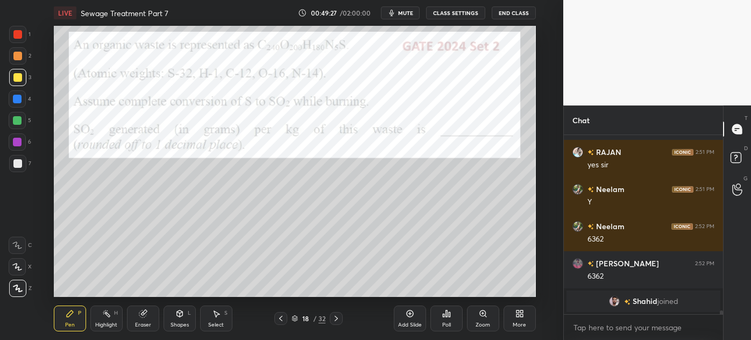
click at [218, 321] on div "Select S" at bounding box center [216, 319] width 32 height 26
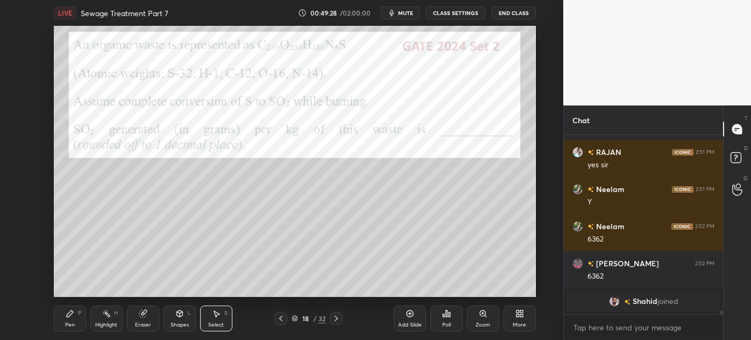
click at [376, 236] on div "0 ° Undo Copy Duplicate Duplicate to new slide Delete" at bounding box center [295, 161] width 482 height 271
click at [70, 315] on icon at bounding box center [70, 313] width 6 height 6
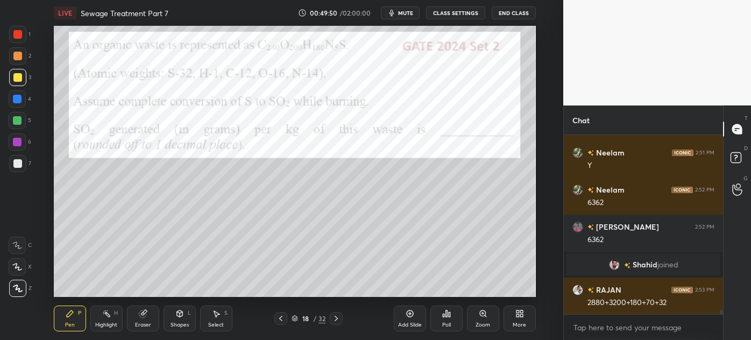
scroll to position [7419, 0]
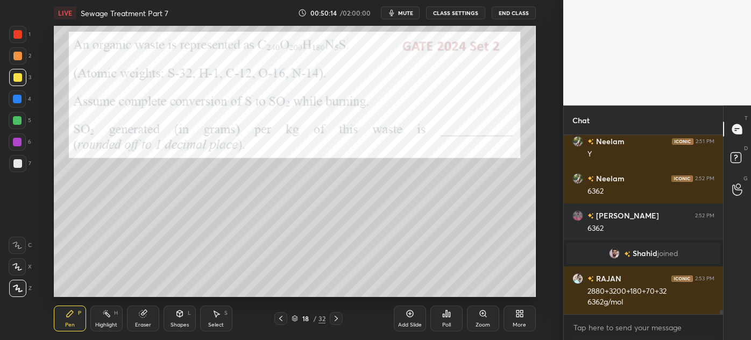
click at [12, 166] on div at bounding box center [17, 163] width 17 height 17
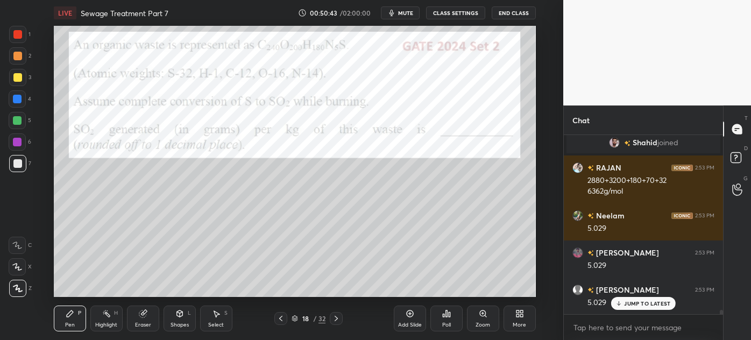
scroll to position [7567, 0]
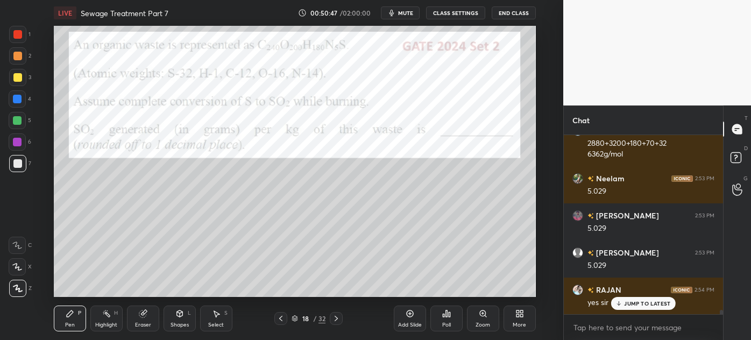
click at [338, 320] on icon at bounding box center [336, 318] width 9 height 9
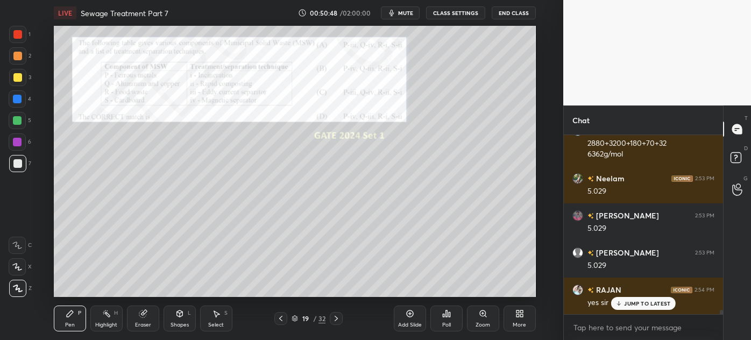
click at [282, 320] on icon at bounding box center [281, 318] width 9 height 9
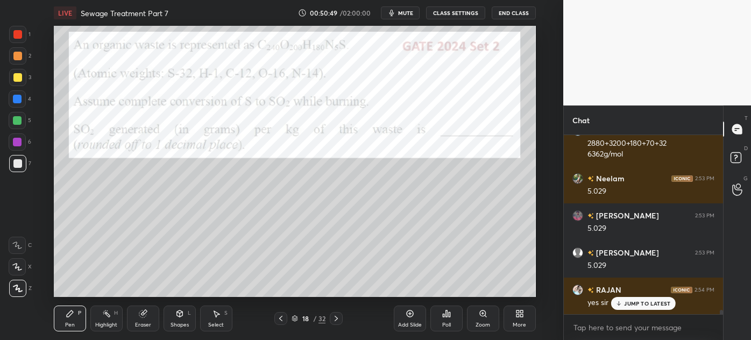
click at [408, 320] on div "Add Slide" at bounding box center [410, 319] width 32 height 26
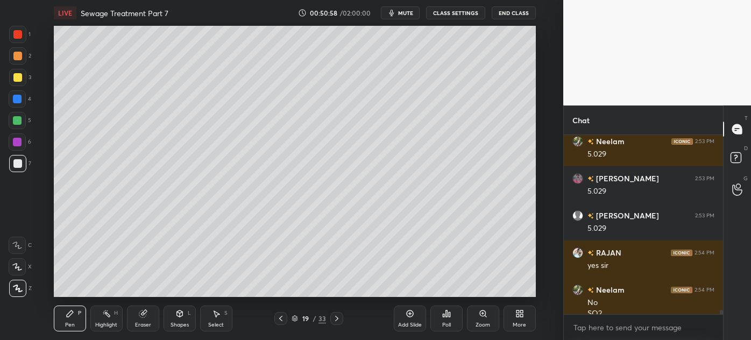
scroll to position [7615, 0]
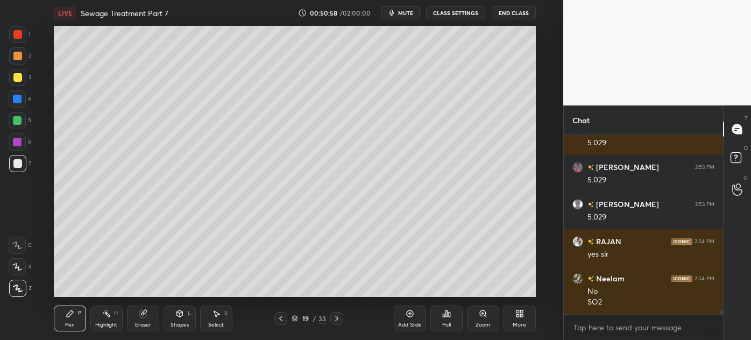
click at [18, 81] on div at bounding box center [17, 77] width 9 height 9
click at [17, 168] on div at bounding box center [17, 163] width 17 height 17
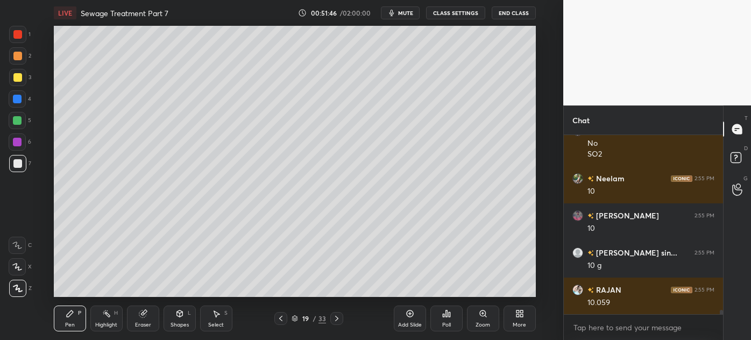
scroll to position [7800, 0]
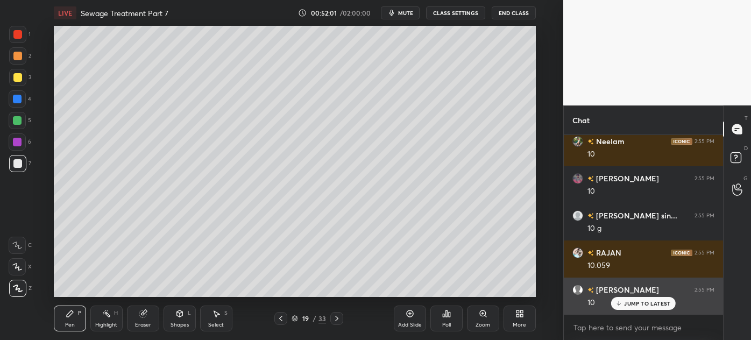
click at [634, 301] on p "JUMP TO LATEST" at bounding box center [647, 303] width 46 height 6
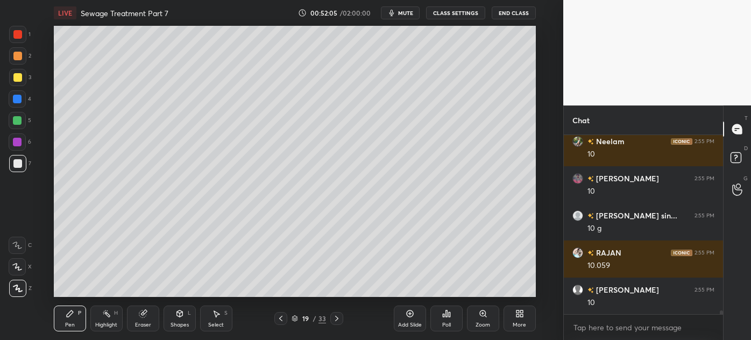
click at [281, 313] on div at bounding box center [280, 318] width 13 height 13
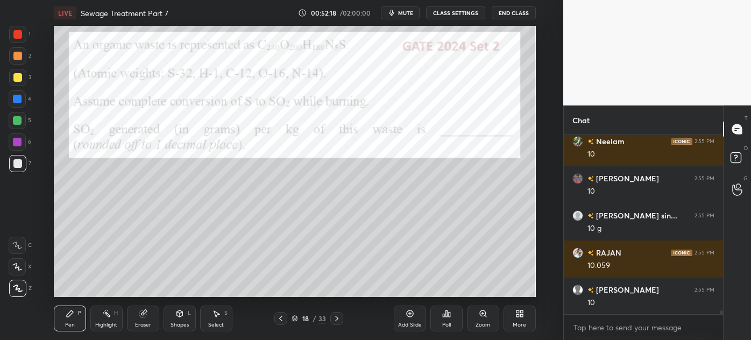
click at [335, 315] on icon at bounding box center [337, 318] width 9 height 9
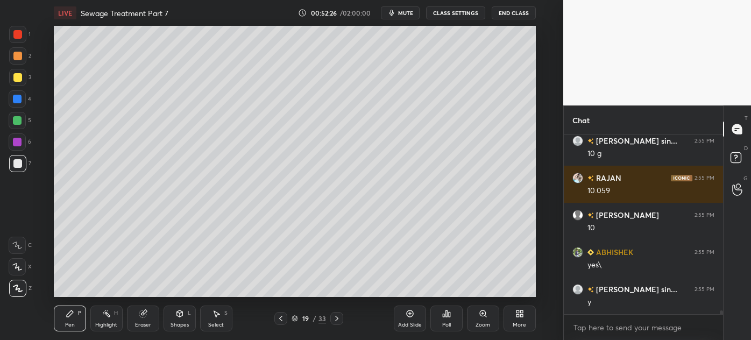
scroll to position [7912, 0]
click at [336, 316] on icon at bounding box center [337, 318] width 9 height 9
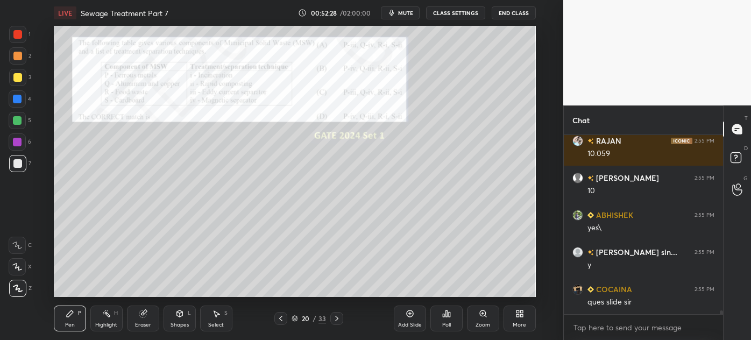
scroll to position [7949, 0]
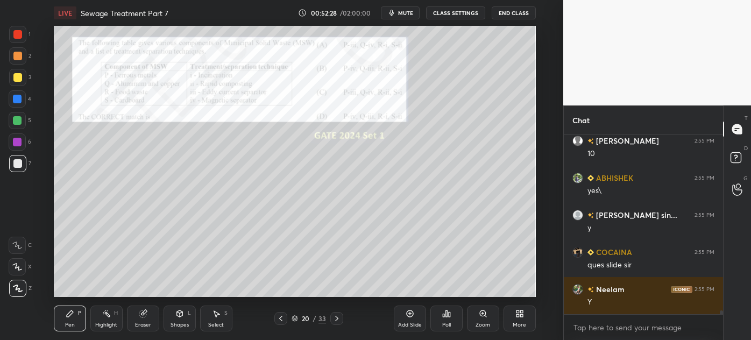
click at [281, 320] on icon at bounding box center [280, 318] width 3 height 5
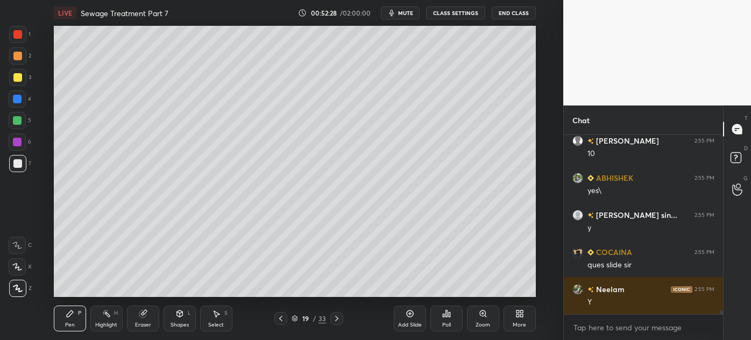
click at [281, 320] on icon at bounding box center [280, 318] width 3 height 5
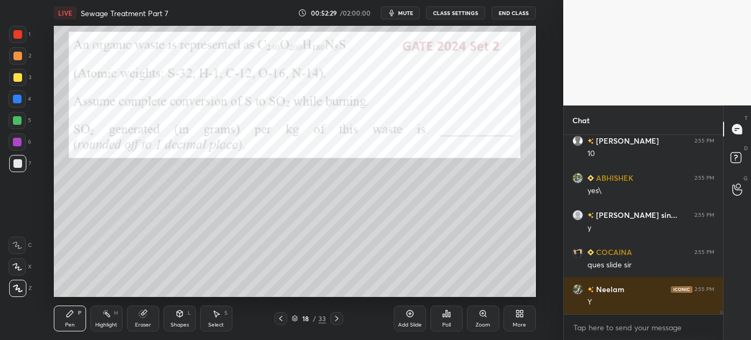
click at [284, 320] on icon at bounding box center [281, 318] width 9 height 9
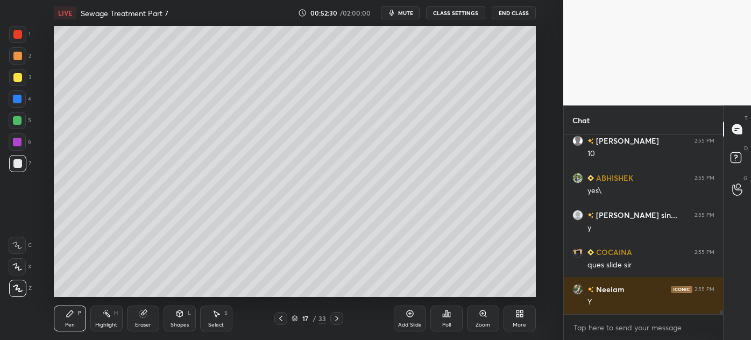
click at [336, 319] on icon at bounding box center [337, 318] width 9 height 9
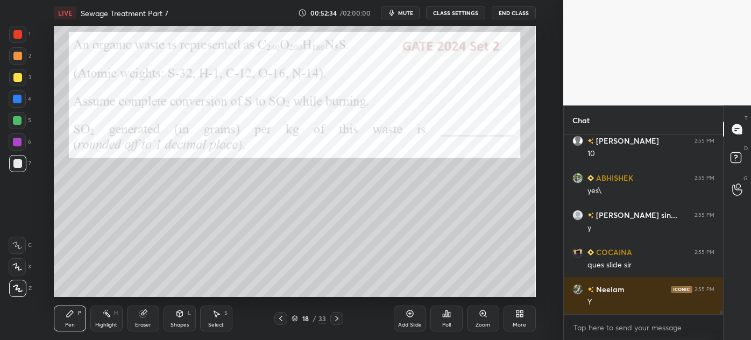
scroll to position [7986, 0]
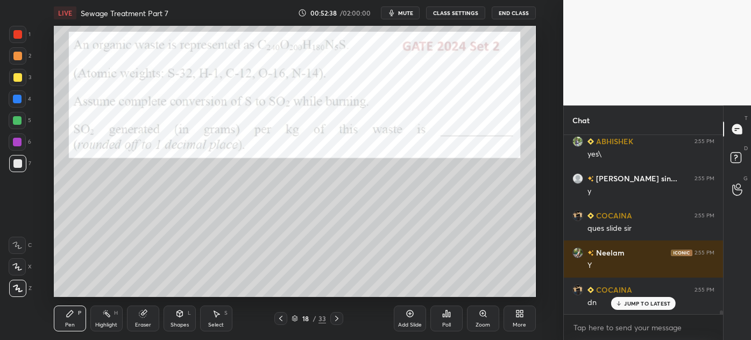
click at [336, 317] on icon at bounding box center [337, 318] width 9 height 9
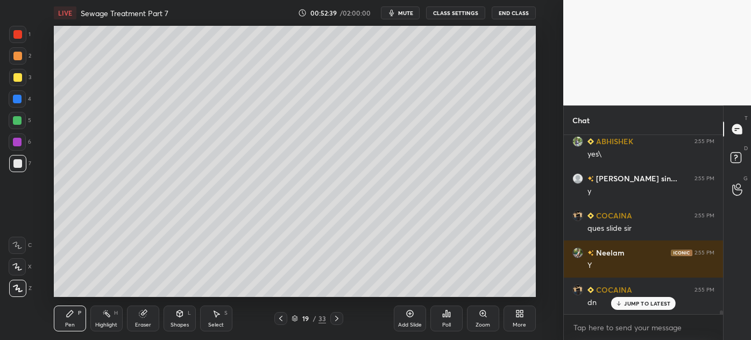
click at [337, 319] on icon at bounding box center [336, 318] width 3 height 5
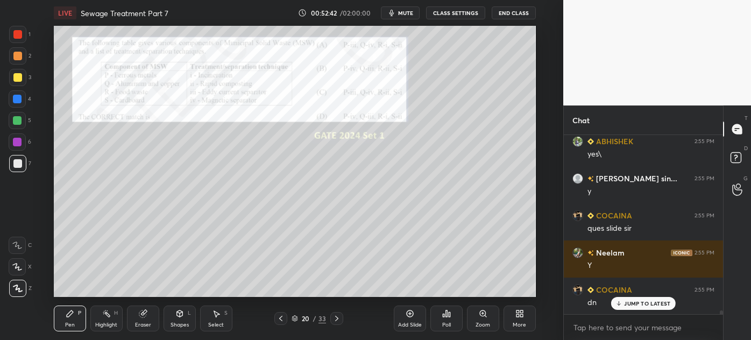
click at [482, 316] on icon at bounding box center [483, 313] width 6 height 6
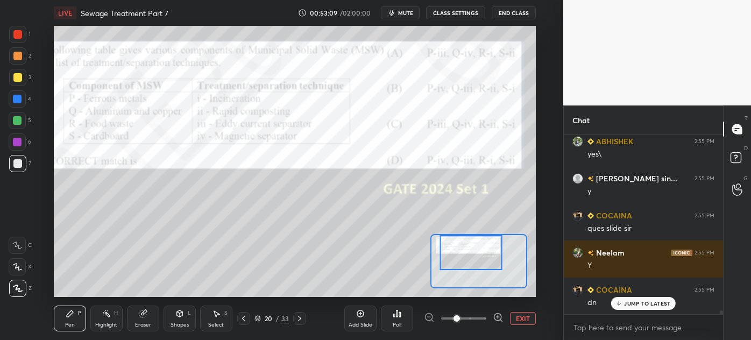
scroll to position [8023, 0]
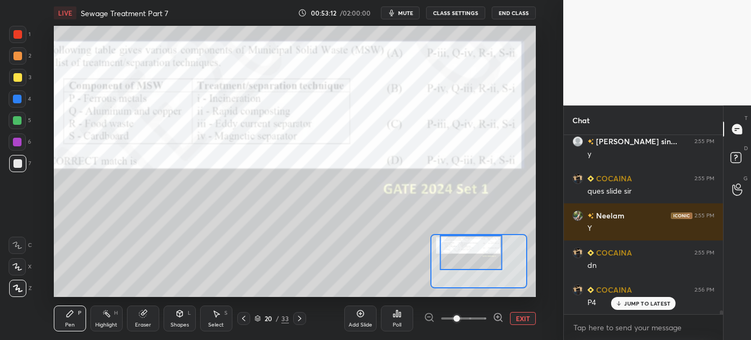
click at [16, 36] on div at bounding box center [17, 34] width 9 height 9
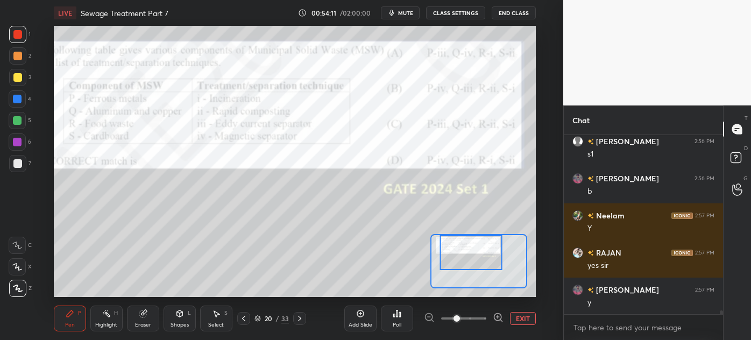
scroll to position [8432, 0]
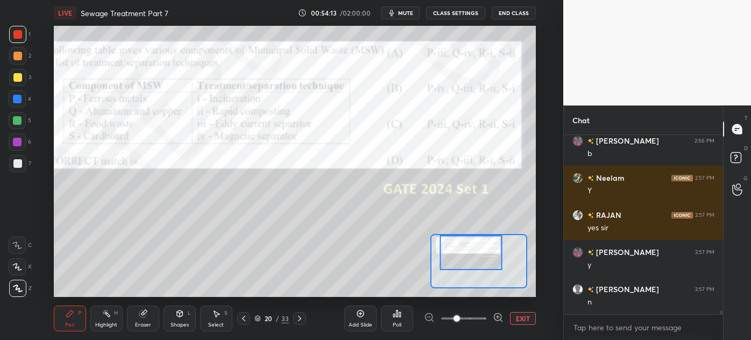
click at [295, 316] on icon at bounding box center [299, 318] width 9 height 9
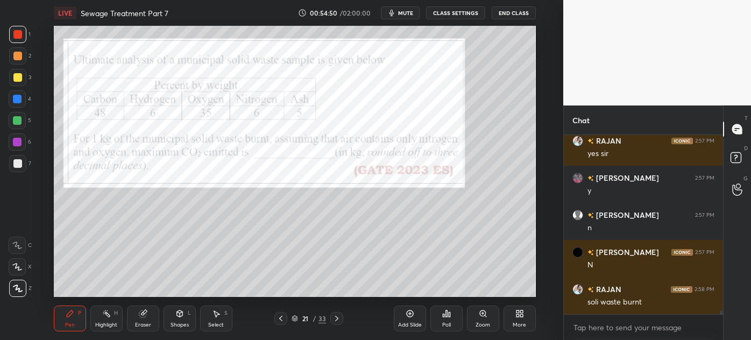
scroll to position [8543, 0]
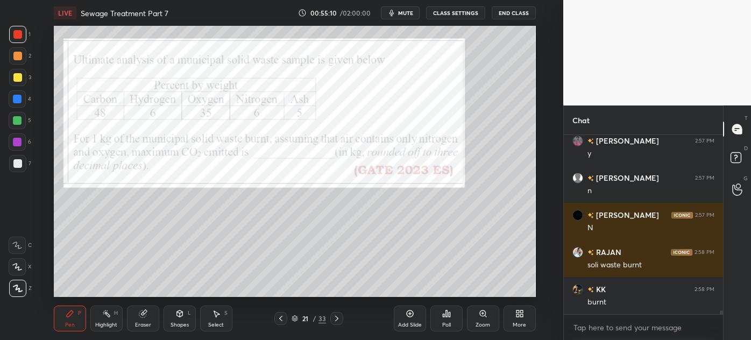
click at [16, 165] on div at bounding box center [17, 163] width 9 height 9
click at [142, 326] on div "Eraser" at bounding box center [143, 324] width 16 height 5
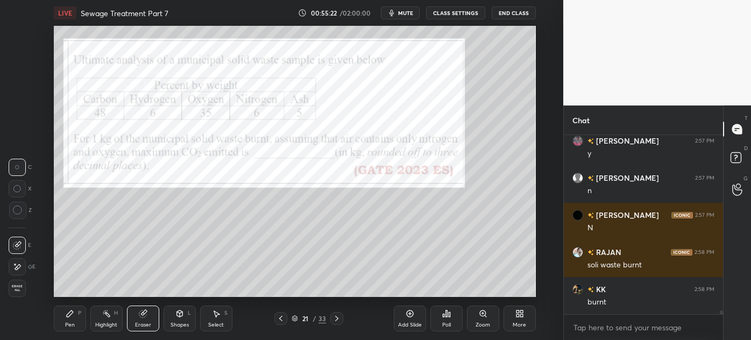
click at [65, 327] on div "Pen" at bounding box center [70, 324] width 10 height 5
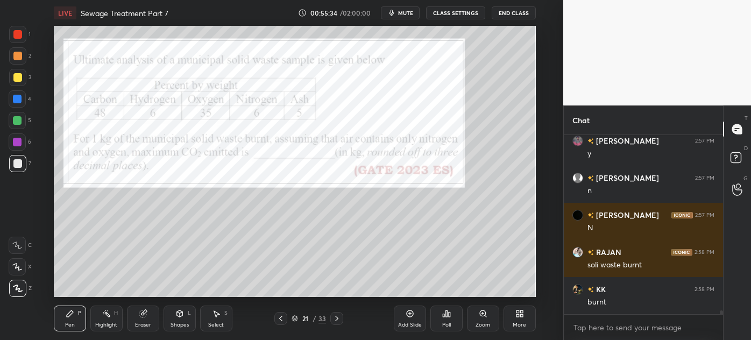
click at [140, 326] on div "Eraser" at bounding box center [143, 324] width 16 height 5
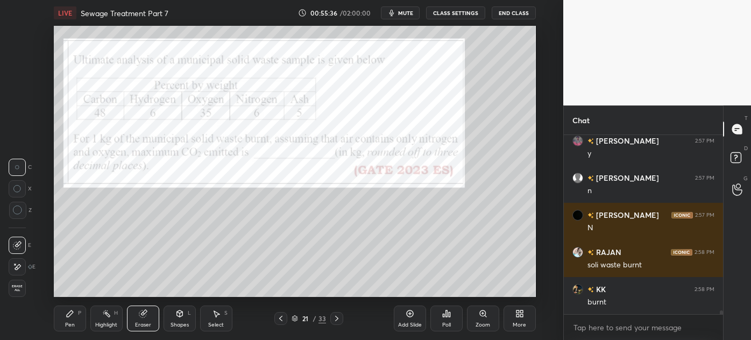
click at [67, 322] on div "Pen" at bounding box center [70, 324] width 10 height 5
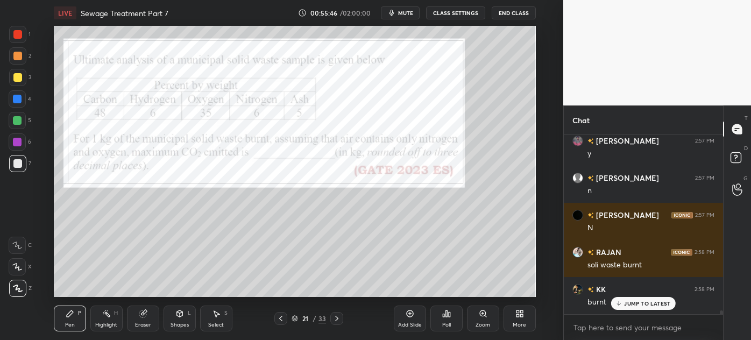
scroll to position [8580, 0]
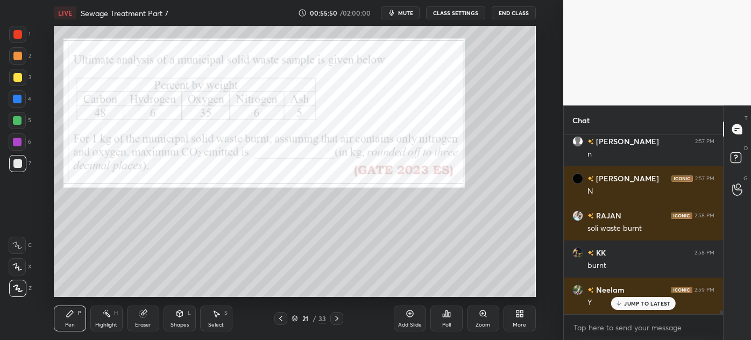
click at [11, 76] on div at bounding box center [17, 77] width 17 height 17
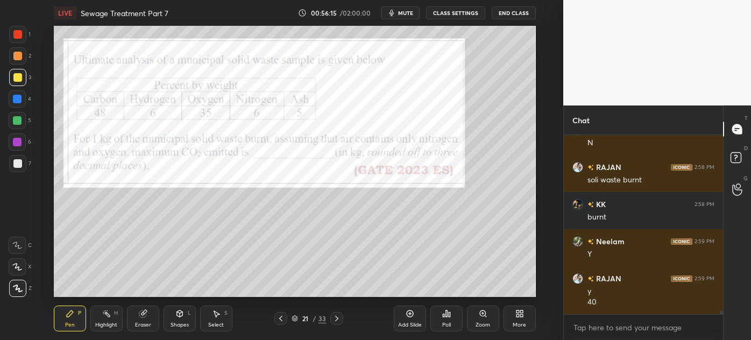
scroll to position [8666, 0]
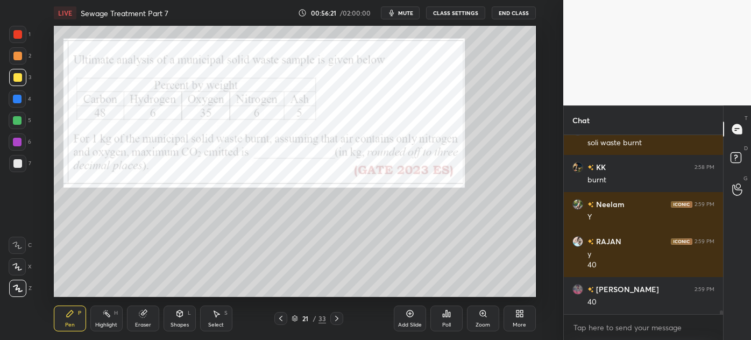
click at [12, 161] on div at bounding box center [17, 163] width 17 height 17
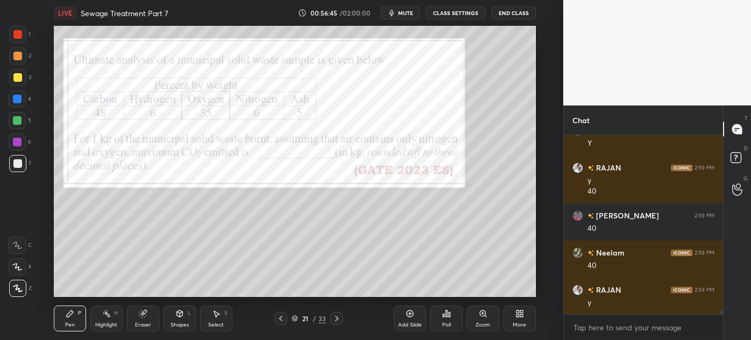
scroll to position [8776, 0]
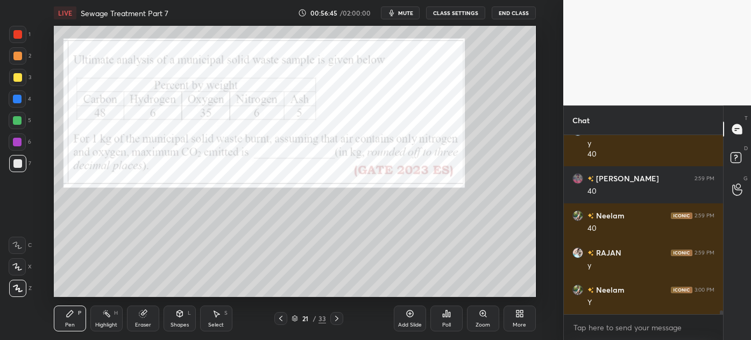
click at [13, 37] on div at bounding box center [17, 34] width 17 height 17
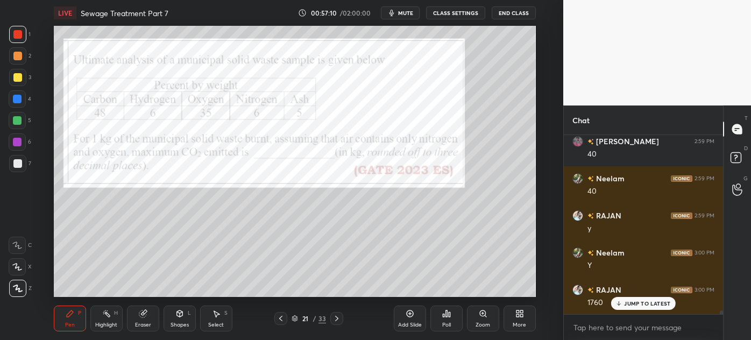
click at [211, 325] on div "Select" at bounding box center [216, 324] width 16 height 5
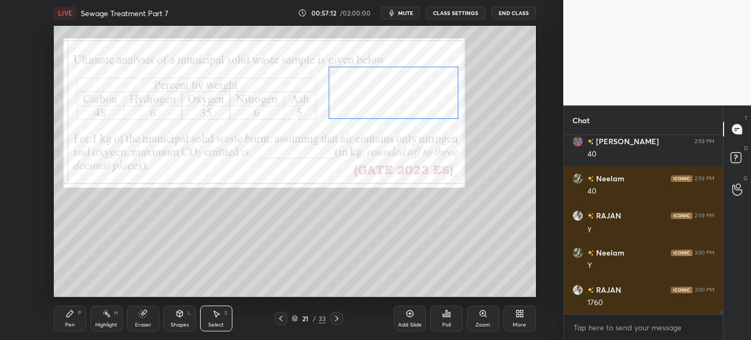
scroll to position [8851, 0]
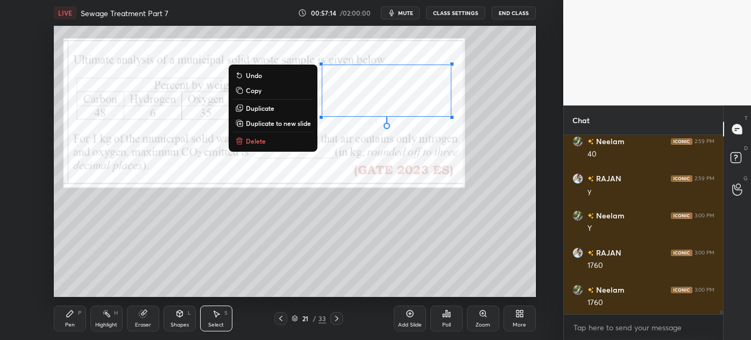
click at [64, 320] on div "Pen P" at bounding box center [70, 319] width 32 height 26
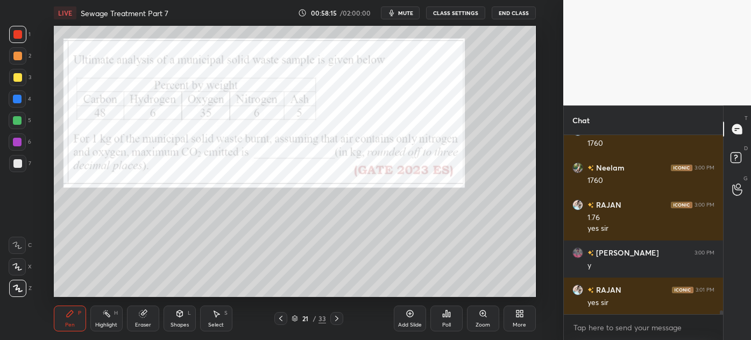
scroll to position [9010, 0]
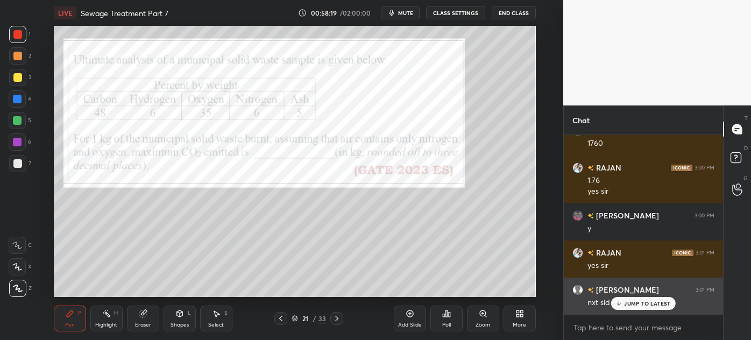
click at [629, 302] on p "JUMP TO LATEST" at bounding box center [647, 303] width 46 height 6
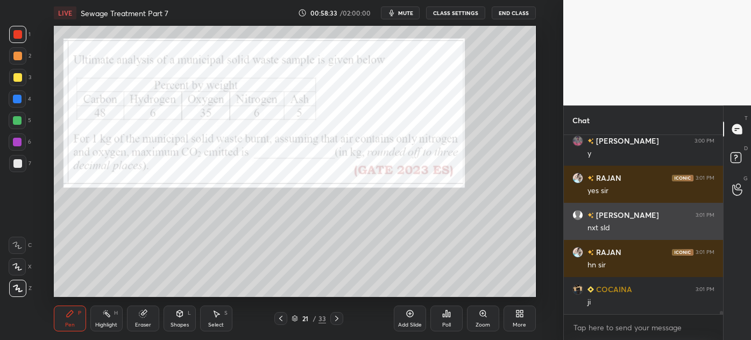
scroll to position [9122, 0]
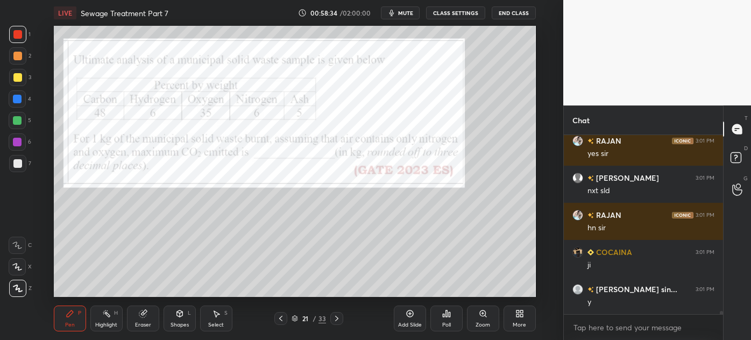
click at [335, 318] on icon at bounding box center [337, 318] width 9 height 9
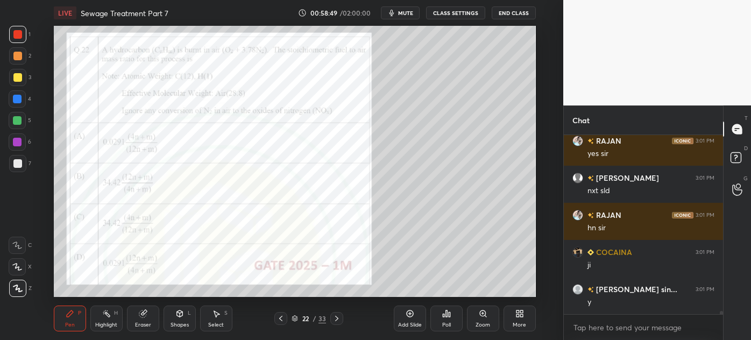
scroll to position [9159, 0]
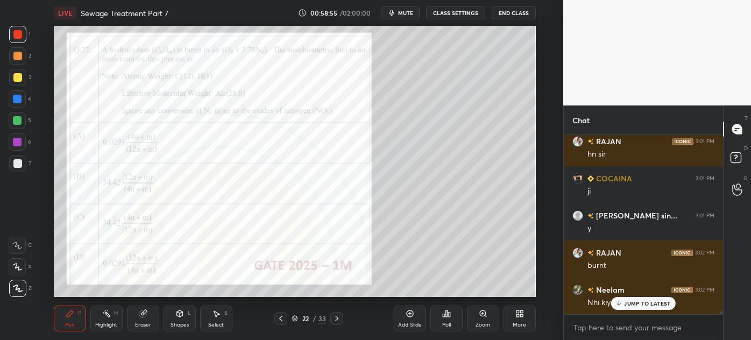
click at [509, 16] on button "End Class" at bounding box center [514, 12] width 44 height 13
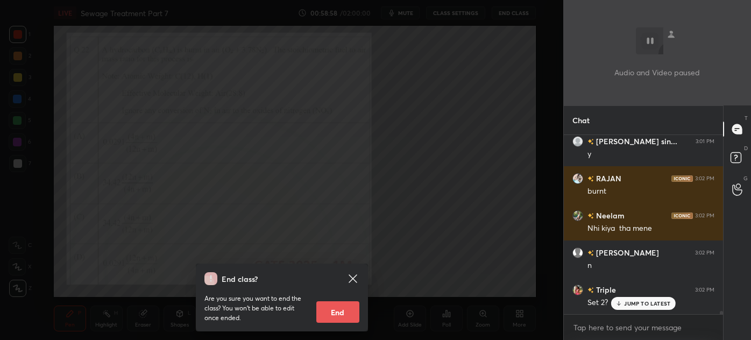
scroll to position [9307, 0]
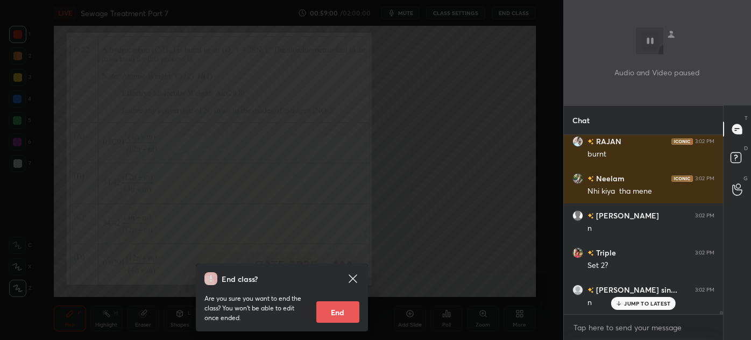
click at [324, 156] on div "End class? Are you sure you want to end the class? You won’t be able to edit on…" at bounding box center [281, 170] width 563 height 340
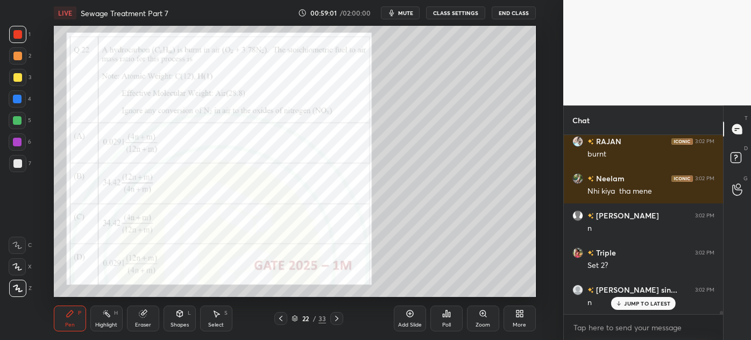
click at [322, 143] on div at bounding box center [281, 170] width 563 height 340
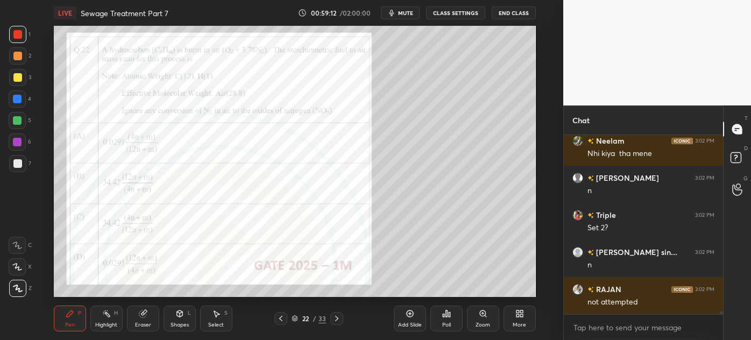
scroll to position [9382, 0]
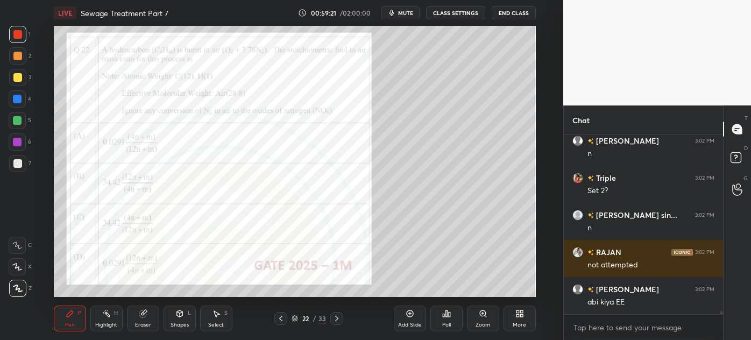
click at [14, 167] on div at bounding box center [17, 163] width 9 height 9
click at [139, 323] on div "Eraser" at bounding box center [143, 324] width 16 height 5
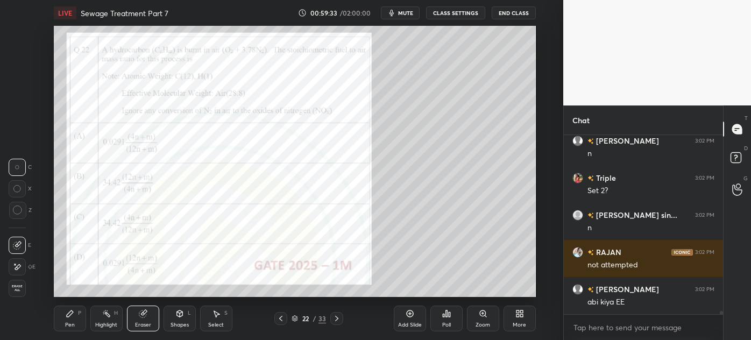
click at [68, 320] on div "Pen P" at bounding box center [70, 319] width 32 height 26
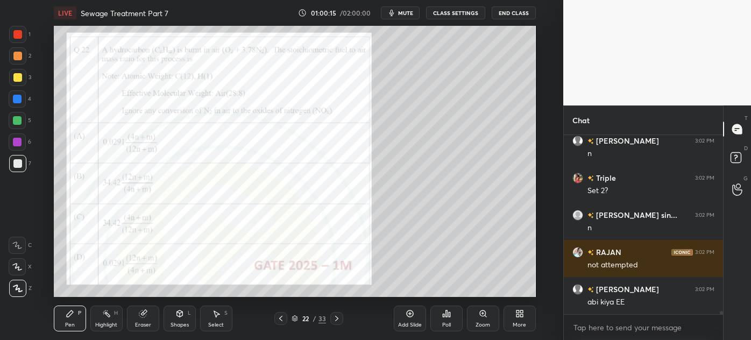
click at [13, 78] on div at bounding box center [17, 77] width 9 height 9
click at [403, 15] on span "mute" at bounding box center [405, 13] width 15 height 8
click at [409, 10] on span "unmute" at bounding box center [404, 13] width 23 height 8
click at [337, 320] on icon at bounding box center [337, 318] width 9 height 9
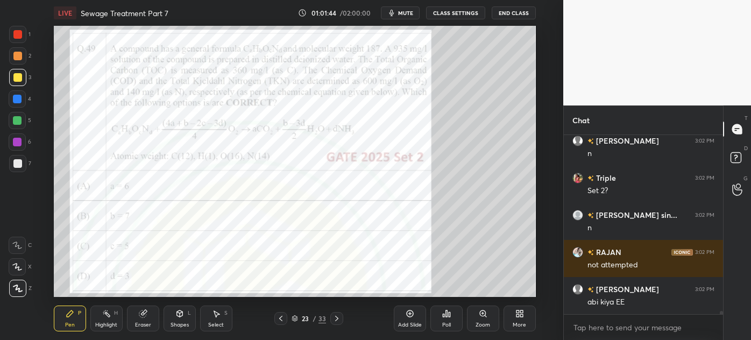
click at [282, 319] on icon at bounding box center [281, 318] width 9 height 9
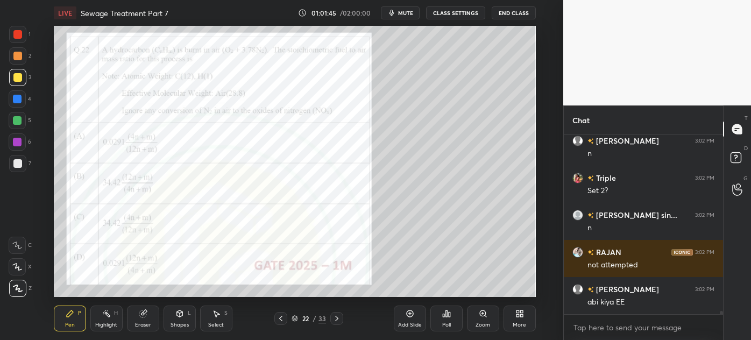
click at [404, 320] on div "Add Slide" at bounding box center [410, 319] width 32 height 26
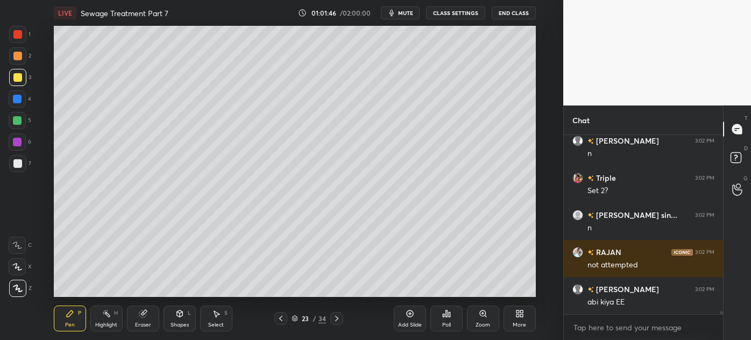
click at [15, 165] on div at bounding box center [17, 163] width 9 height 9
click at [221, 314] on div "Select S" at bounding box center [216, 319] width 32 height 26
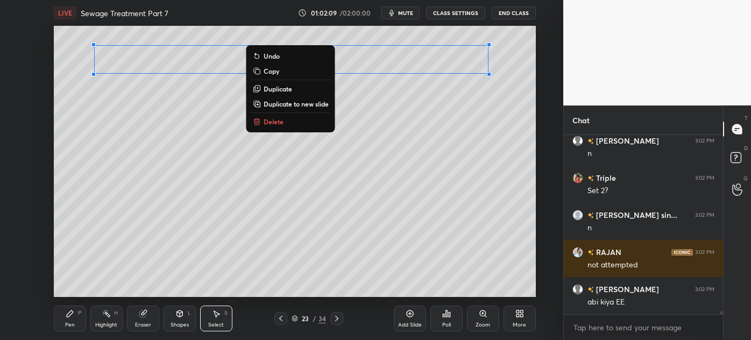
click at [260, 209] on div "0 ° Undo Copy Duplicate Duplicate to new slide Delete" at bounding box center [295, 161] width 482 height 271
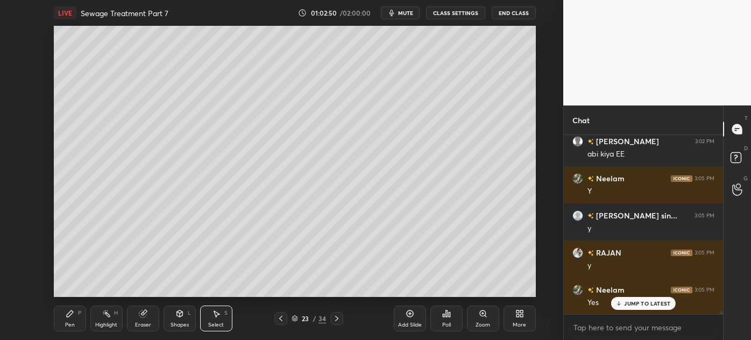
scroll to position [9567, 0]
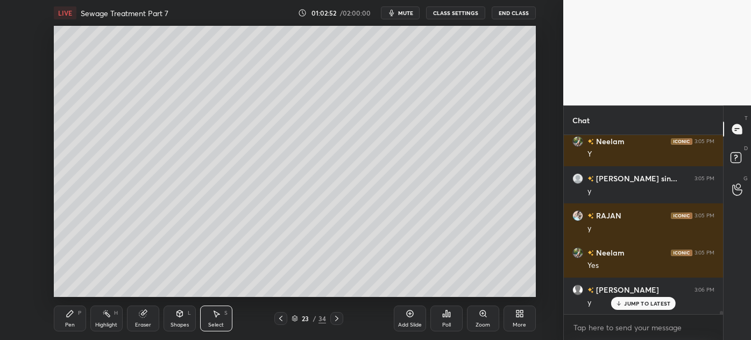
click at [65, 327] on div "Pen" at bounding box center [70, 324] width 10 height 5
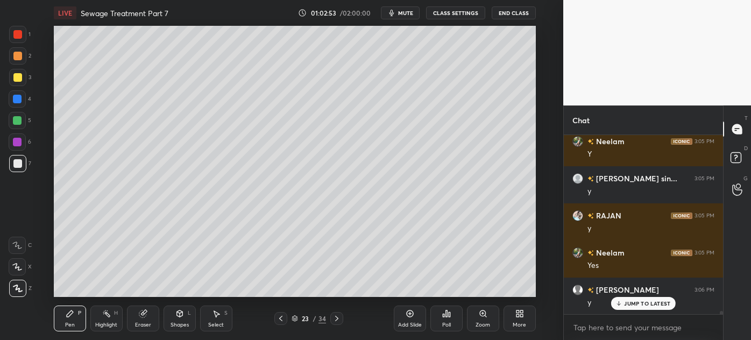
click at [15, 76] on div at bounding box center [17, 77] width 9 height 9
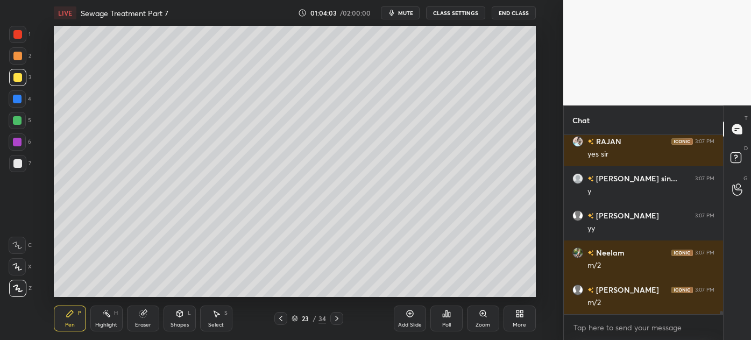
scroll to position [10098, 0]
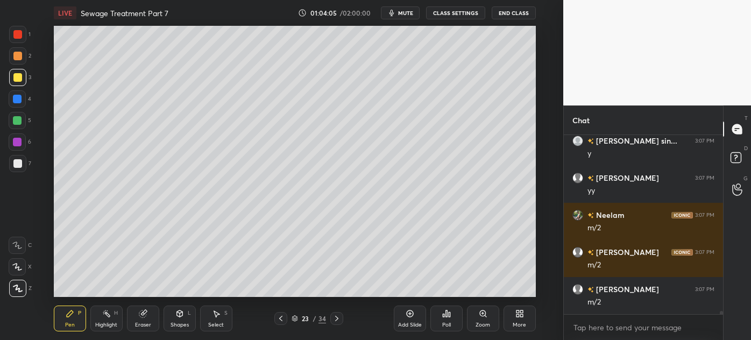
click at [140, 323] on div "Eraser" at bounding box center [143, 324] width 16 height 5
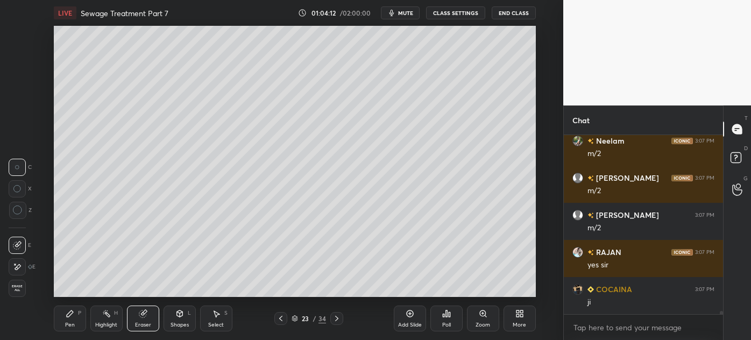
scroll to position [10209, 0]
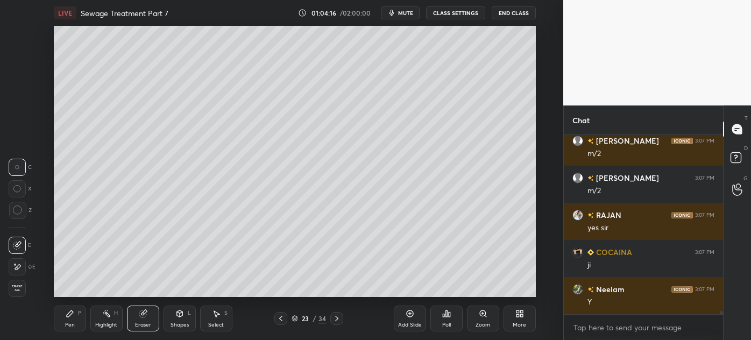
click at [65, 324] on div "Pen" at bounding box center [70, 324] width 10 height 5
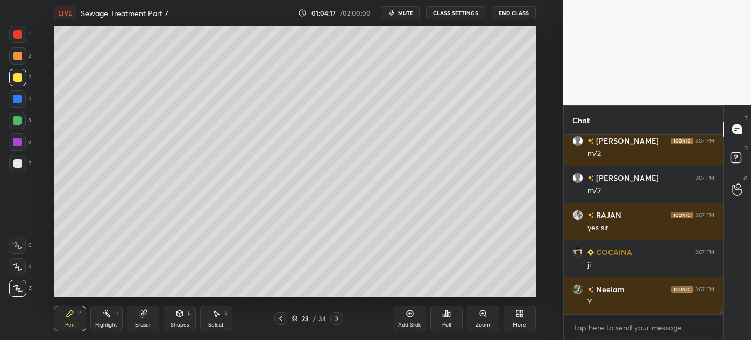
click at [16, 167] on div at bounding box center [17, 163] width 9 height 9
click at [138, 323] on div "Eraser" at bounding box center [143, 324] width 16 height 5
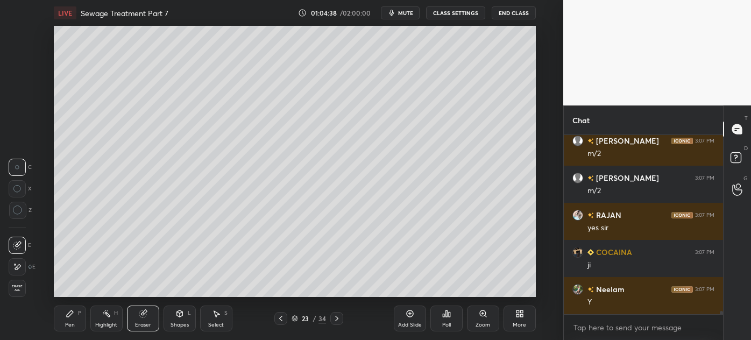
click at [103, 321] on div "Highlight H" at bounding box center [106, 319] width 32 height 26
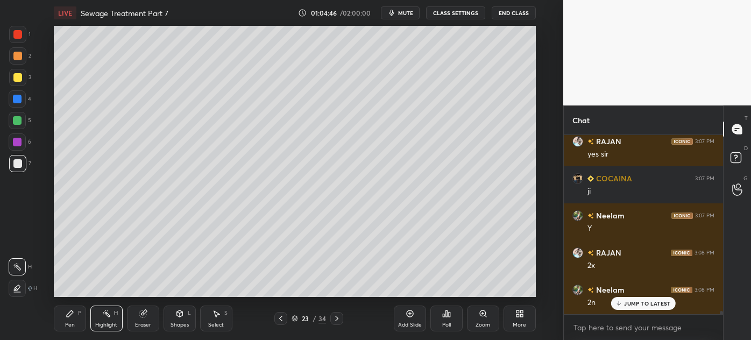
scroll to position [10320, 0]
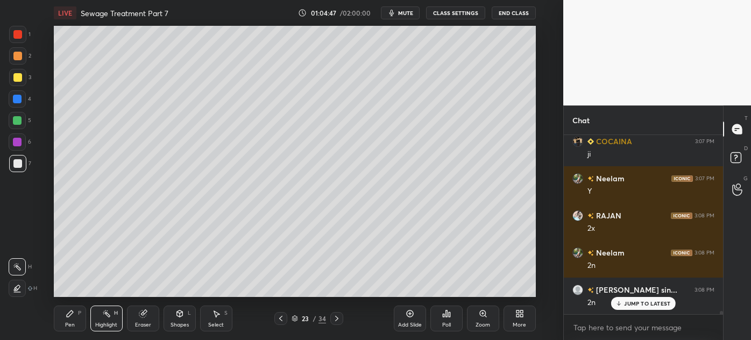
click at [66, 337] on div "Pen P Highlight H Eraser Shapes L Select S 23 / 34 Add Slide Poll Zoom More" at bounding box center [295, 318] width 482 height 43
click at [69, 314] on icon at bounding box center [70, 313] width 6 height 6
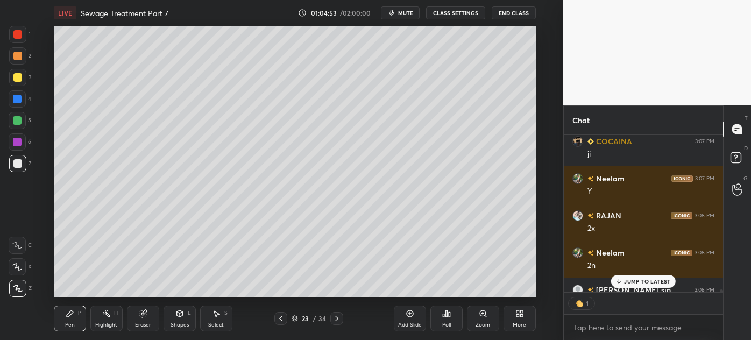
scroll to position [4, 3]
click at [648, 280] on p "JUMP TO LATEST" at bounding box center [647, 281] width 46 height 6
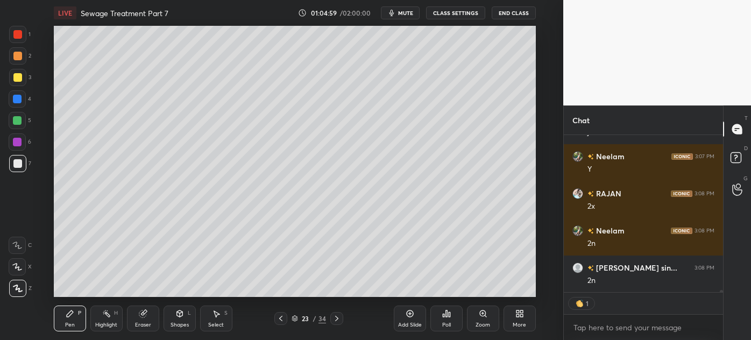
click at [14, 79] on div at bounding box center [17, 77] width 9 height 9
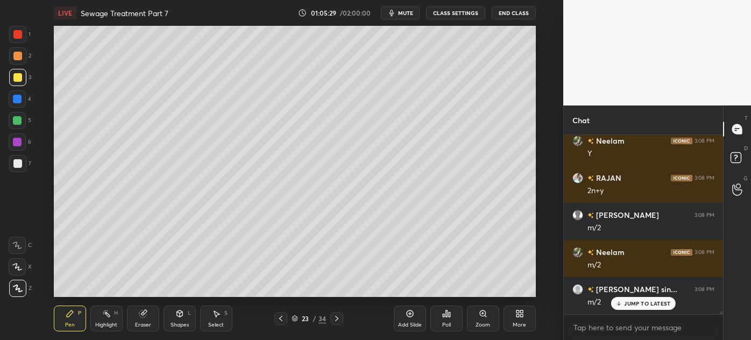
scroll to position [10543, 0]
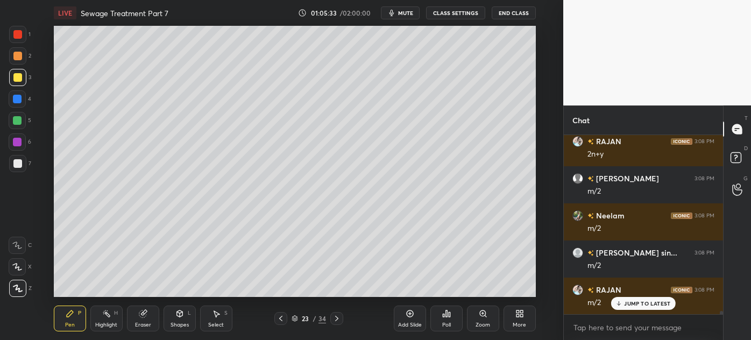
click at [14, 168] on div at bounding box center [17, 163] width 17 height 17
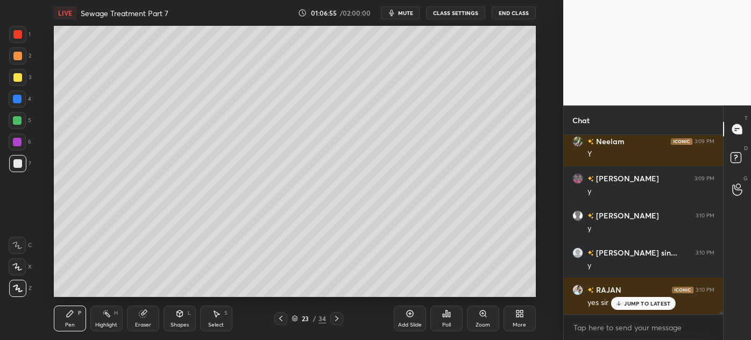
scroll to position [11036, 0]
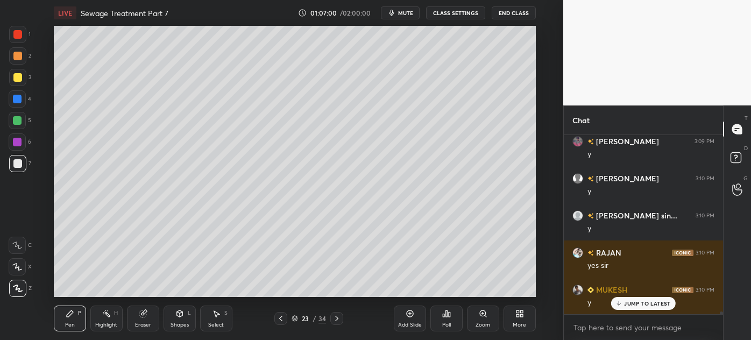
click at [408, 317] on icon at bounding box center [410, 313] width 9 height 9
click at [15, 83] on div at bounding box center [17, 77] width 17 height 17
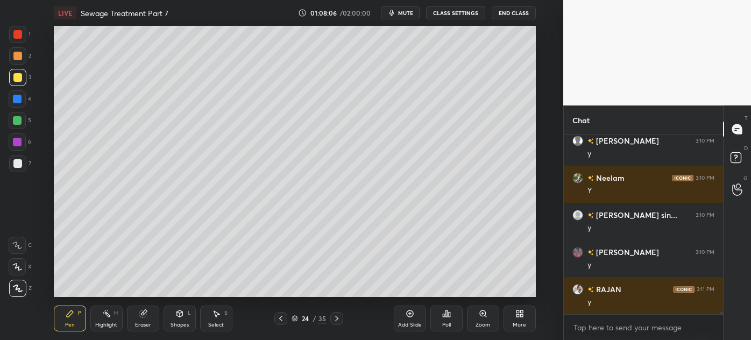
scroll to position [11248, 0]
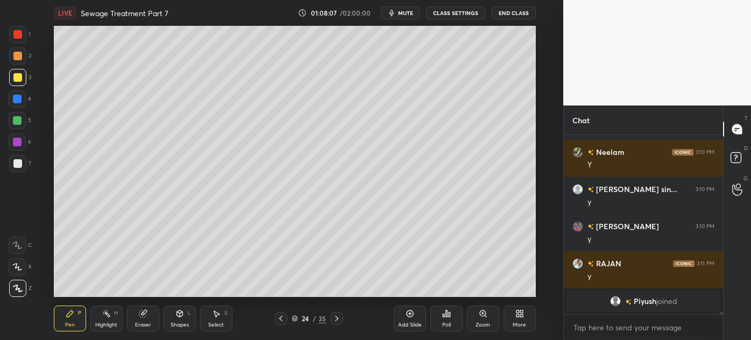
click at [108, 322] on div "Highlight" at bounding box center [106, 324] width 22 height 5
click at [58, 322] on div "Pen P" at bounding box center [70, 319] width 32 height 26
click at [13, 163] on div at bounding box center [17, 163] width 9 height 9
click at [280, 321] on icon at bounding box center [281, 318] width 9 height 9
click at [281, 321] on icon at bounding box center [280, 318] width 3 height 5
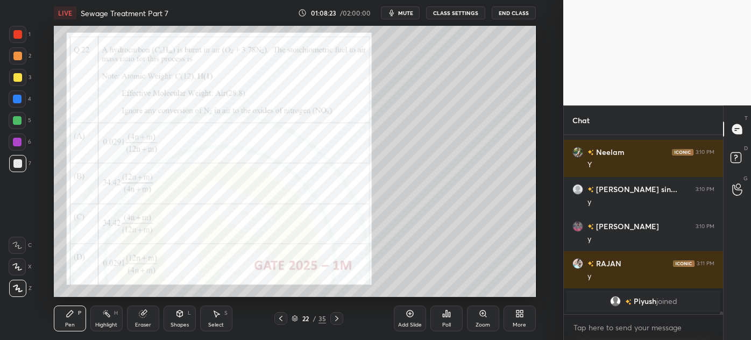
click at [13, 33] on div at bounding box center [17, 34] width 9 height 9
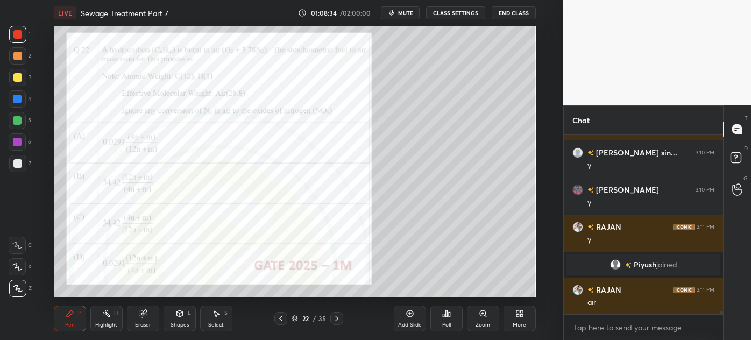
scroll to position [10247, 0]
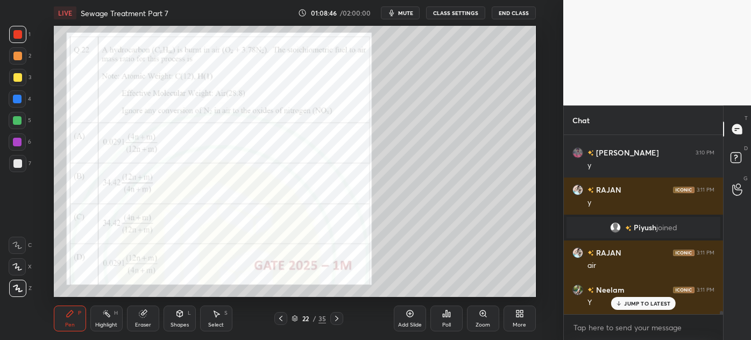
click at [12, 166] on div at bounding box center [17, 163] width 17 height 17
click at [338, 321] on icon at bounding box center [337, 318] width 9 height 9
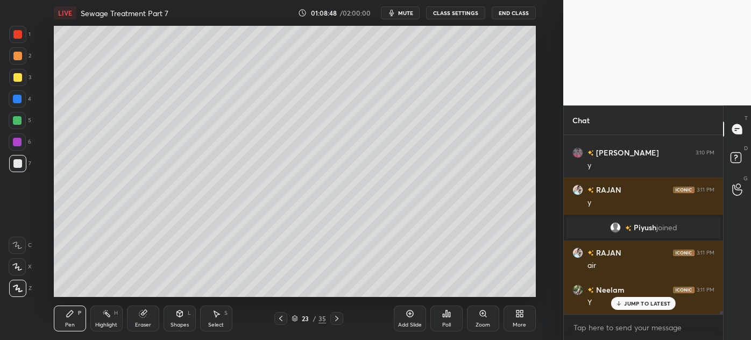
click at [338, 320] on icon at bounding box center [337, 318] width 9 height 9
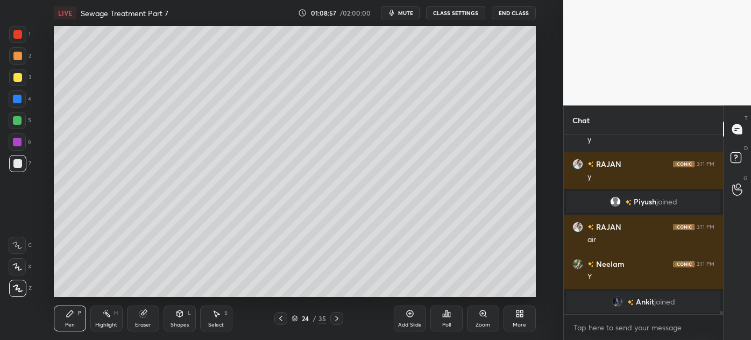
click at [280, 320] on icon at bounding box center [280, 318] width 3 height 5
click at [281, 321] on icon at bounding box center [281, 318] width 9 height 9
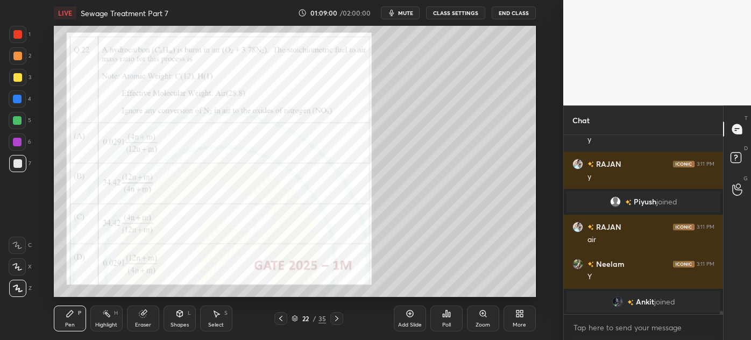
click at [340, 321] on icon at bounding box center [337, 318] width 9 height 9
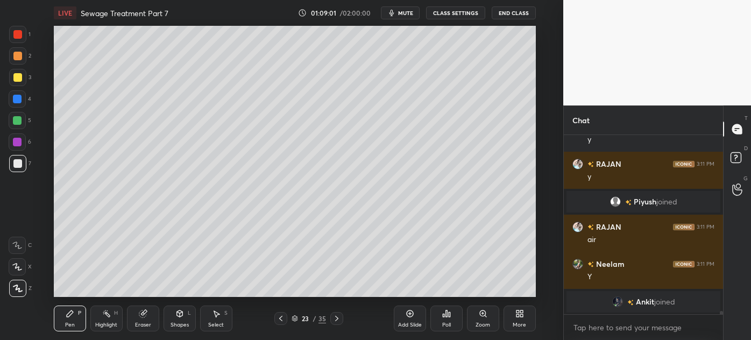
click at [338, 320] on icon at bounding box center [337, 318] width 9 height 9
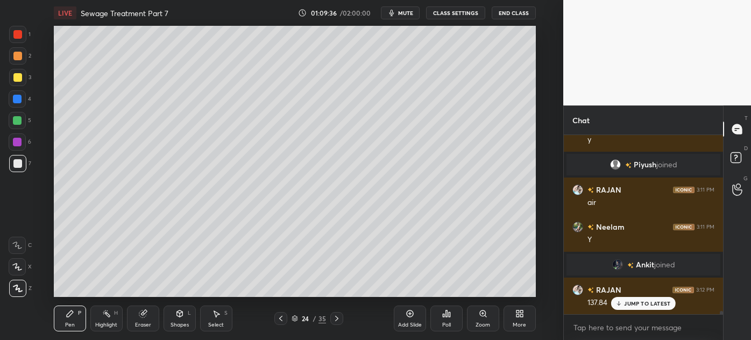
click at [14, 79] on div at bounding box center [17, 77] width 9 height 9
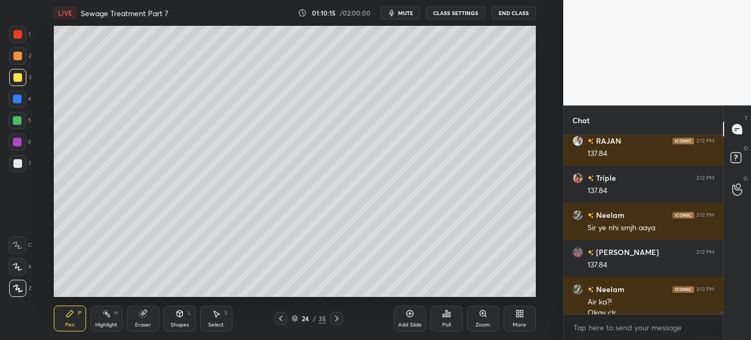
scroll to position [10469, 0]
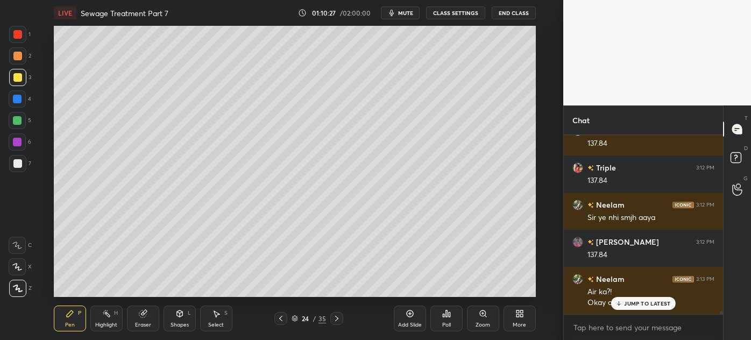
click at [281, 321] on icon at bounding box center [280, 318] width 3 height 5
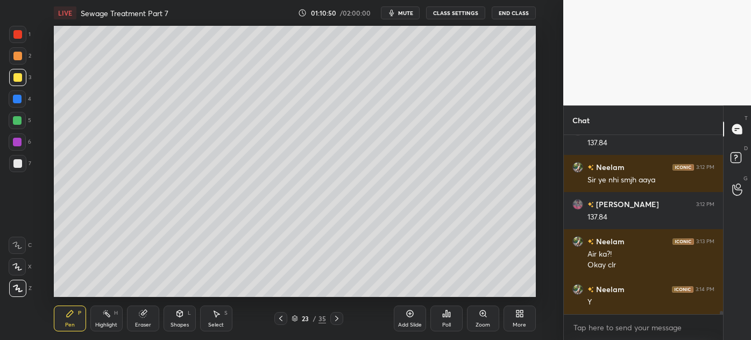
scroll to position [10544, 0]
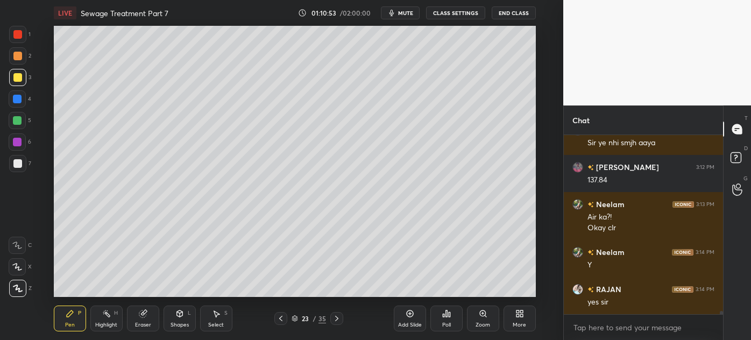
click at [104, 322] on div "Highlight" at bounding box center [106, 324] width 22 height 5
click at [338, 319] on icon at bounding box center [337, 318] width 9 height 9
click at [282, 318] on icon at bounding box center [281, 318] width 9 height 9
click at [11, 291] on div at bounding box center [17, 288] width 17 height 17
click at [66, 321] on div "Pen P" at bounding box center [70, 319] width 32 height 26
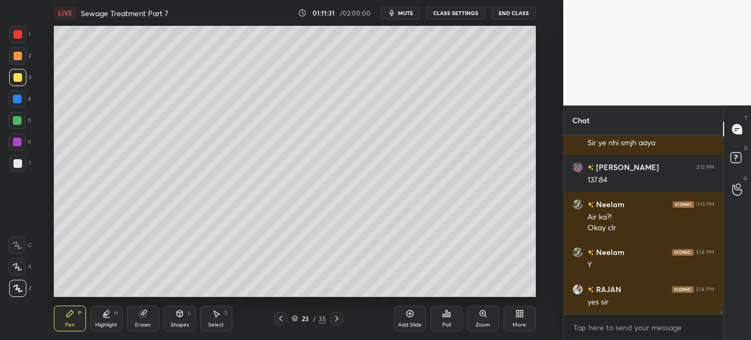
click at [337, 322] on icon at bounding box center [337, 318] width 9 height 9
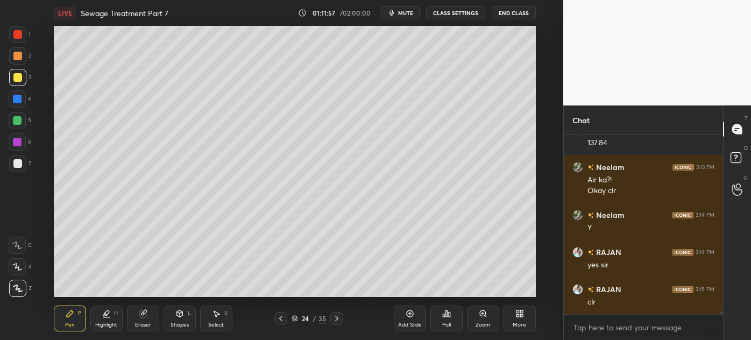
scroll to position [10618, 0]
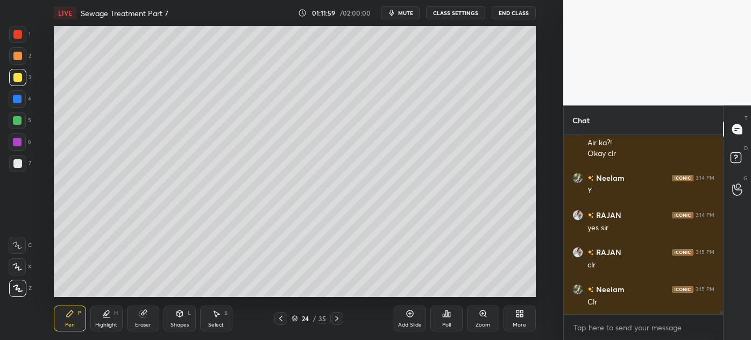
click at [284, 320] on icon at bounding box center [281, 318] width 9 height 9
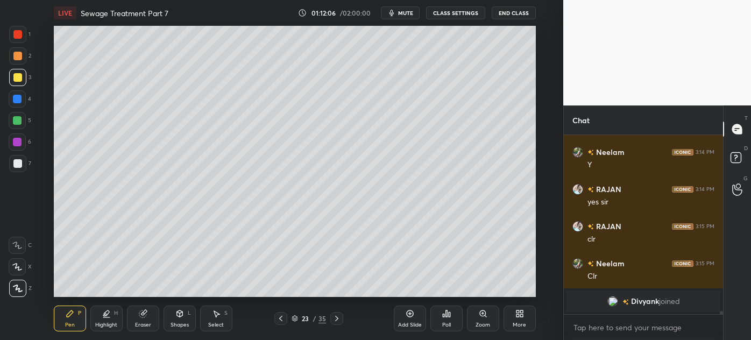
click at [337, 320] on icon at bounding box center [337, 318] width 9 height 9
click at [406, 318] on div "Add Slide" at bounding box center [410, 319] width 32 height 26
click at [147, 316] on icon at bounding box center [143, 313] width 9 height 9
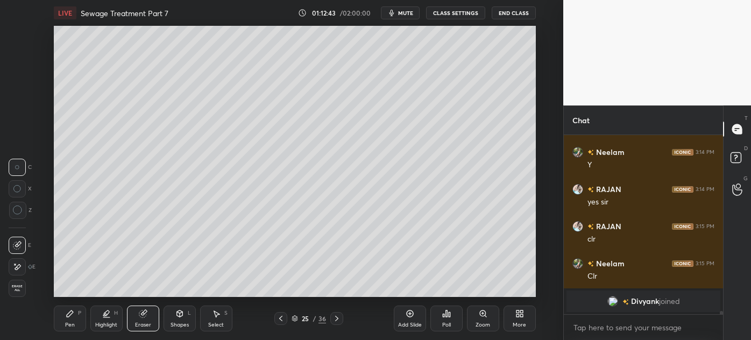
click at [70, 321] on div "Pen P" at bounding box center [70, 319] width 32 height 26
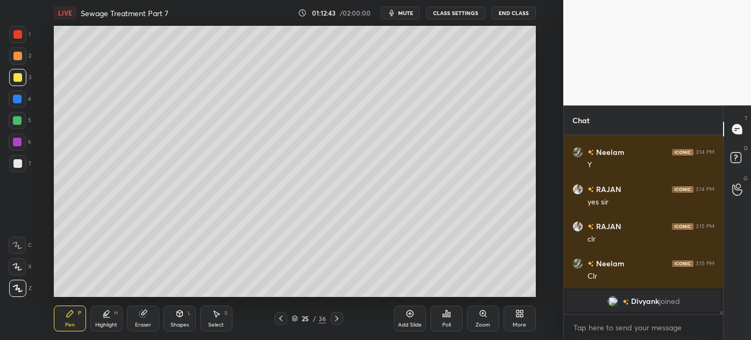
click at [72, 308] on div "Pen P" at bounding box center [70, 319] width 32 height 26
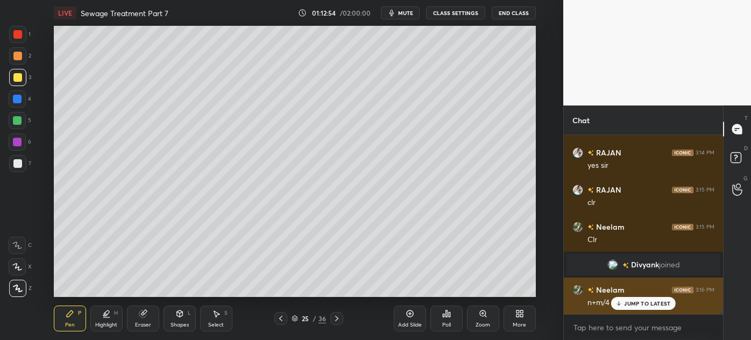
click at [630, 300] on p "JUMP TO LATEST" at bounding box center [647, 303] width 46 height 6
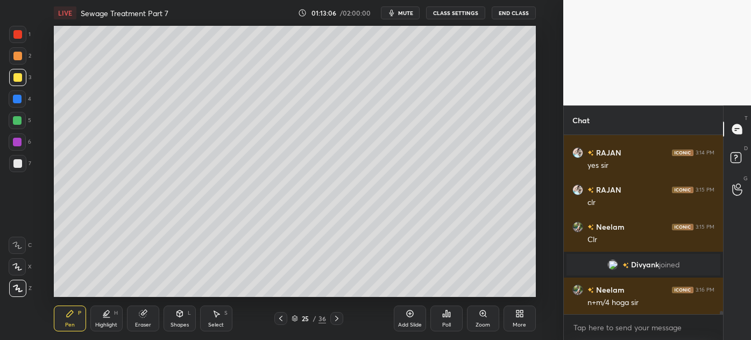
click at [281, 320] on icon at bounding box center [280, 318] width 3 height 5
click at [281, 321] on icon at bounding box center [280, 318] width 3 height 5
click at [282, 321] on icon at bounding box center [281, 318] width 9 height 9
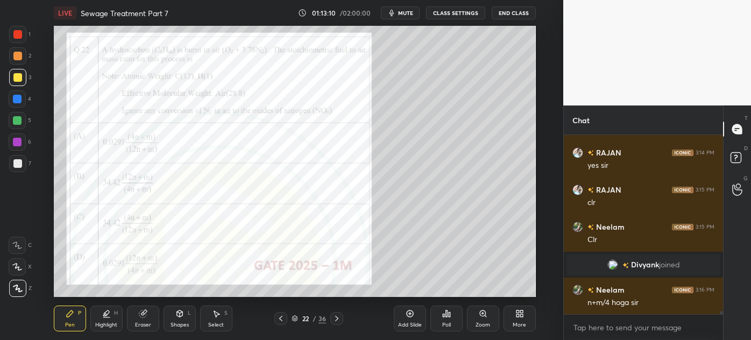
scroll to position [10528, 0]
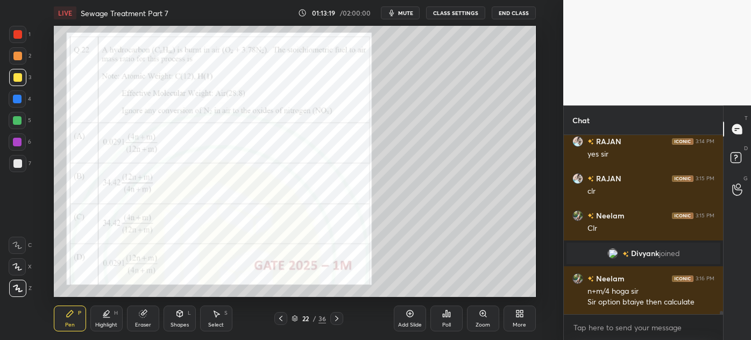
click at [11, 34] on div at bounding box center [17, 34] width 17 height 17
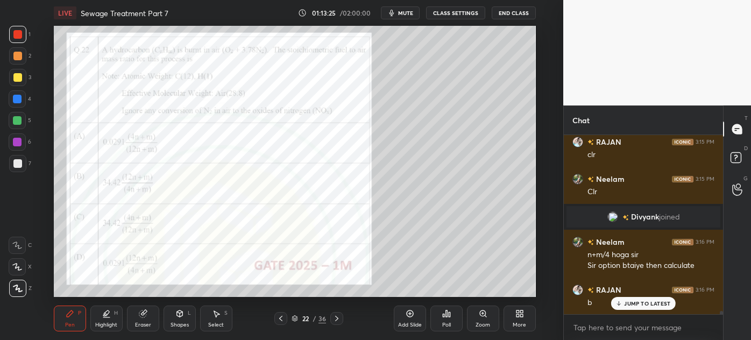
scroll to position [10601, 0]
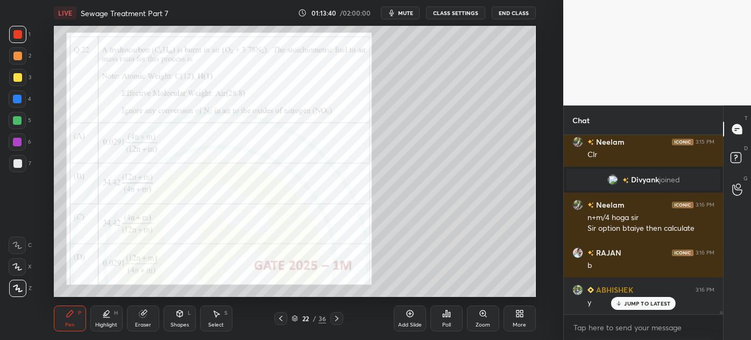
click at [337, 319] on icon at bounding box center [336, 318] width 3 height 5
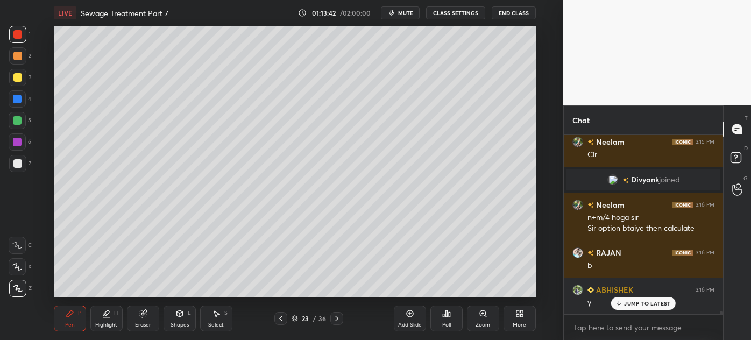
click at [337, 319] on icon at bounding box center [336, 318] width 3 height 5
click at [13, 169] on div at bounding box center [17, 163] width 17 height 17
click at [336, 322] on icon at bounding box center [337, 318] width 9 height 9
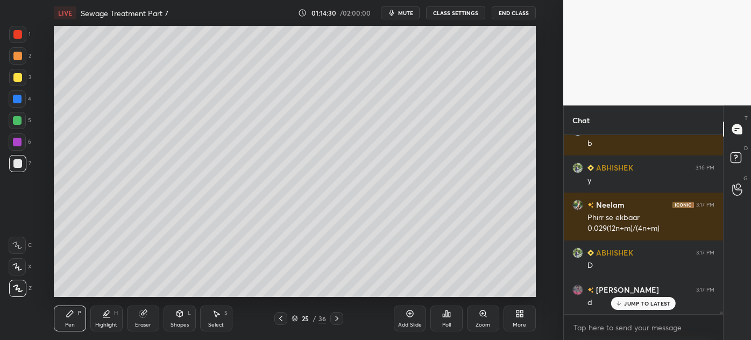
scroll to position [10761, 0]
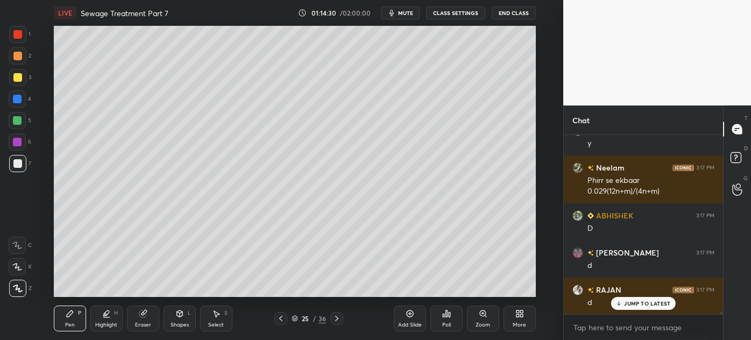
click at [12, 79] on div at bounding box center [17, 77] width 17 height 17
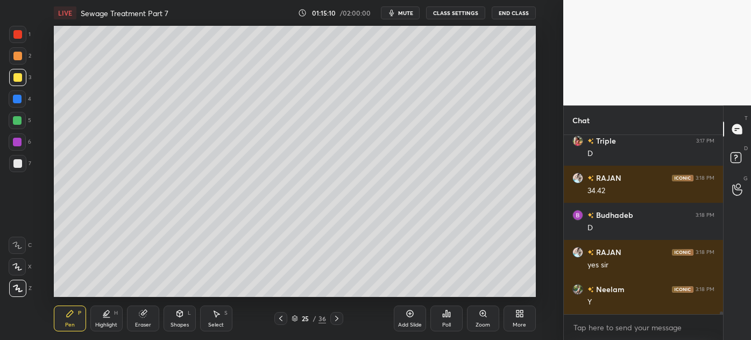
scroll to position [10984, 0]
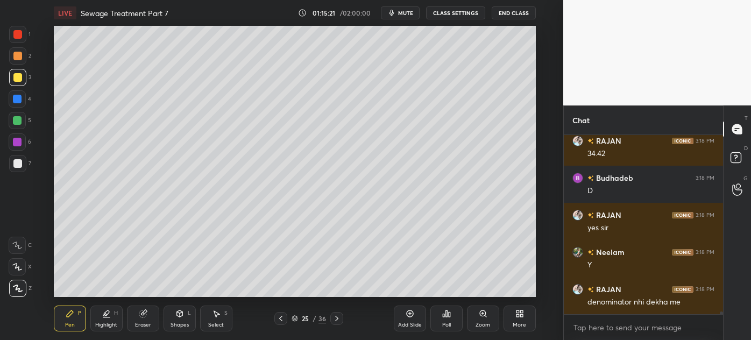
click at [281, 322] on icon at bounding box center [281, 318] width 9 height 9
click at [279, 320] on icon at bounding box center [281, 318] width 9 height 9
click at [280, 320] on icon at bounding box center [280, 318] width 3 height 5
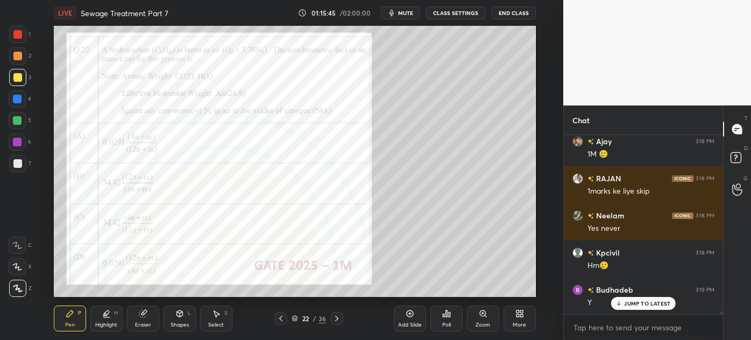
scroll to position [11254, 0]
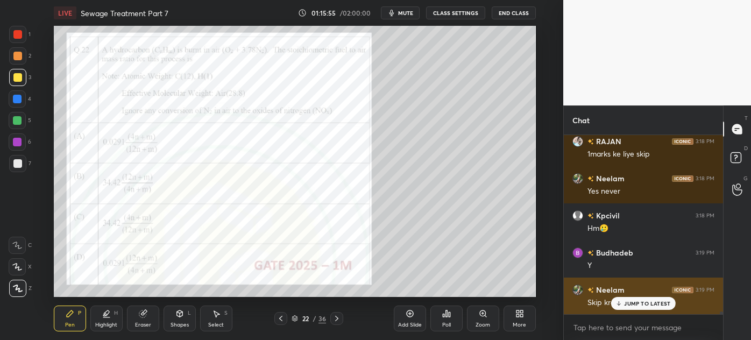
click at [631, 302] on p "JUMP TO LATEST" at bounding box center [647, 303] width 46 height 6
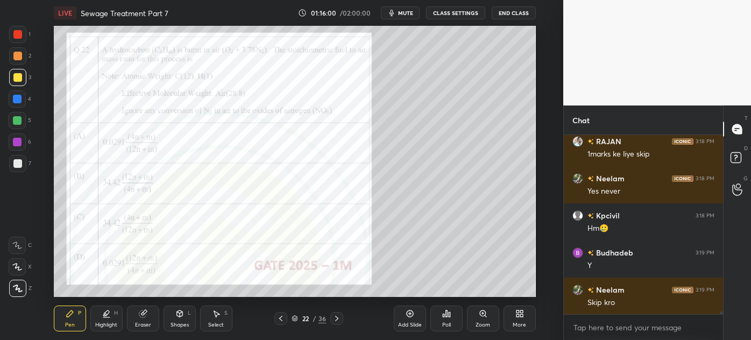
click at [340, 320] on icon at bounding box center [337, 318] width 9 height 9
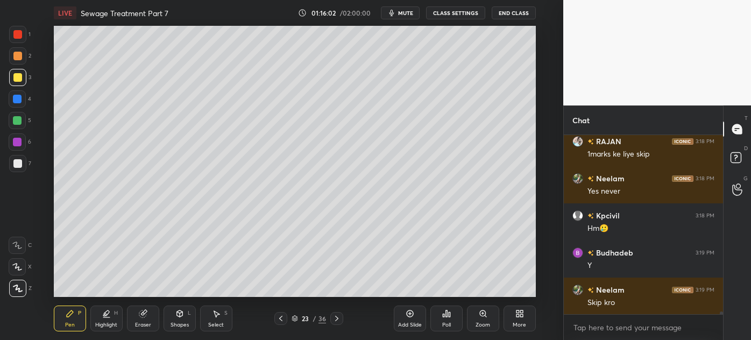
click at [341, 319] on div at bounding box center [336, 318] width 13 height 13
click at [345, 314] on div "24 / 36" at bounding box center [309, 318] width 170 height 13
click at [335, 317] on icon at bounding box center [337, 318] width 9 height 9
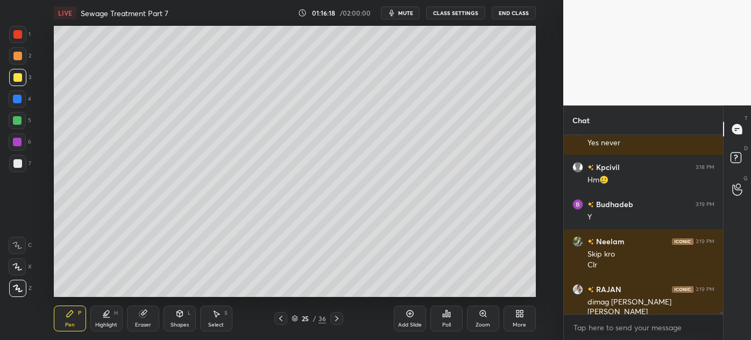
scroll to position [11376, 0]
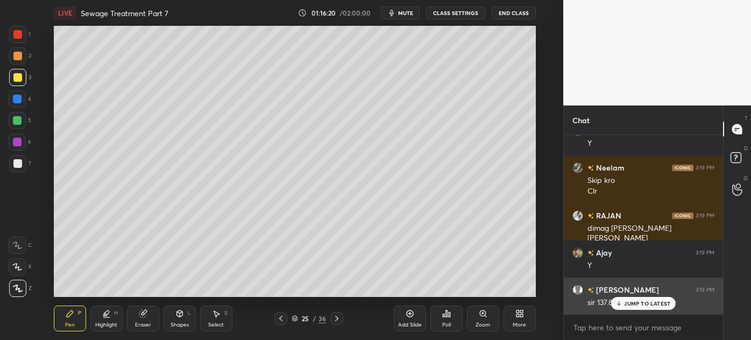
click at [646, 303] on p "JUMP TO LATEST" at bounding box center [647, 303] width 46 height 6
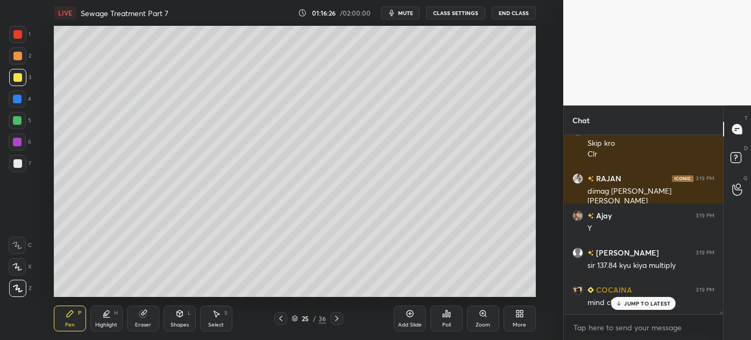
click at [281, 322] on icon at bounding box center [281, 318] width 9 height 9
click at [282, 320] on icon at bounding box center [281, 318] width 9 height 9
click at [279, 321] on icon at bounding box center [281, 318] width 9 height 9
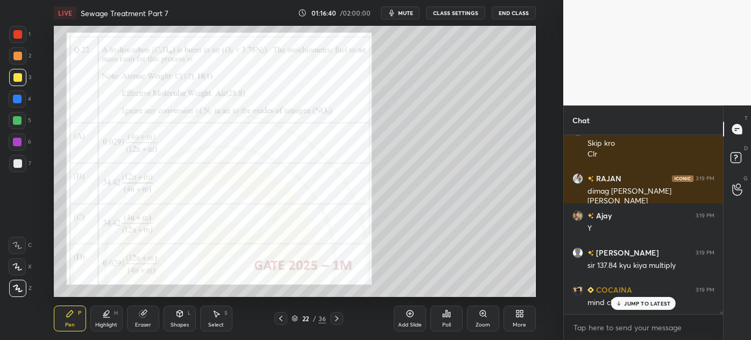
click at [482, 320] on div "Zoom" at bounding box center [483, 319] width 32 height 26
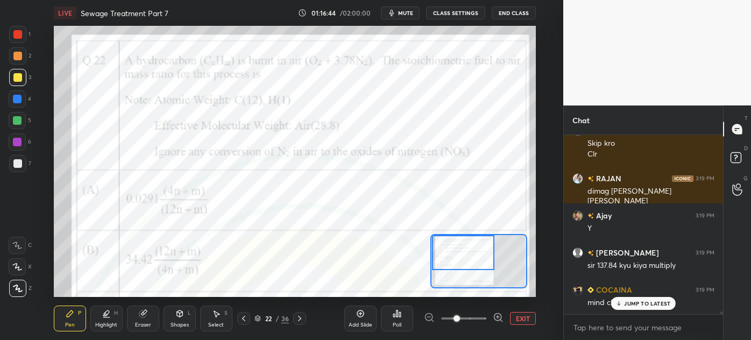
click at [139, 323] on div "Eraser" at bounding box center [143, 324] width 16 height 5
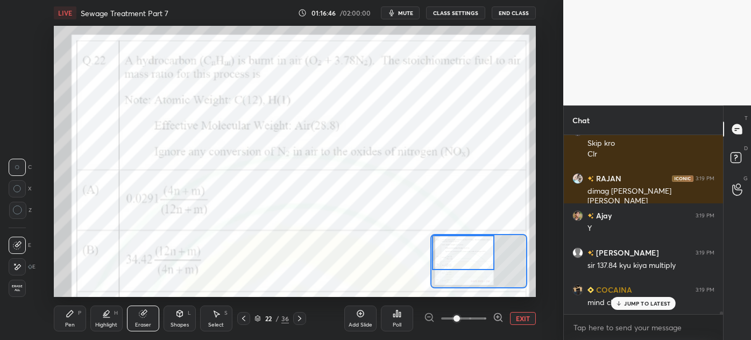
click at [65, 325] on div "Pen" at bounding box center [70, 324] width 10 height 5
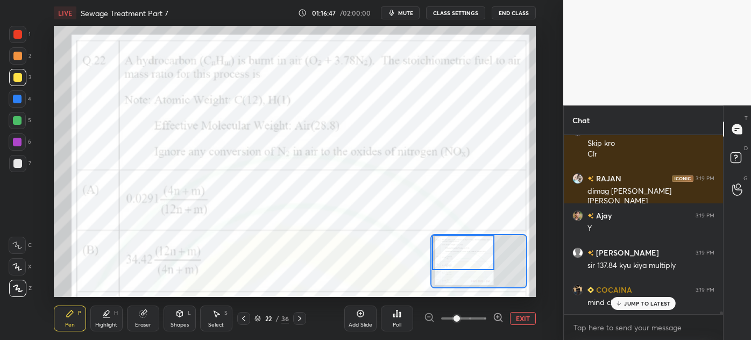
click at [69, 321] on div "Pen P" at bounding box center [70, 319] width 32 height 26
click at [11, 33] on div at bounding box center [17, 34] width 17 height 17
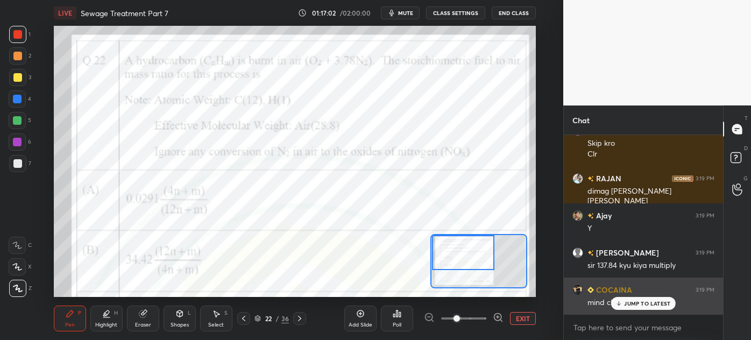
click at [634, 305] on p "JUMP TO LATEST" at bounding box center [647, 303] width 46 height 6
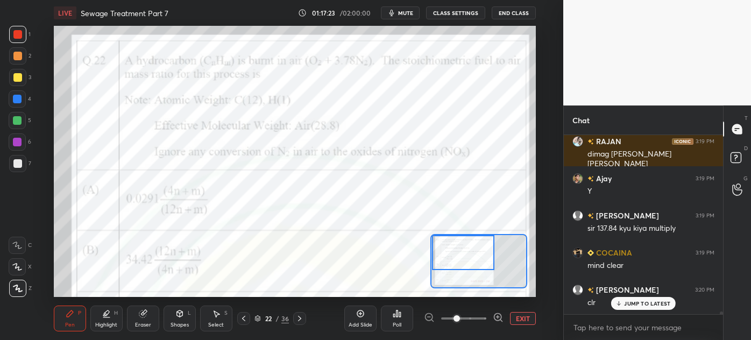
click at [297, 317] on icon at bounding box center [299, 318] width 9 height 9
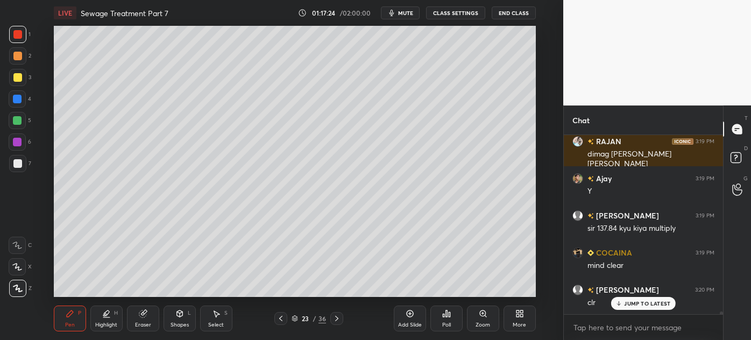
click at [336, 316] on icon at bounding box center [337, 318] width 9 height 9
click at [337, 315] on icon at bounding box center [337, 318] width 9 height 9
click at [337, 314] on div at bounding box center [336, 318] width 13 height 13
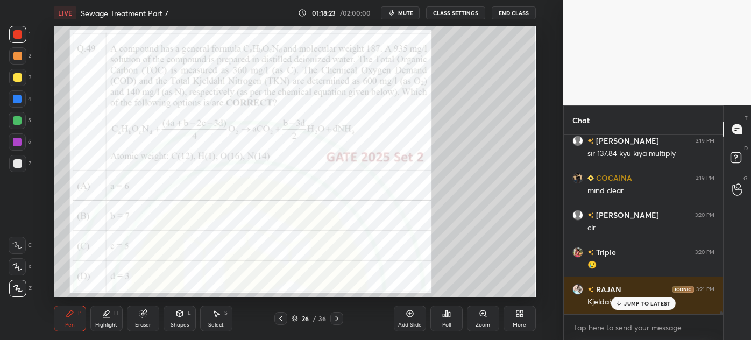
scroll to position [11571, 0]
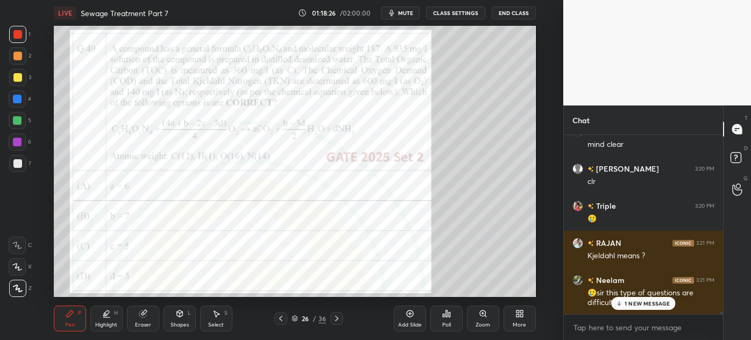
click at [635, 301] on div "Triple 3:18 PM Head turning [PERSON_NAME] 3:18 PM 1M 🥲 RAJAN 3:18 PM 1marks ke …" at bounding box center [643, 224] width 159 height 179
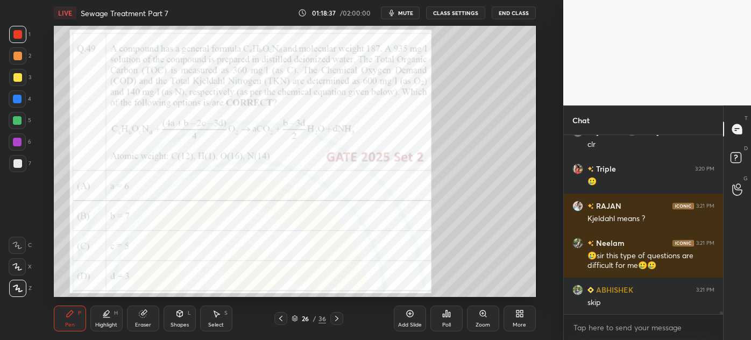
click at [336, 318] on icon at bounding box center [337, 318] width 9 height 9
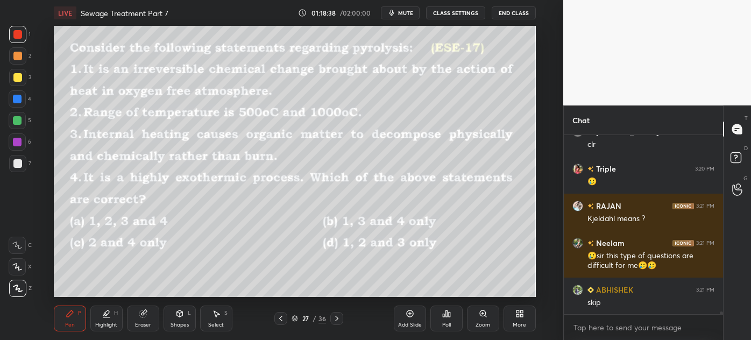
click at [282, 319] on icon at bounding box center [281, 318] width 9 height 9
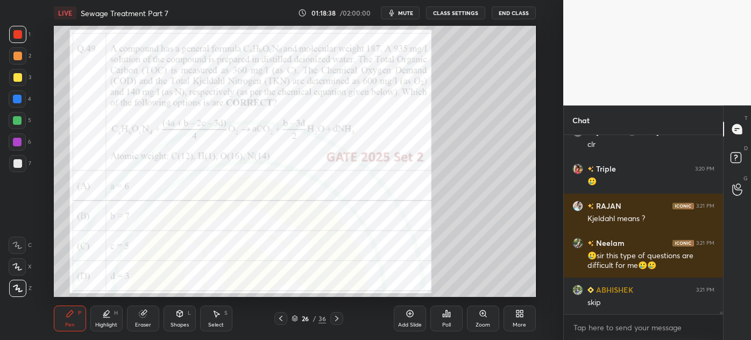
click at [406, 316] on icon at bounding box center [410, 313] width 9 height 9
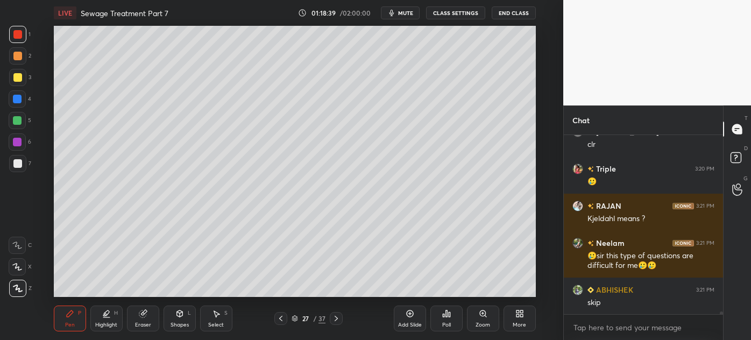
click at [18, 164] on div at bounding box center [17, 163] width 9 height 9
click at [282, 320] on icon at bounding box center [281, 318] width 9 height 9
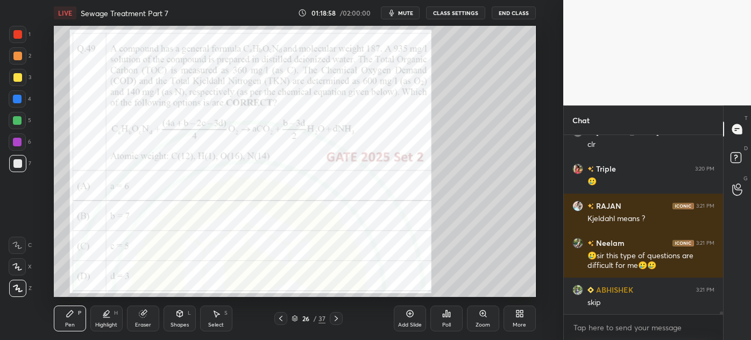
click at [338, 319] on icon at bounding box center [336, 318] width 9 height 9
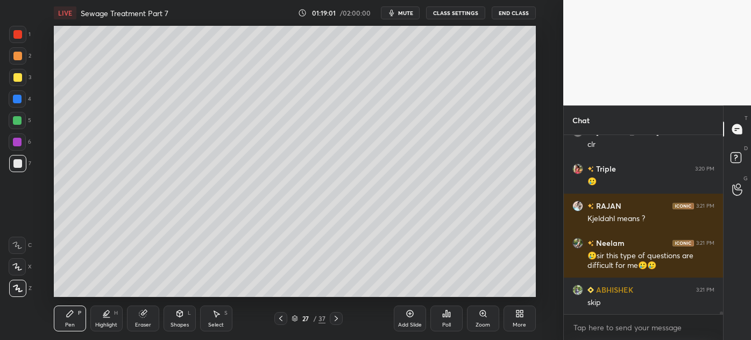
click at [16, 81] on div at bounding box center [17, 77] width 9 height 9
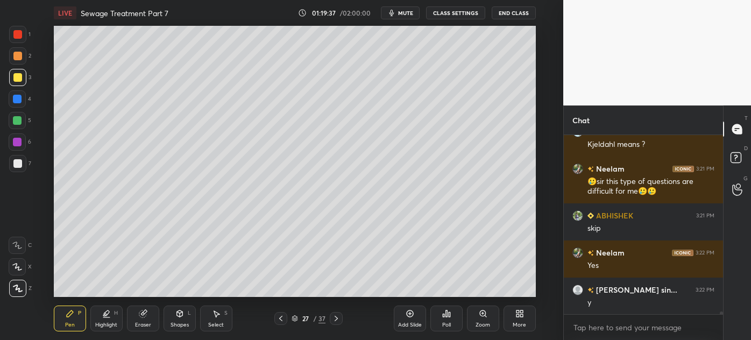
scroll to position [11720, 0]
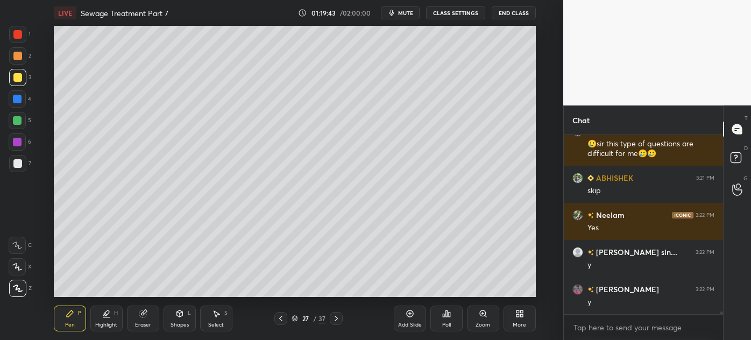
click at [15, 167] on div at bounding box center [17, 163] width 9 height 9
click at [279, 322] on icon at bounding box center [281, 318] width 9 height 9
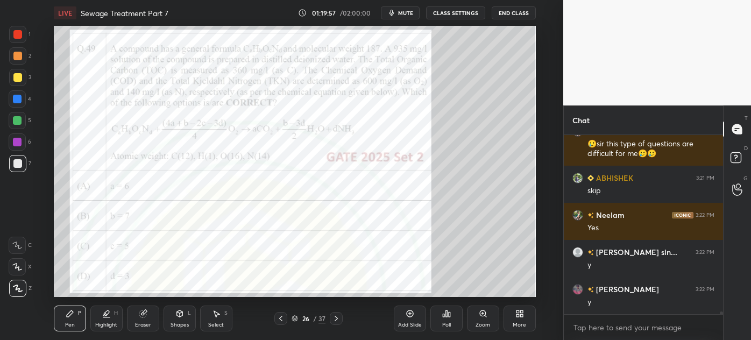
click at [12, 39] on div at bounding box center [17, 34] width 17 height 17
click at [337, 322] on icon at bounding box center [336, 318] width 9 height 9
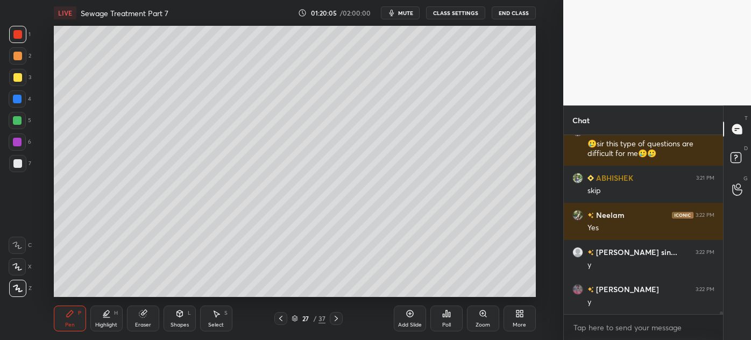
scroll to position [11758, 0]
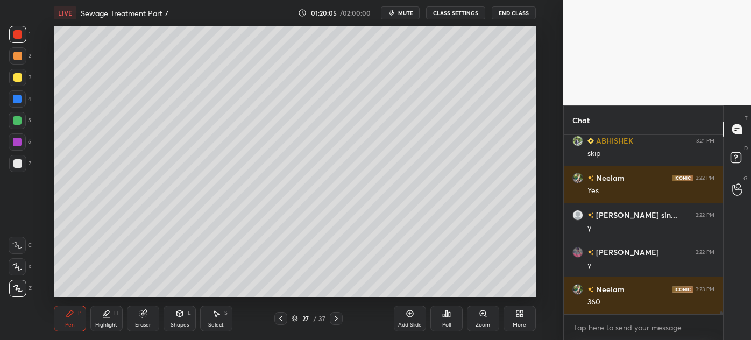
click at [12, 165] on div at bounding box center [17, 163] width 17 height 17
click at [135, 324] on div "Eraser" at bounding box center [143, 324] width 16 height 5
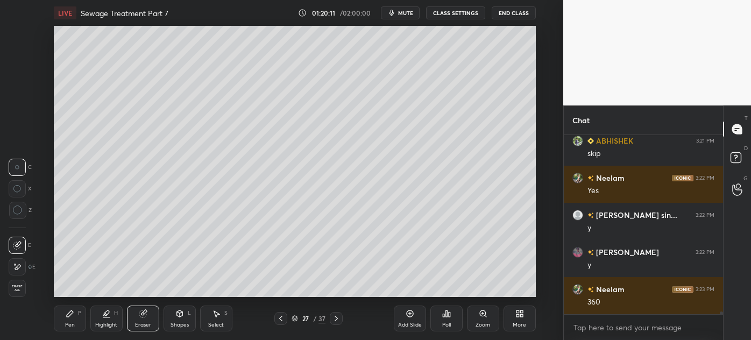
click at [72, 319] on div "Pen P" at bounding box center [70, 319] width 32 height 26
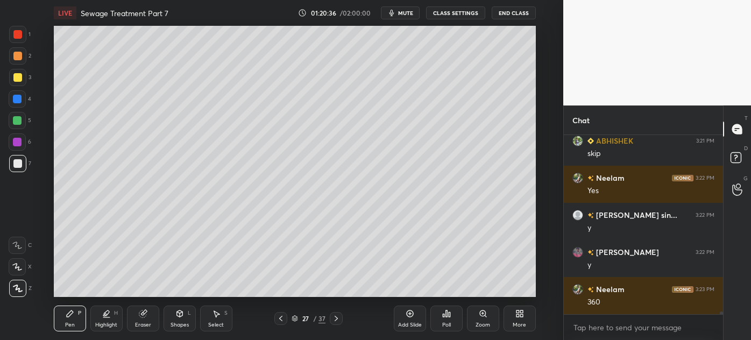
click at [14, 81] on div at bounding box center [17, 77] width 9 height 9
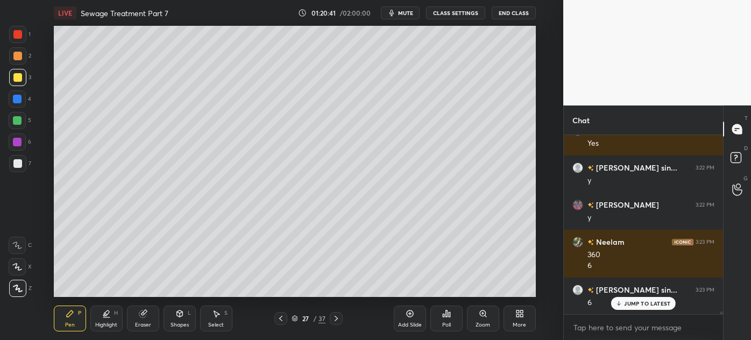
scroll to position [11842, 0]
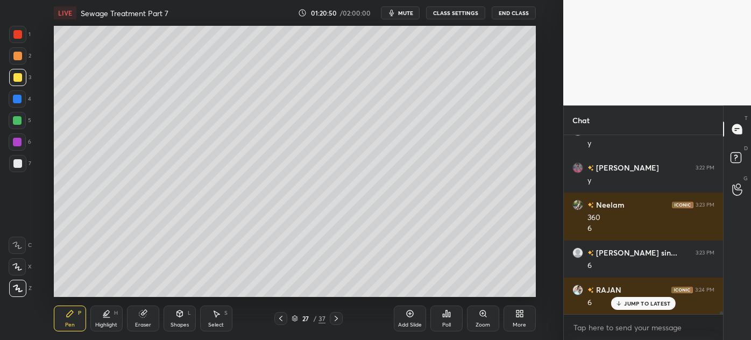
click at [280, 320] on icon at bounding box center [280, 318] width 3 height 5
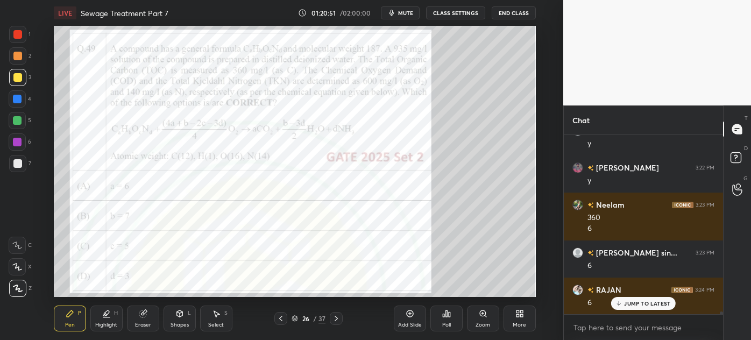
click at [12, 33] on div at bounding box center [17, 34] width 17 height 17
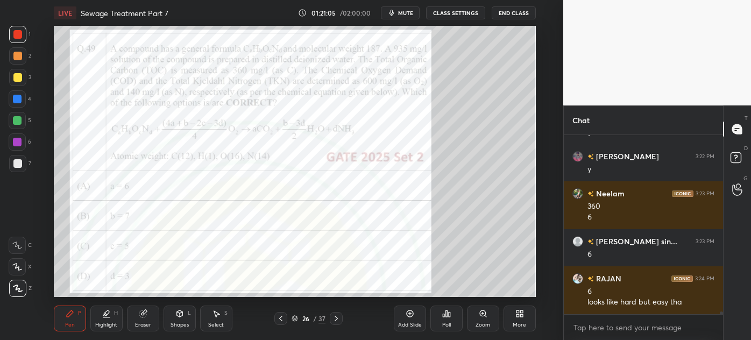
scroll to position [11890, 0]
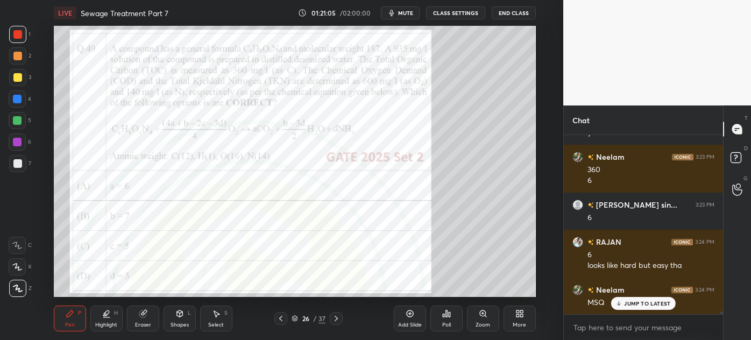
click at [337, 320] on icon at bounding box center [336, 318] width 9 height 9
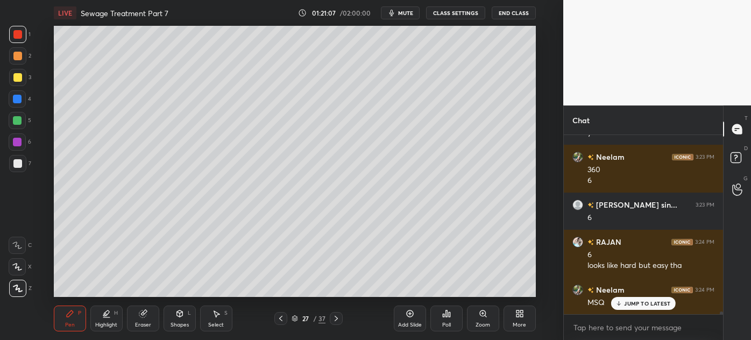
click at [13, 173] on div "7" at bounding box center [20, 166] width 22 height 22
click at [17, 83] on div at bounding box center [17, 77] width 17 height 17
click at [14, 168] on div at bounding box center [17, 163] width 17 height 17
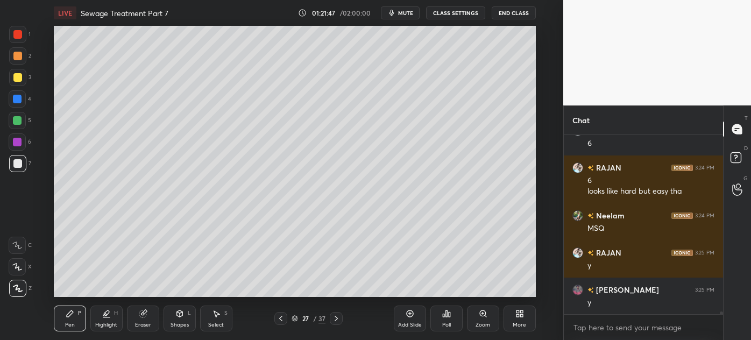
scroll to position [12001, 0]
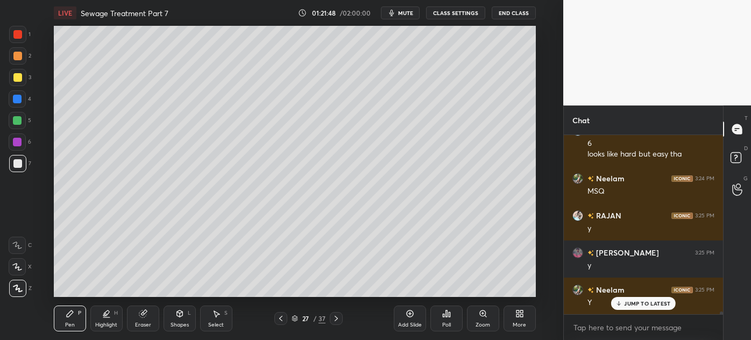
click at [13, 81] on div at bounding box center [17, 77] width 9 height 9
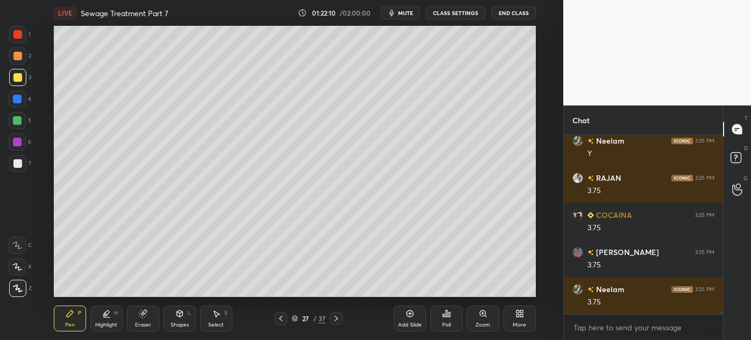
scroll to position [12187, 0]
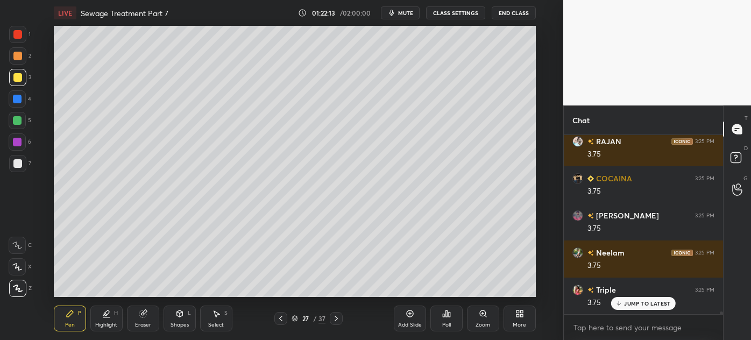
click at [144, 323] on div "Eraser" at bounding box center [143, 324] width 16 height 5
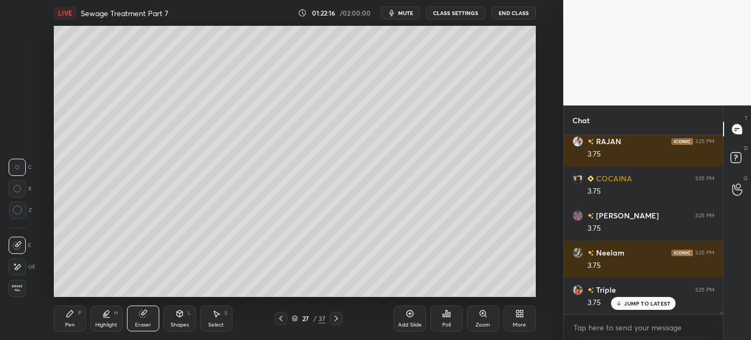
click at [69, 328] on div "Pen P" at bounding box center [70, 319] width 32 height 26
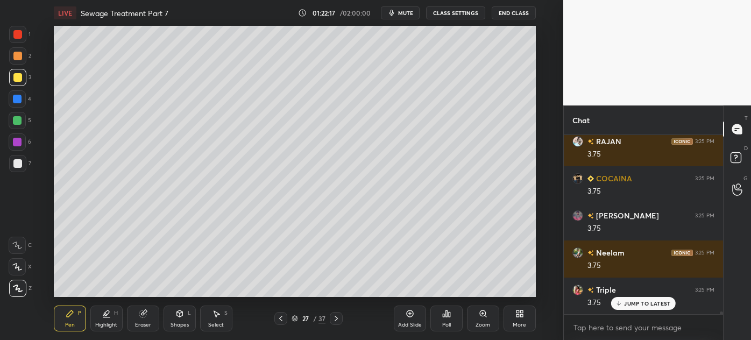
click at [11, 166] on div at bounding box center [17, 163] width 17 height 17
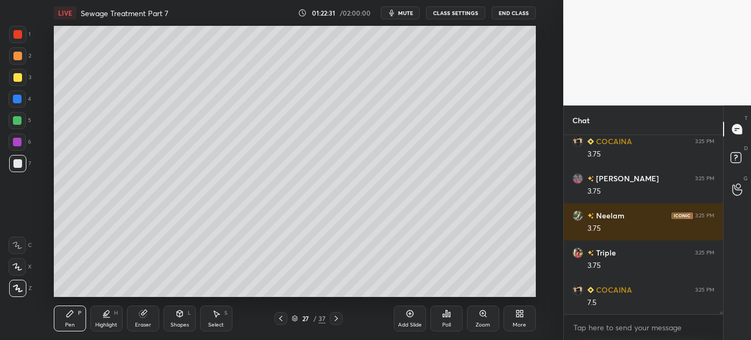
scroll to position [12261, 0]
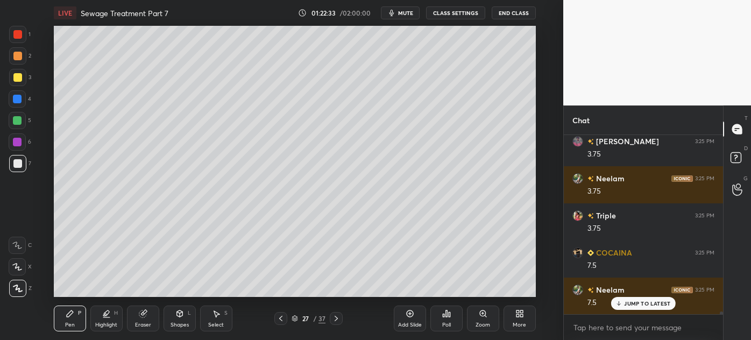
click at [281, 320] on icon at bounding box center [280, 318] width 3 height 5
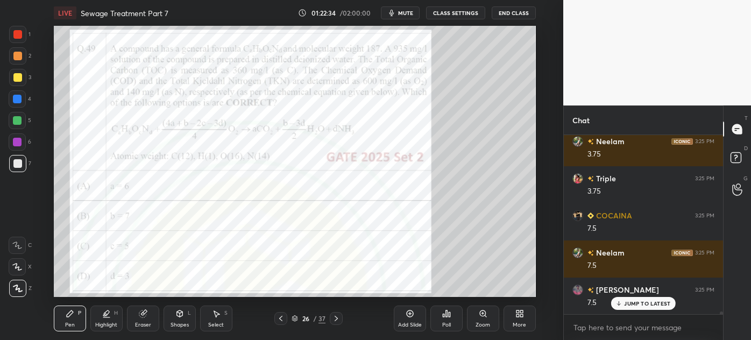
click at [15, 34] on div at bounding box center [17, 34] width 9 height 9
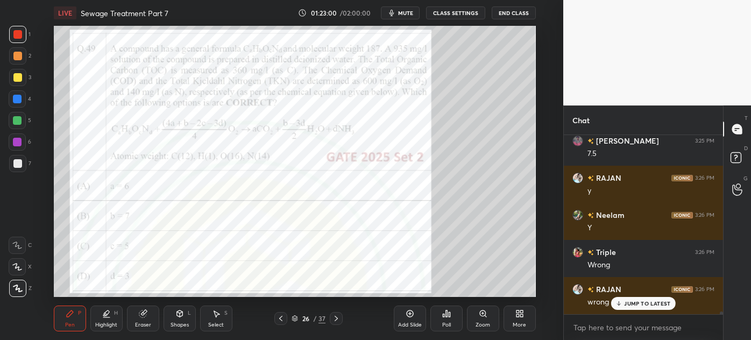
scroll to position [12484, 0]
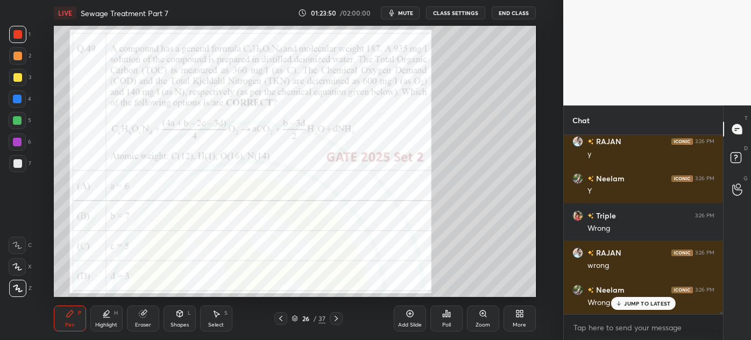
click at [338, 322] on icon at bounding box center [336, 318] width 9 height 9
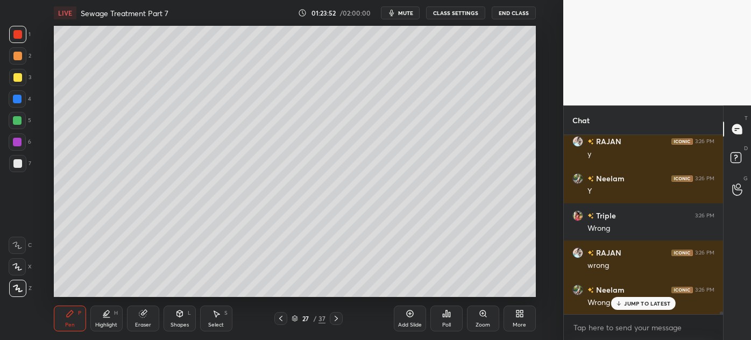
click at [141, 323] on div "Eraser" at bounding box center [143, 324] width 16 height 5
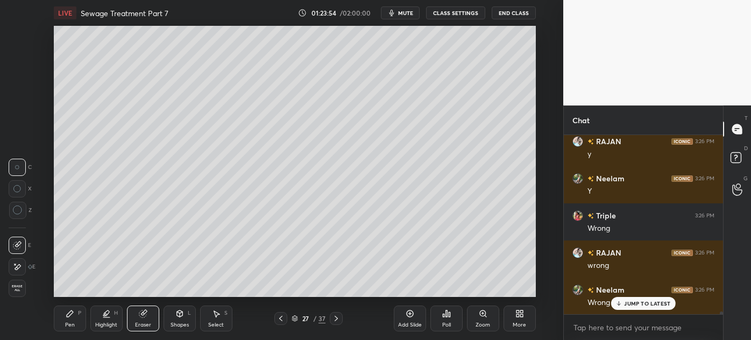
click at [69, 320] on div "Pen P" at bounding box center [70, 319] width 32 height 26
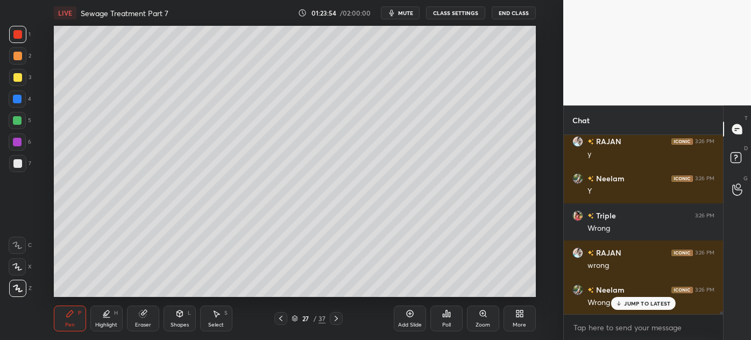
click at [11, 81] on div at bounding box center [17, 77] width 17 height 17
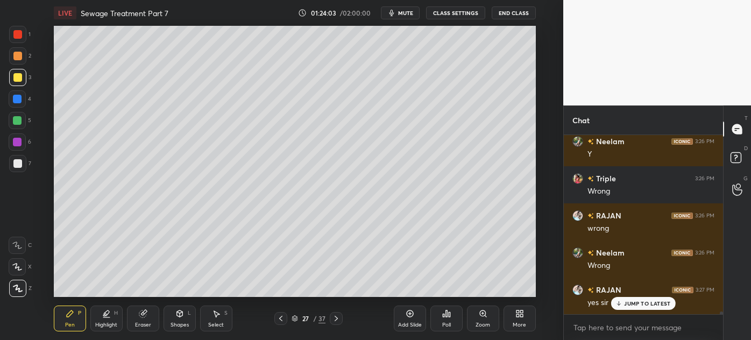
click at [281, 318] on icon at bounding box center [280, 318] width 3 height 5
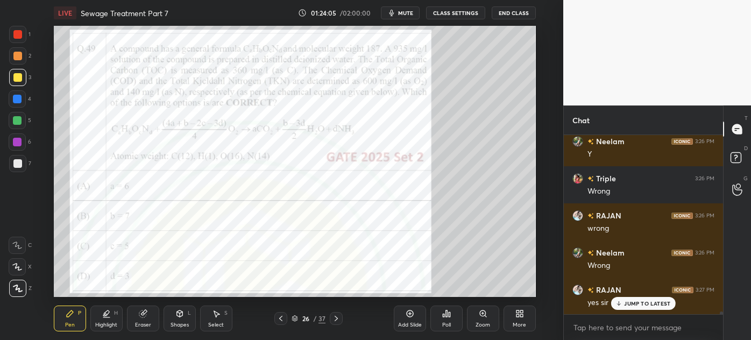
click at [335, 321] on icon at bounding box center [336, 318] width 3 height 5
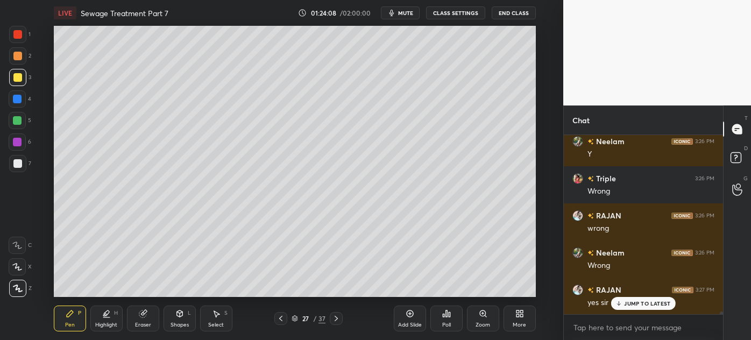
click at [281, 319] on icon at bounding box center [281, 318] width 9 height 9
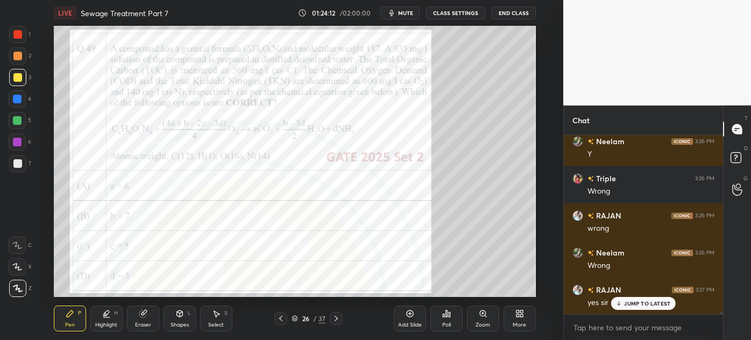
click at [108, 320] on div "Highlight H" at bounding box center [106, 319] width 32 height 26
click at [16, 32] on div at bounding box center [17, 34] width 9 height 9
click at [142, 326] on div "Eraser" at bounding box center [143, 324] width 16 height 5
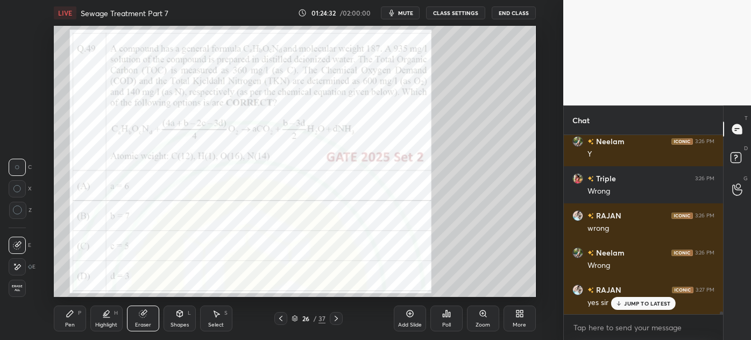
click at [74, 318] on icon at bounding box center [70, 313] width 9 height 9
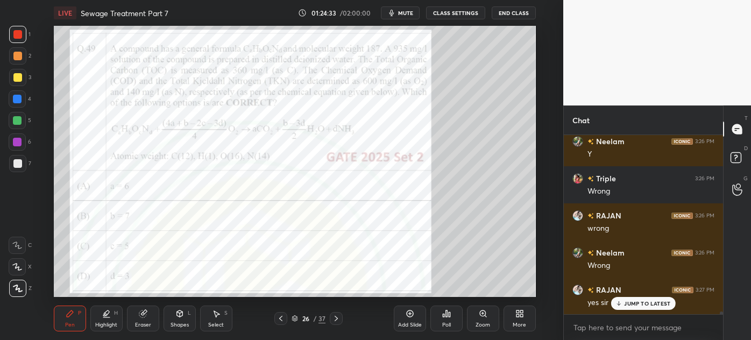
click at [15, 101] on div at bounding box center [17, 99] width 9 height 9
click at [142, 322] on div "Eraser" at bounding box center [143, 324] width 16 height 5
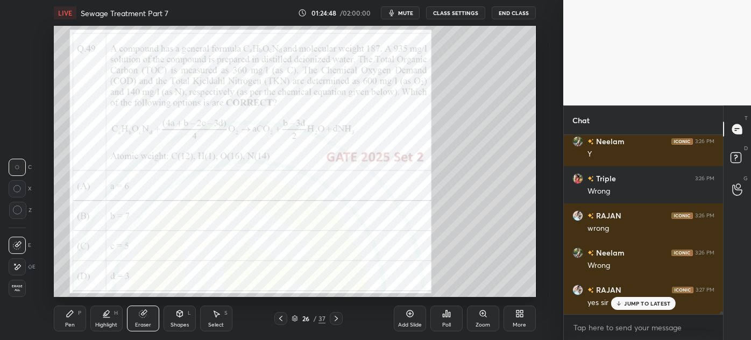
click at [67, 315] on icon at bounding box center [70, 313] width 6 height 6
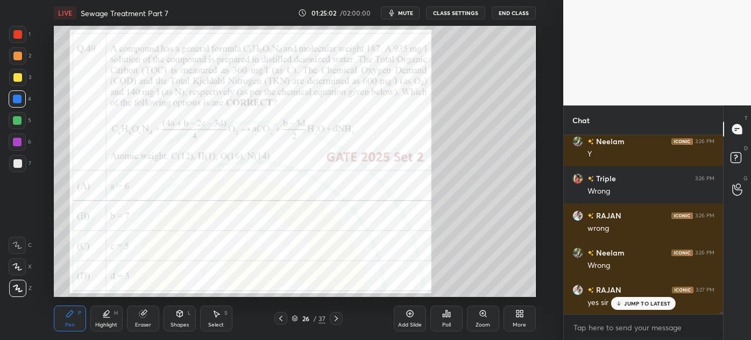
click at [145, 320] on div "Eraser" at bounding box center [143, 319] width 32 height 26
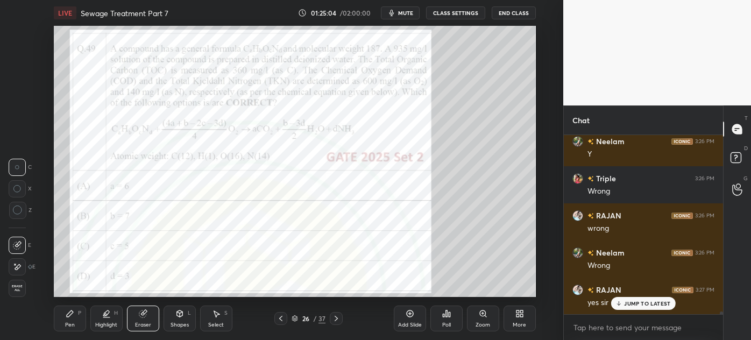
click at [64, 321] on div "Pen P" at bounding box center [70, 319] width 32 height 26
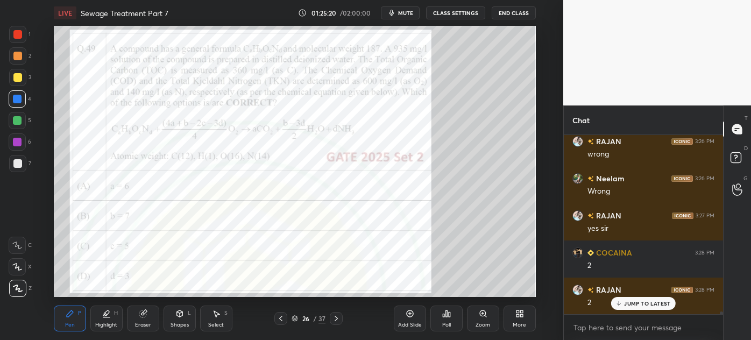
scroll to position [12633, 0]
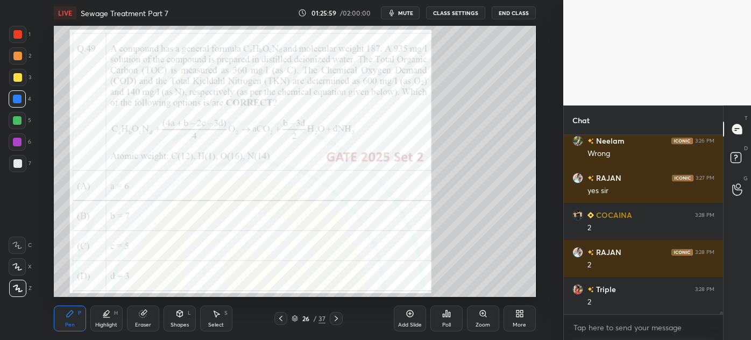
click at [11, 80] on div at bounding box center [17, 77] width 17 height 17
click at [140, 320] on div "Eraser" at bounding box center [143, 319] width 32 height 26
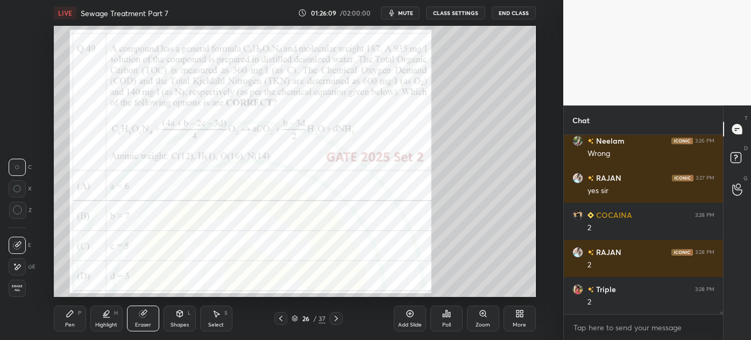
click at [73, 323] on div "Pen" at bounding box center [70, 324] width 10 height 5
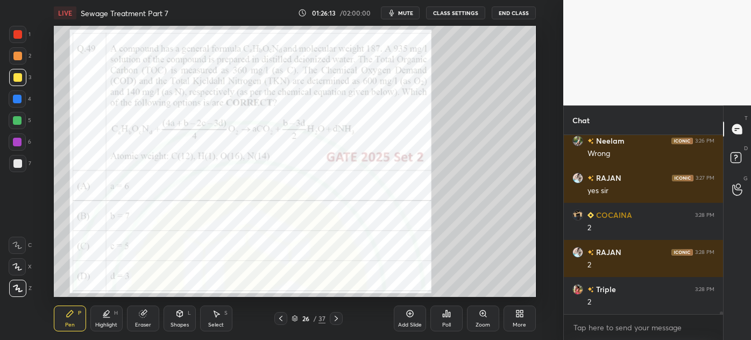
click at [14, 168] on div at bounding box center [17, 163] width 17 height 17
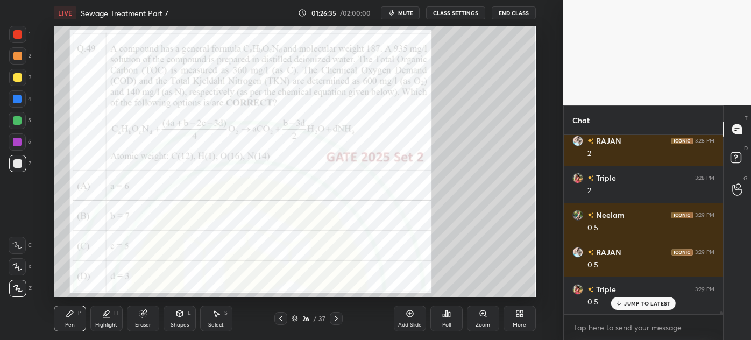
scroll to position [12781, 0]
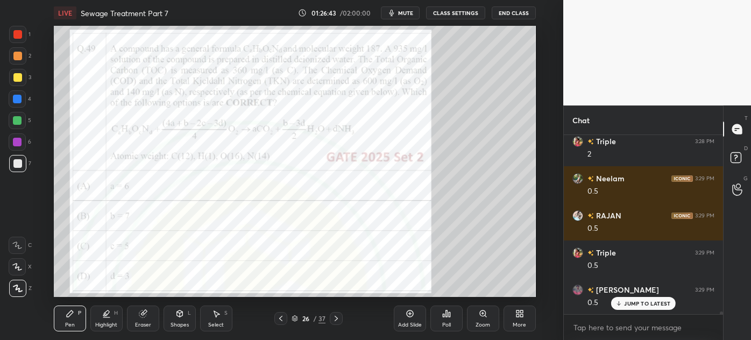
click at [337, 319] on icon at bounding box center [336, 318] width 9 height 9
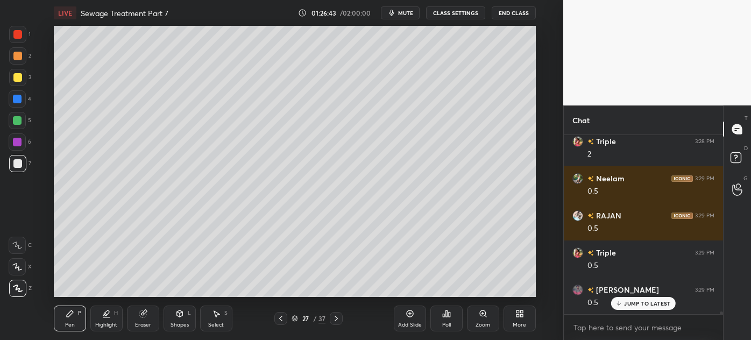
click at [406, 318] on icon at bounding box center [410, 313] width 9 height 9
click at [13, 78] on div at bounding box center [17, 77] width 9 height 9
click at [142, 320] on div "Eraser" at bounding box center [143, 319] width 32 height 26
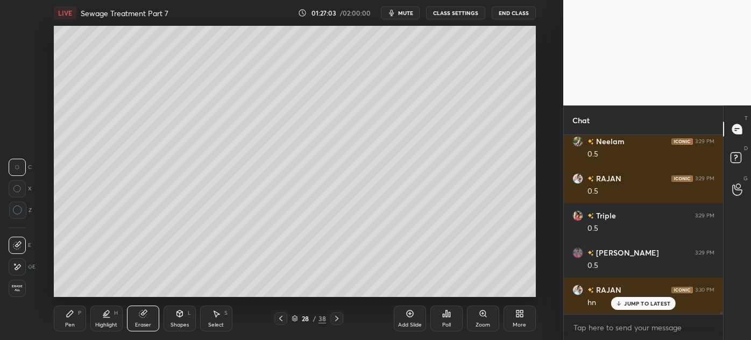
scroll to position [12829, 0]
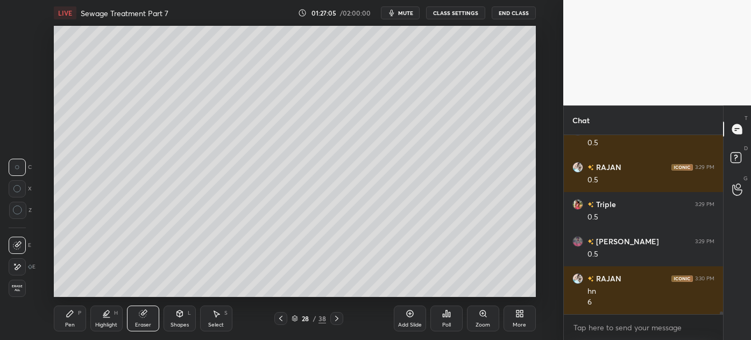
click at [66, 320] on div "Pen P" at bounding box center [70, 319] width 32 height 26
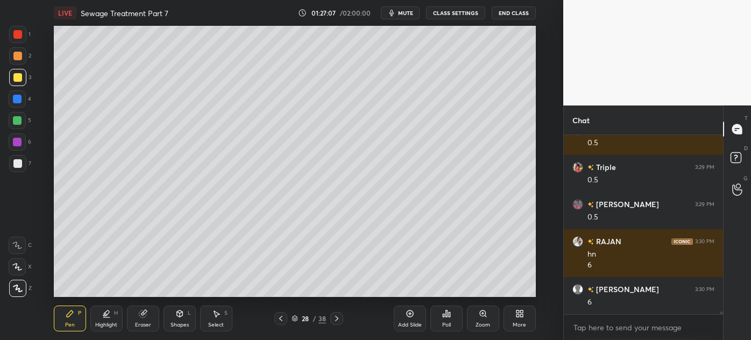
scroll to position [12904, 0]
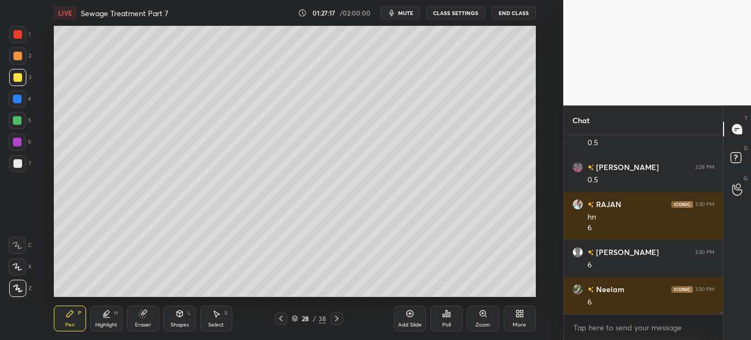
click at [23, 161] on div at bounding box center [17, 163] width 17 height 17
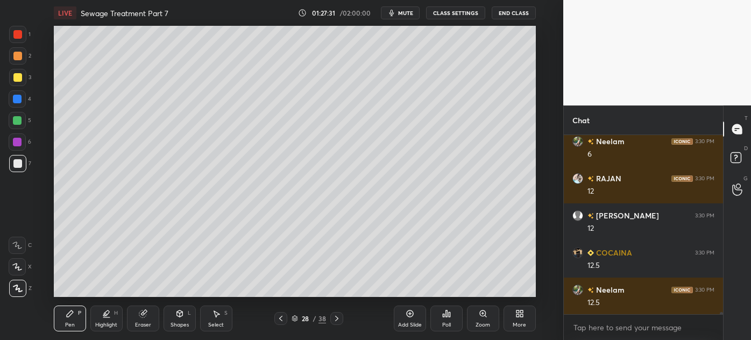
scroll to position [13089, 0]
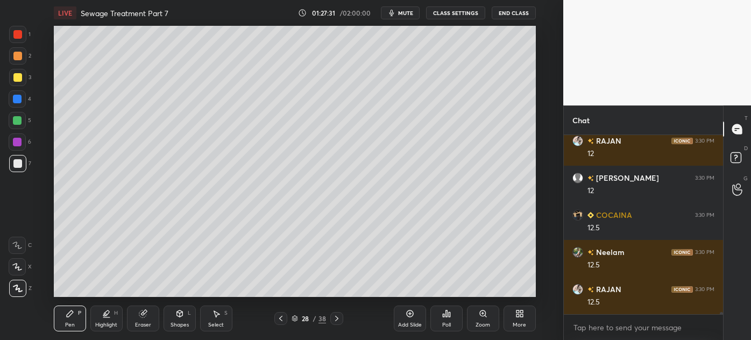
click at [282, 321] on icon at bounding box center [280, 318] width 3 height 5
click at [284, 320] on icon at bounding box center [281, 318] width 9 height 9
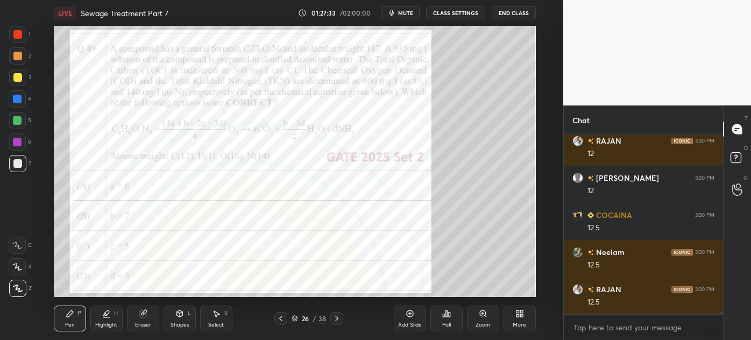
click at [12, 36] on div at bounding box center [17, 34] width 17 height 17
click at [338, 319] on icon at bounding box center [337, 318] width 9 height 9
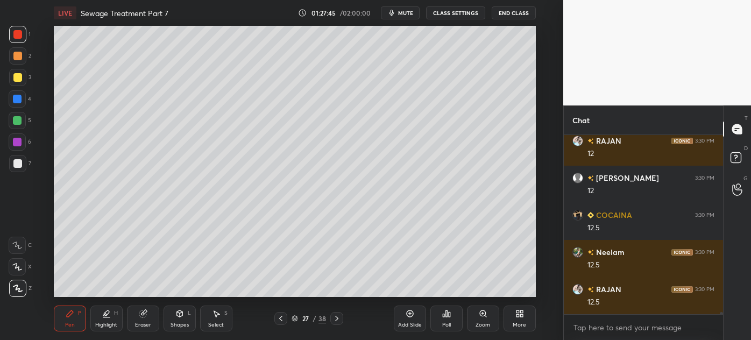
click at [341, 319] on div at bounding box center [336, 318] width 13 height 13
click at [16, 171] on div at bounding box center [17, 163] width 17 height 17
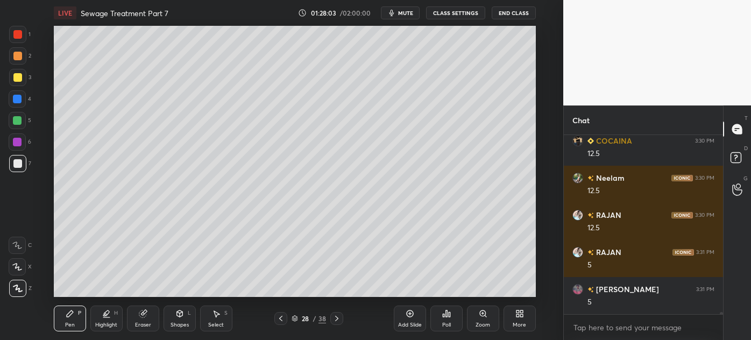
scroll to position [13201, 0]
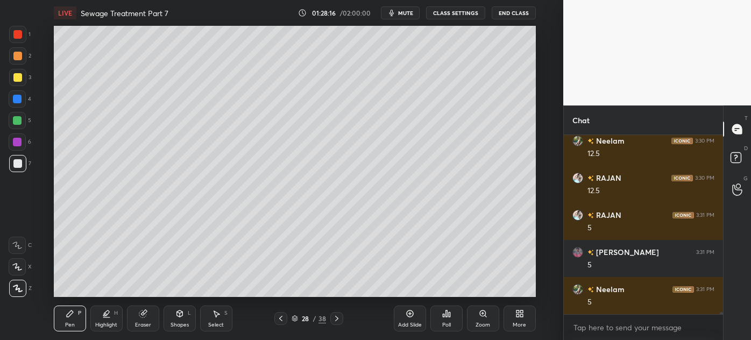
click at [280, 321] on icon at bounding box center [281, 318] width 9 height 9
click at [282, 319] on icon at bounding box center [281, 318] width 9 height 9
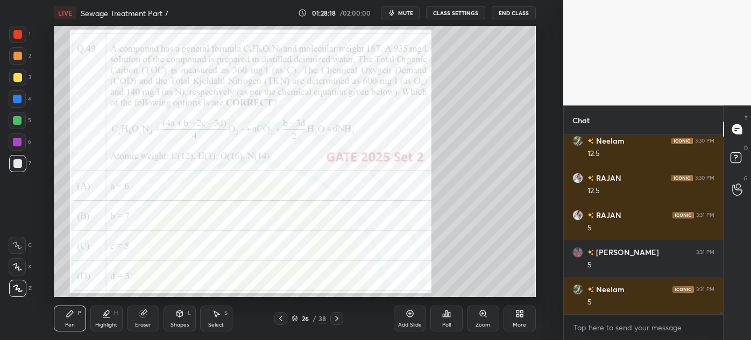
click at [17, 34] on div at bounding box center [17, 34] width 9 height 9
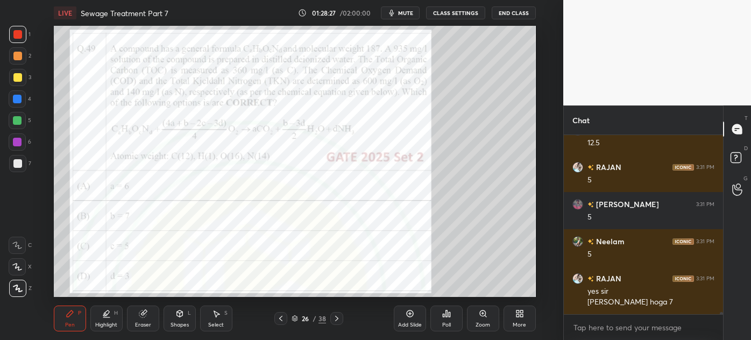
scroll to position [13286, 0]
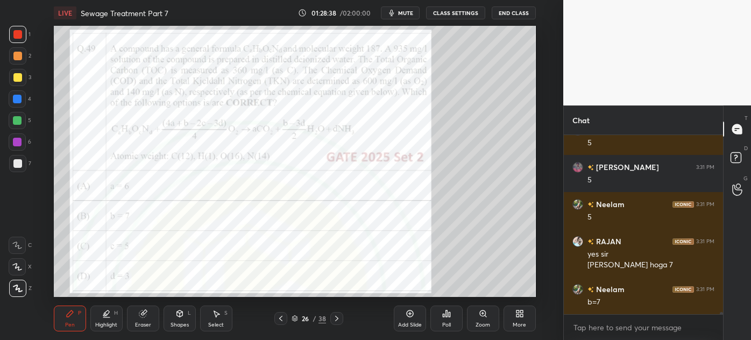
click at [337, 319] on icon at bounding box center [337, 318] width 9 height 9
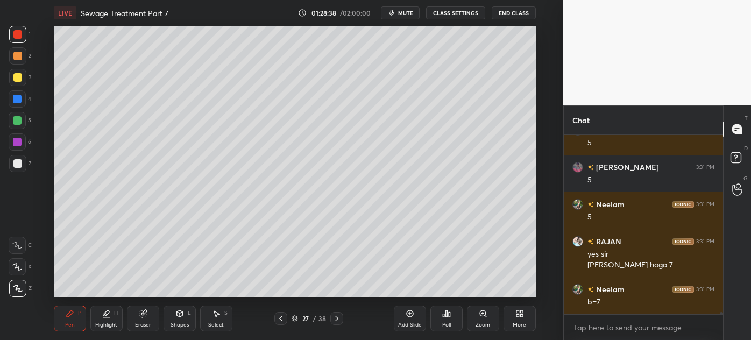
click at [336, 316] on icon at bounding box center [336, 318] width 3 height 5
click at [337, 316] on icon at bounding box center [337, 318] width 9 height 9
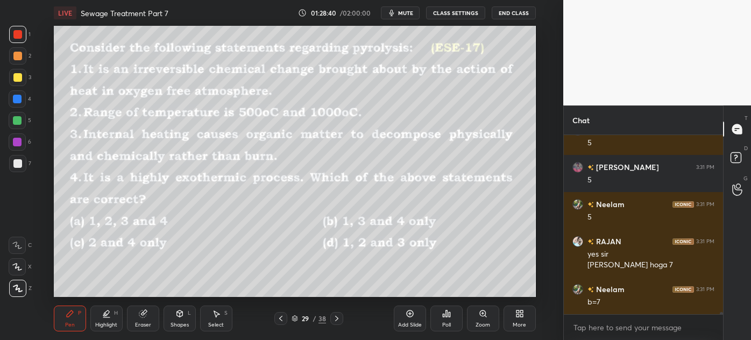
click at [284, 320] on icon at bounding box center [281, 318] width 9 height 9
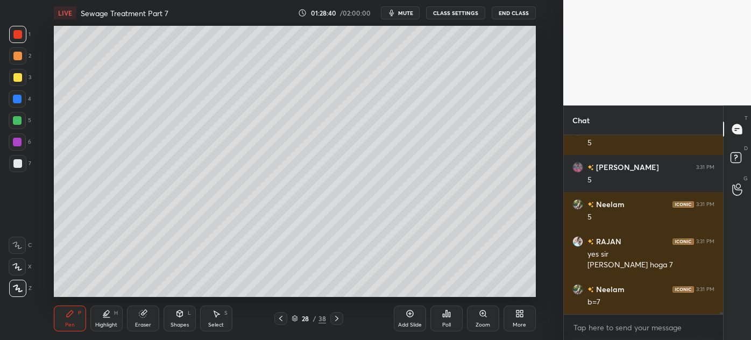
click at [406, 317] on icon at bounding box center [410, 313] width 9 height 9
click at [15, 166] on div at bounding box center [17, 163] width 9 height 9
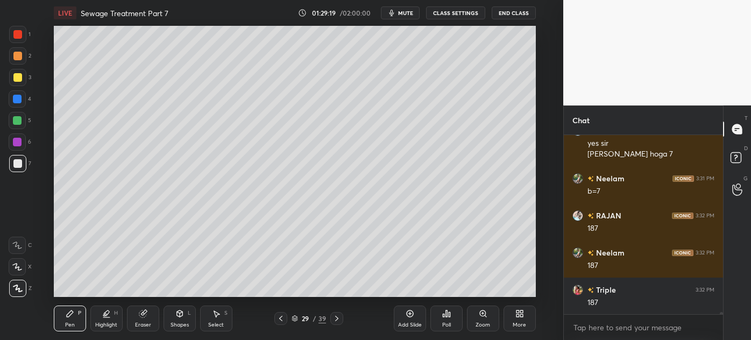
scroll to position [13434, 0]
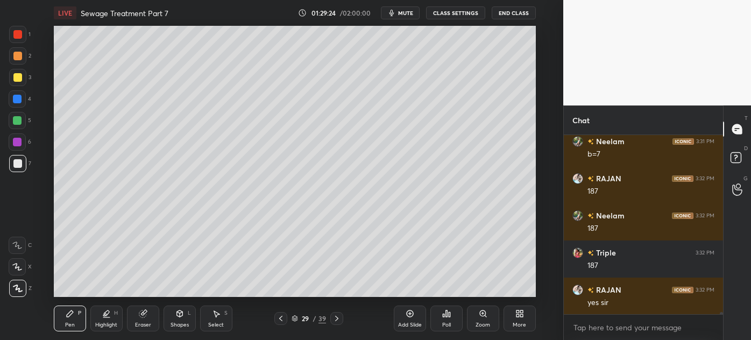
click at [283, 320] on icon at bounding box center [281, 318] width 9 height 9
click at [283, 319] on icon at bounding box center [281, 318] width 9 height 9
click at [286, 318] on div at bounding box center [280, 318] width 13 height 13
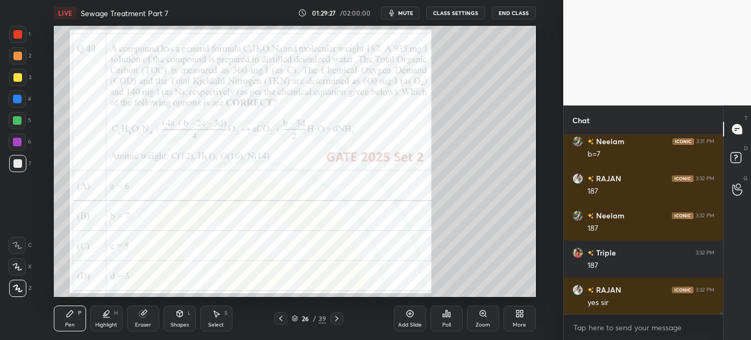
click at [14, 36] on div at bounding box center [17, 34] width 9 height 9
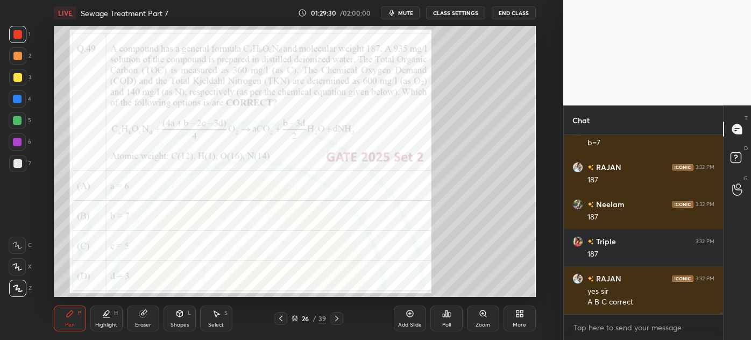
click at [13, 170] on div at bounding box center [17, 163] width 17 height 17
click at [336, 316] on icon at bounding box center [337, 318] width 9 height 9
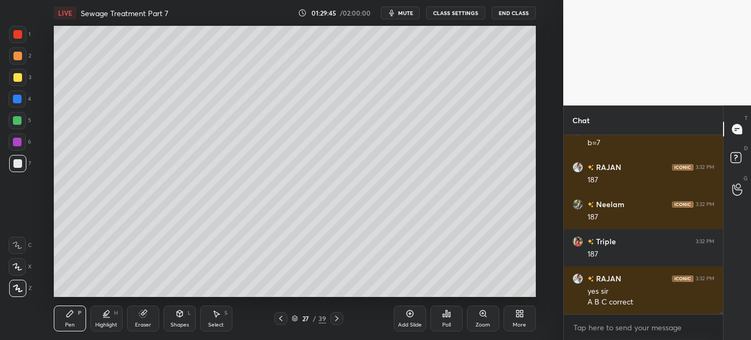
click at [339, 320] on icon at bounding box center [337, 318] width 9 height 9
click at [333, 312] on div at bounding box center [336, 318] width 13 height 13
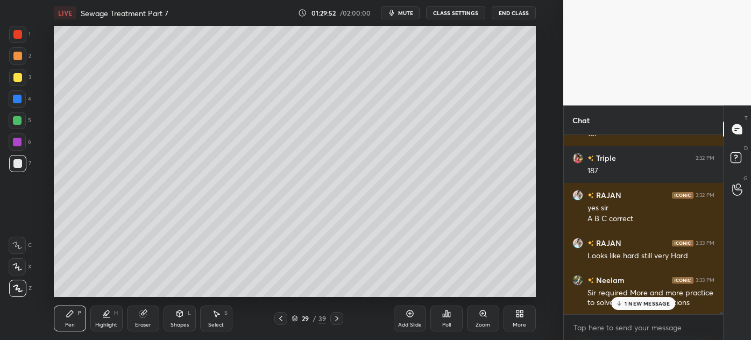
scroll to position [13565, 0]
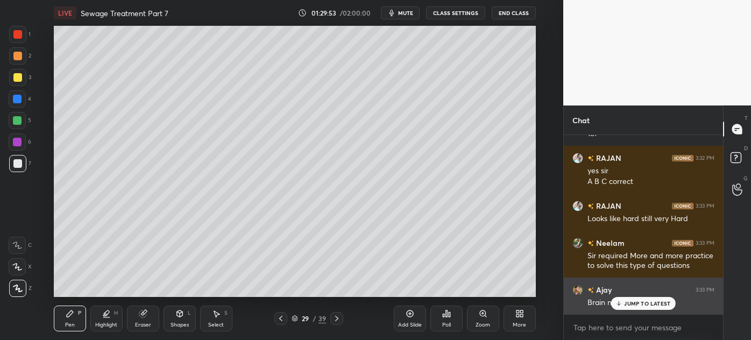
click at [631, 308] on div "JUMP TO LATEST" at bounding box center [643, 303] width 65 height 13
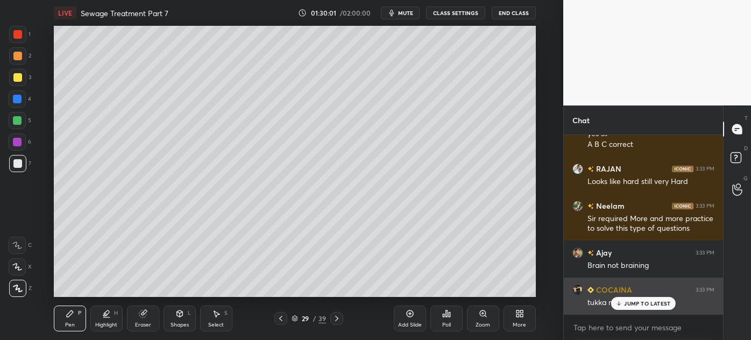
click at [634, 301] on p "JUMP TO LATEST" at bounding box center [647, 303] width 46 height 6
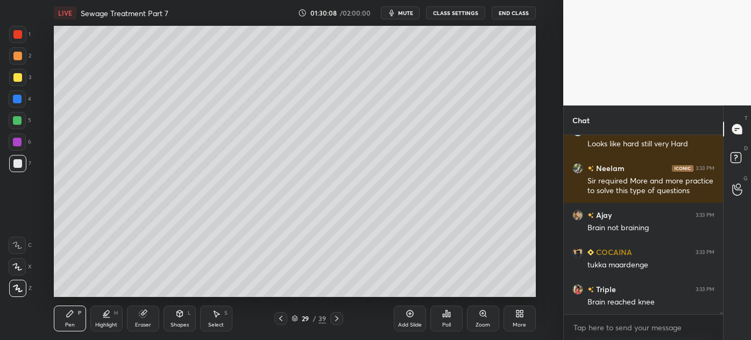
click at [282, 321] on icon at bounding box center [281, 318] width 9 height 9
click at [282, 319] on icon at bounding box center [281, 318] width 9 height 9
click at [281, 322] on icon at bounding box center [281, 318] width 9 height 9
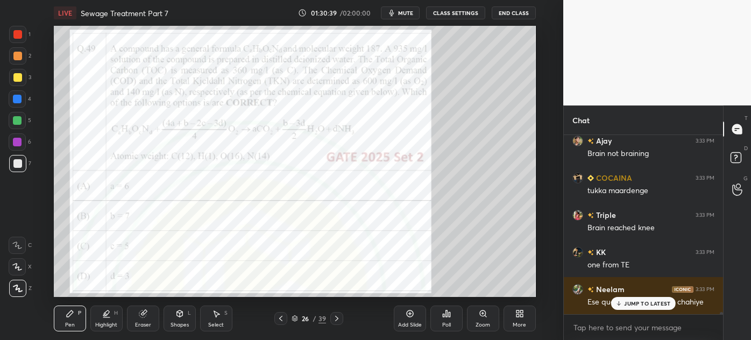
scroll to position [13761, 0]
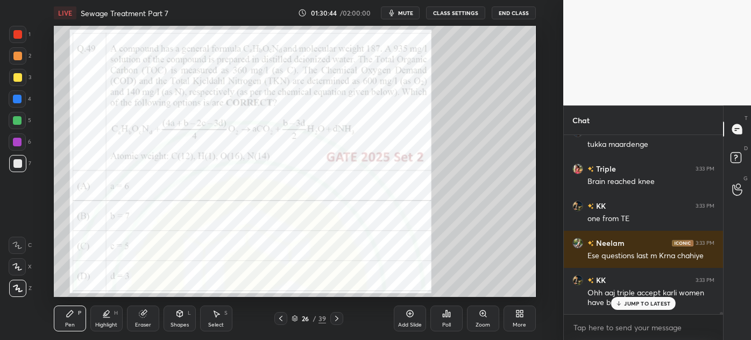
click at [298, 321] on div "26 / 39" at bounding box center [309, 319] width 34 height 10
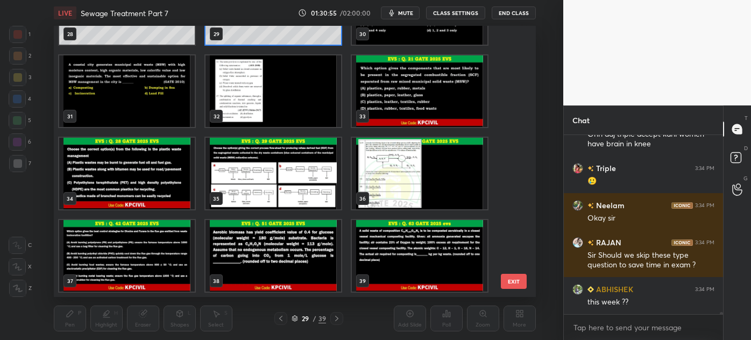
scroll to position [740, 0]
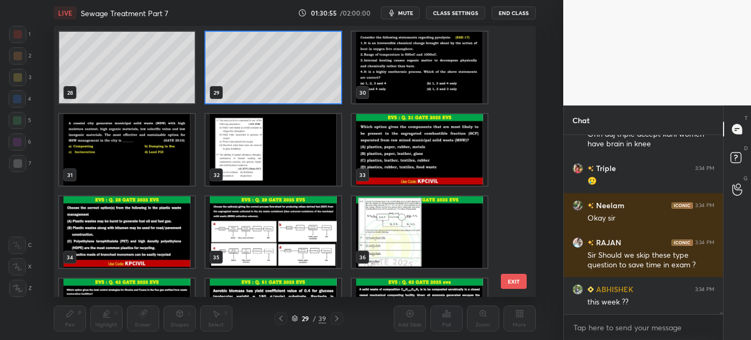
click at [291, 36] on div "22 23 24 25 26 27 28 29 30 31 32 33 34 35 36 37 38 39" at bounding box center [285, 161] width 463 height 271
click at [388, 77] on img "grid" at bounding box center [420, 68] width 136 height 72
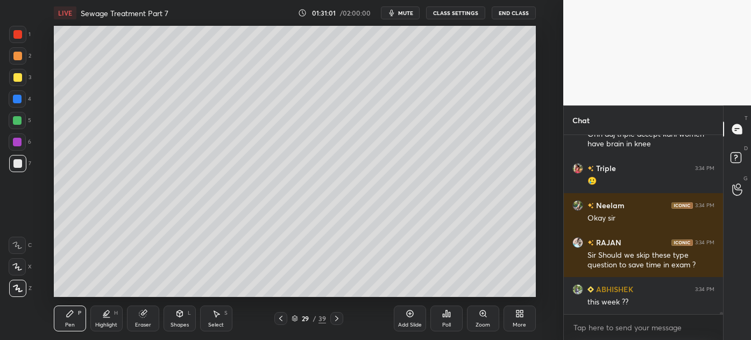
click at [331, 312] on div "Pen P Highlight H Eraser Shapes L Select S 29 / 39 Add Slide Poll Zoom More" at bounding box center [295, 318] width 482 height 43
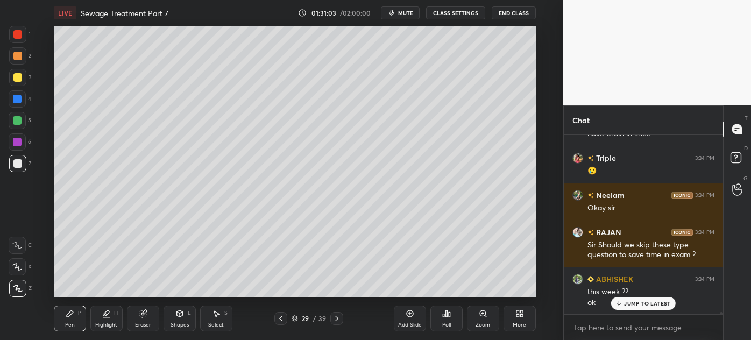
click at [335, 314] on div at bounding box center [336, 318] width 13 height 13
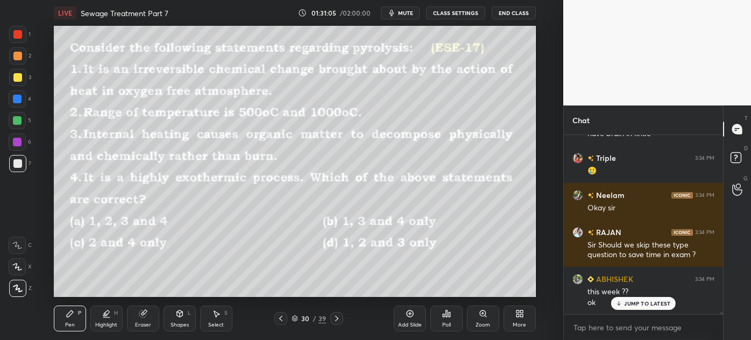
scroll to position [13967, 0]
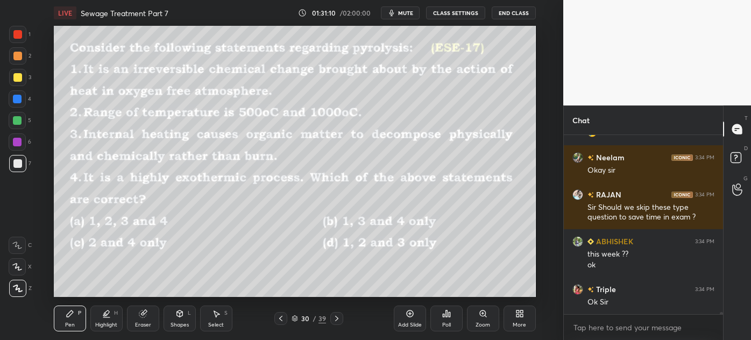
click at [284, 315] on icon at bounding box center [281, 318] width 9 height 9
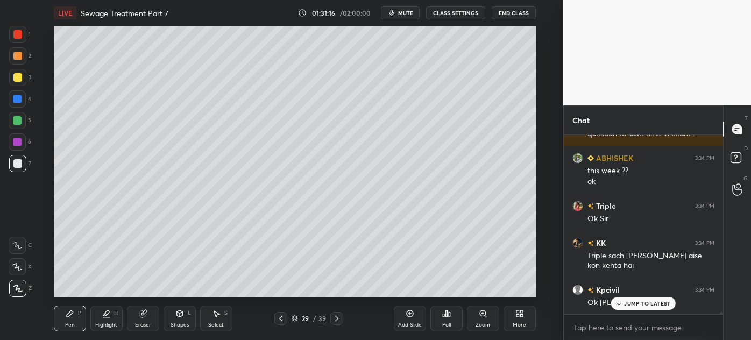
scroll to position [14088, 0]
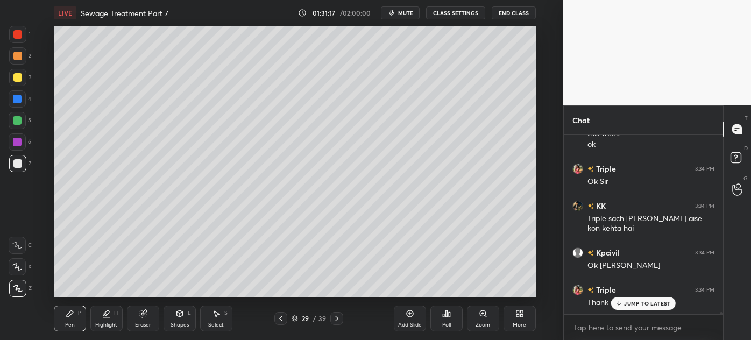
click at [521, 8] on button "End Class" at bounding box center [514, 12] width 44 height 13
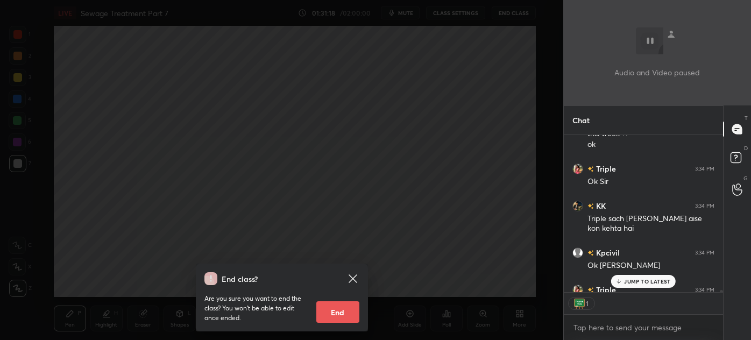
scroll to position [154, 156]
click at [335, 306] on button "End" at bounding box center [337, 312] width 43 height 22
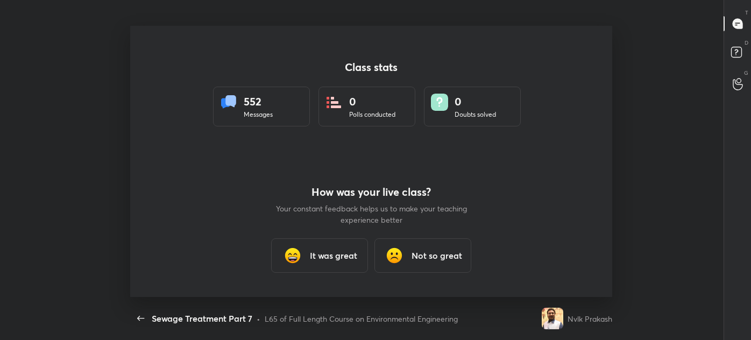
scroll to position [0, 0]
type textarea "x"
